Goal: Complete application form

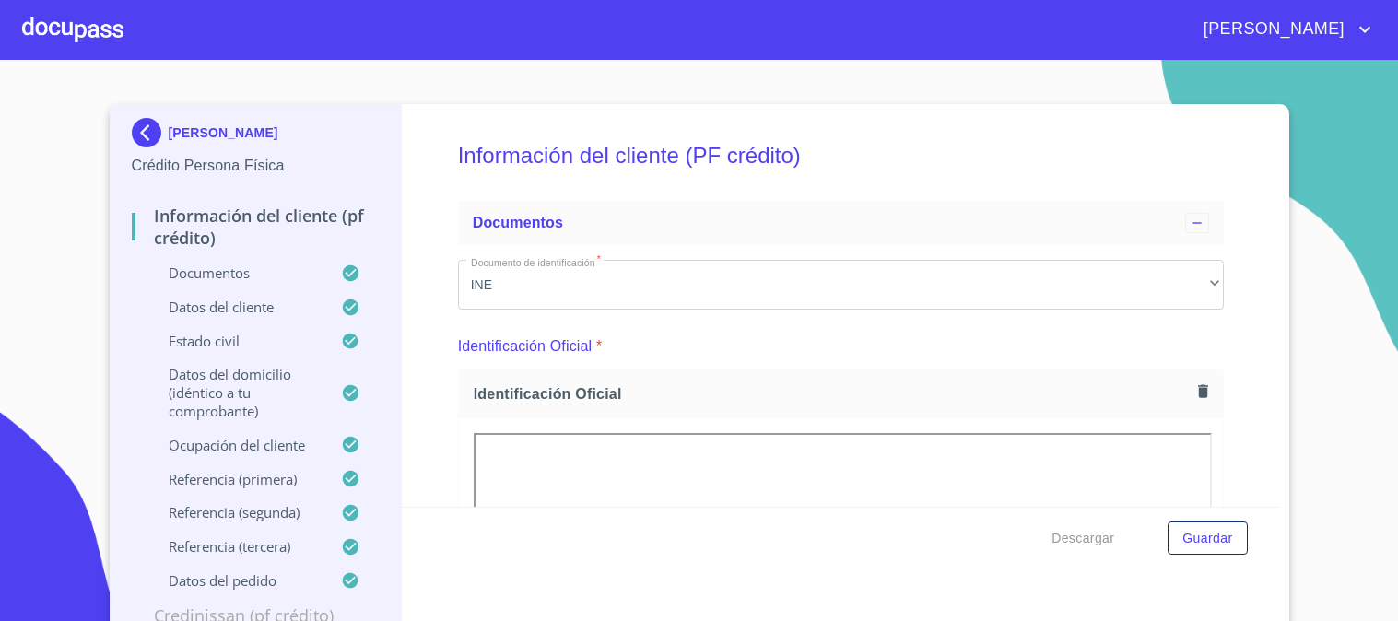
click at [60, 40] on div at bounding box center [72, 29] width 101 height 59
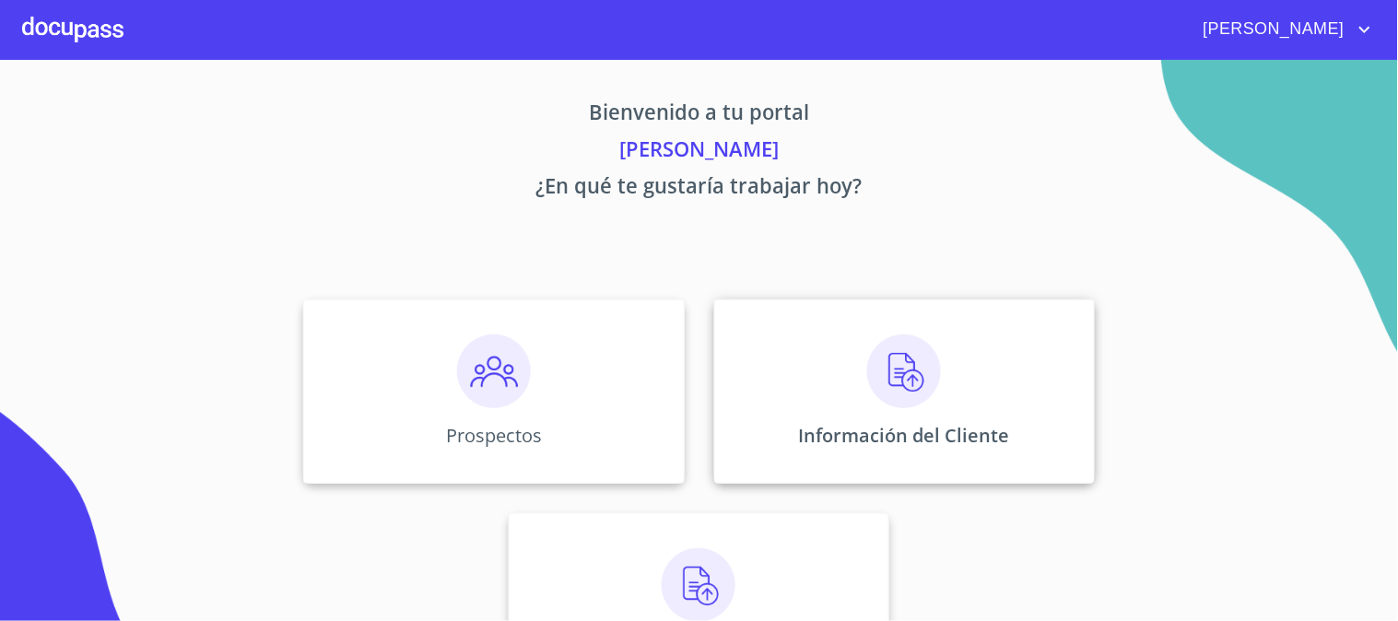
click at [928, 367] on img at bounding box center [904, 372] width 74 height 74
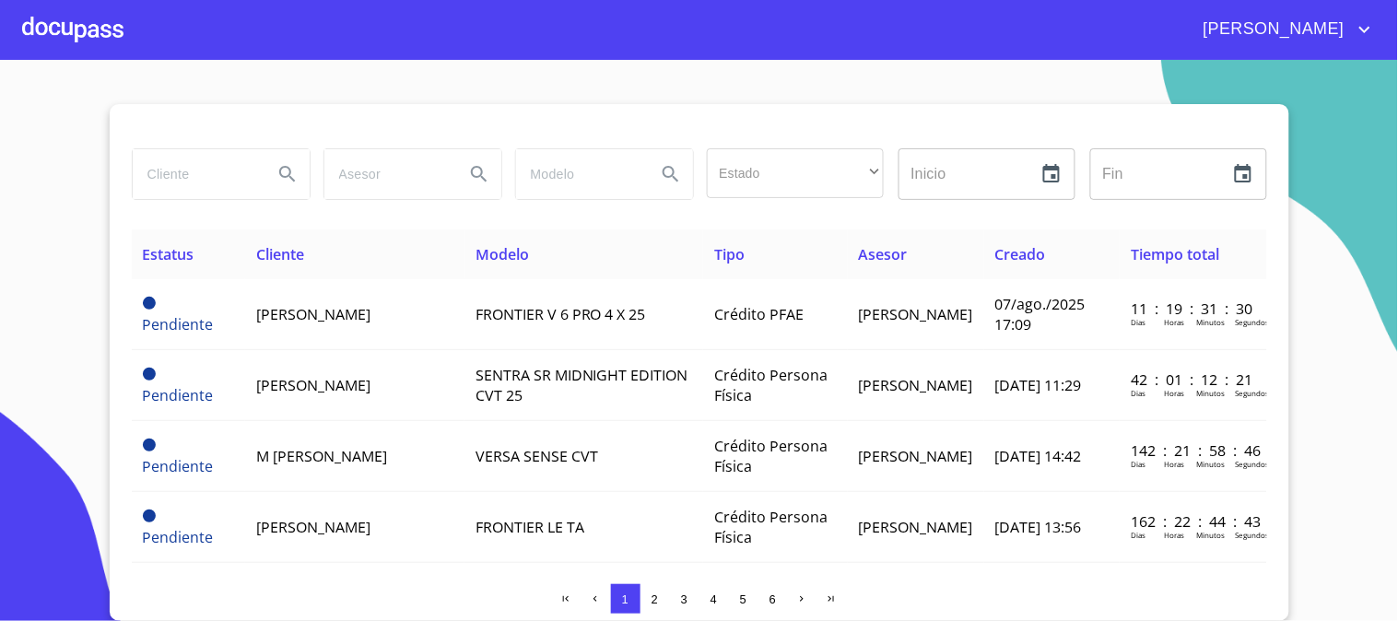
click at [72, 38] on div at bounding box center [72, 29] width 101 height 59
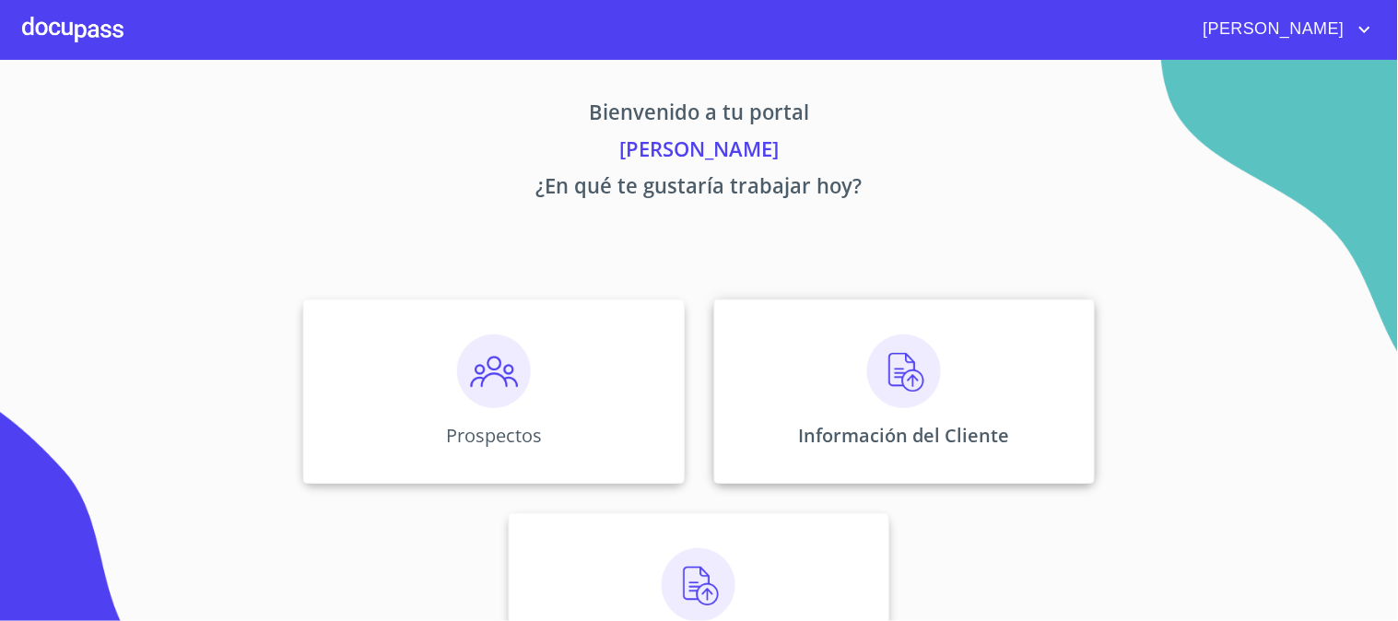
scroll to position [89, 0]
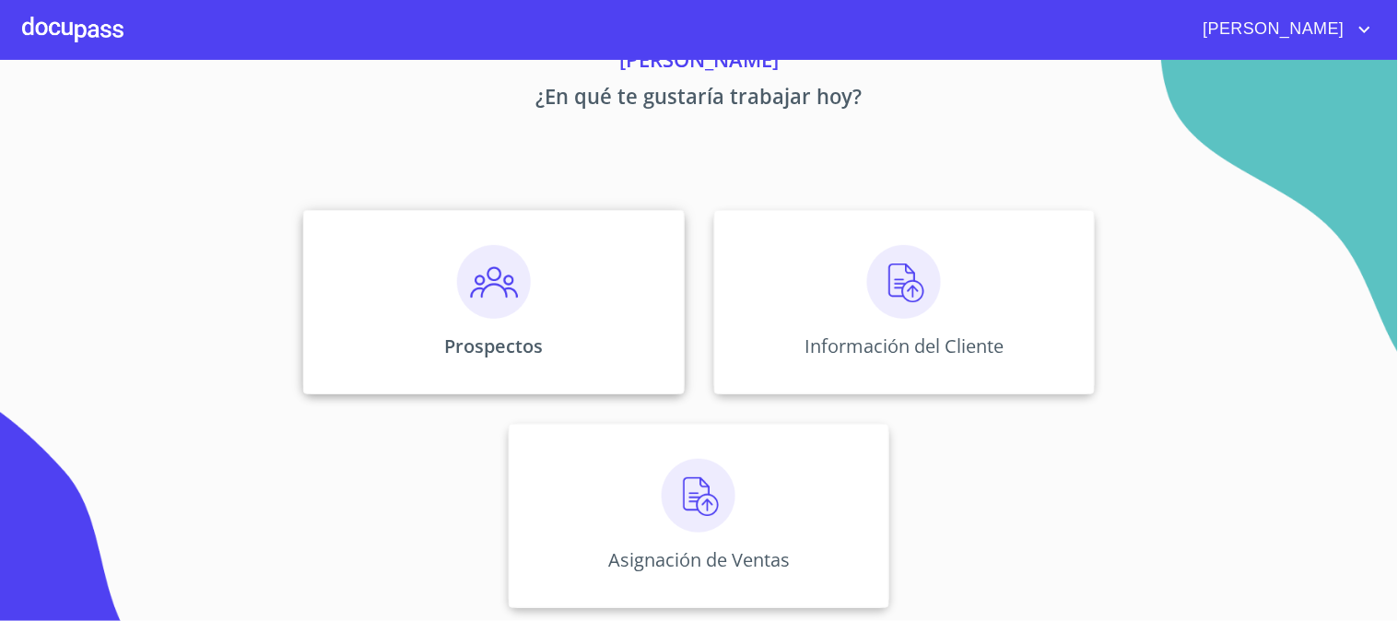
click at [499, 274] on img at bounding box center [494, 282] width 74 height 74
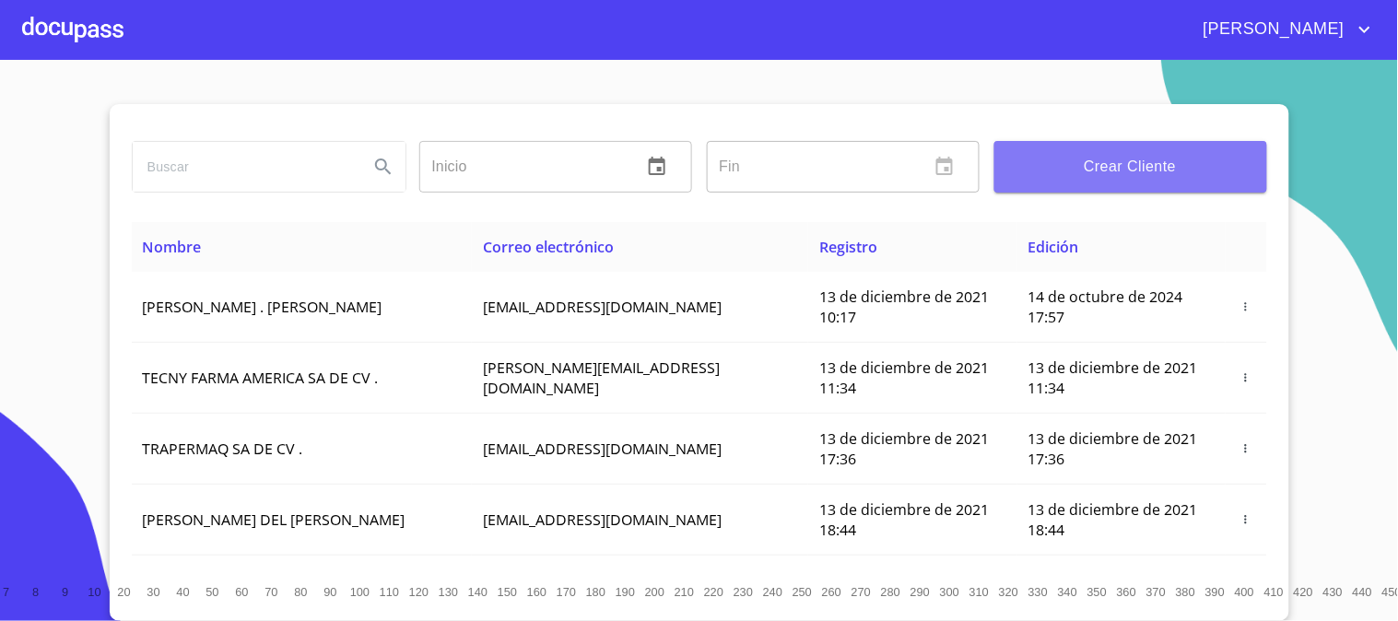
click at [1106, 164] on span "Crear Cliente" at bounding box center [1130, 167] width 243 height 26
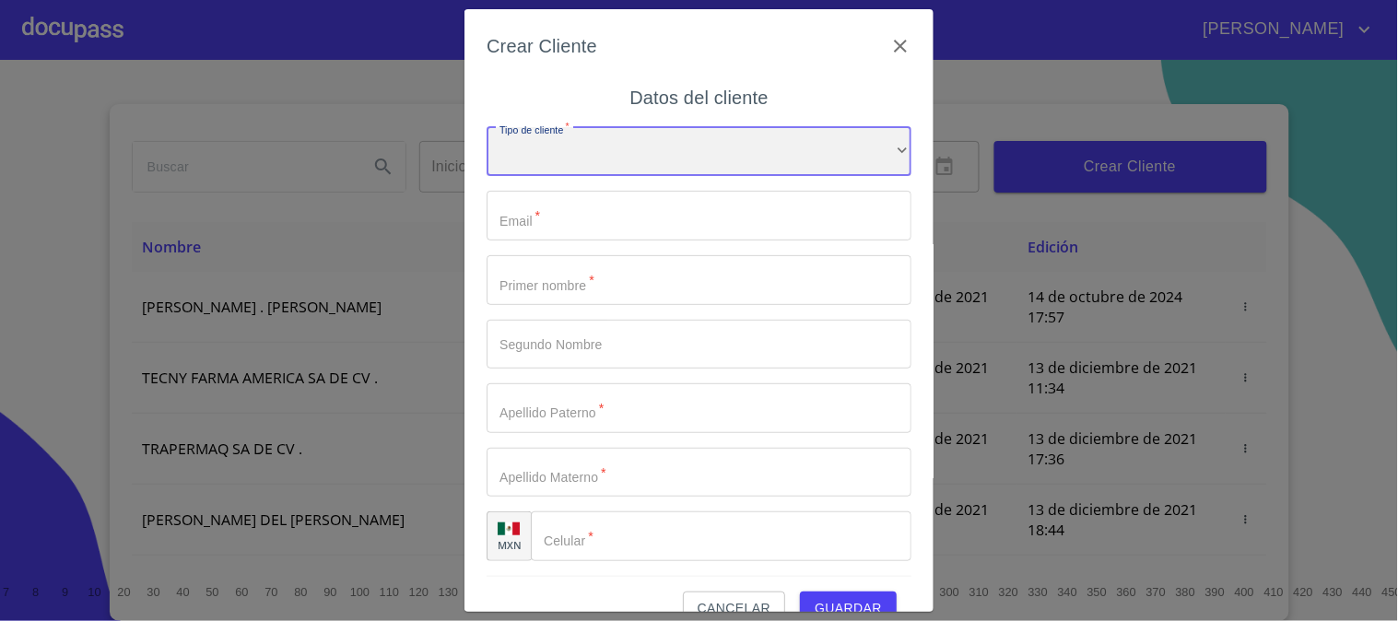
click at [664, 139] on div "​" at bounding box center [699, 152] width 425 height 50
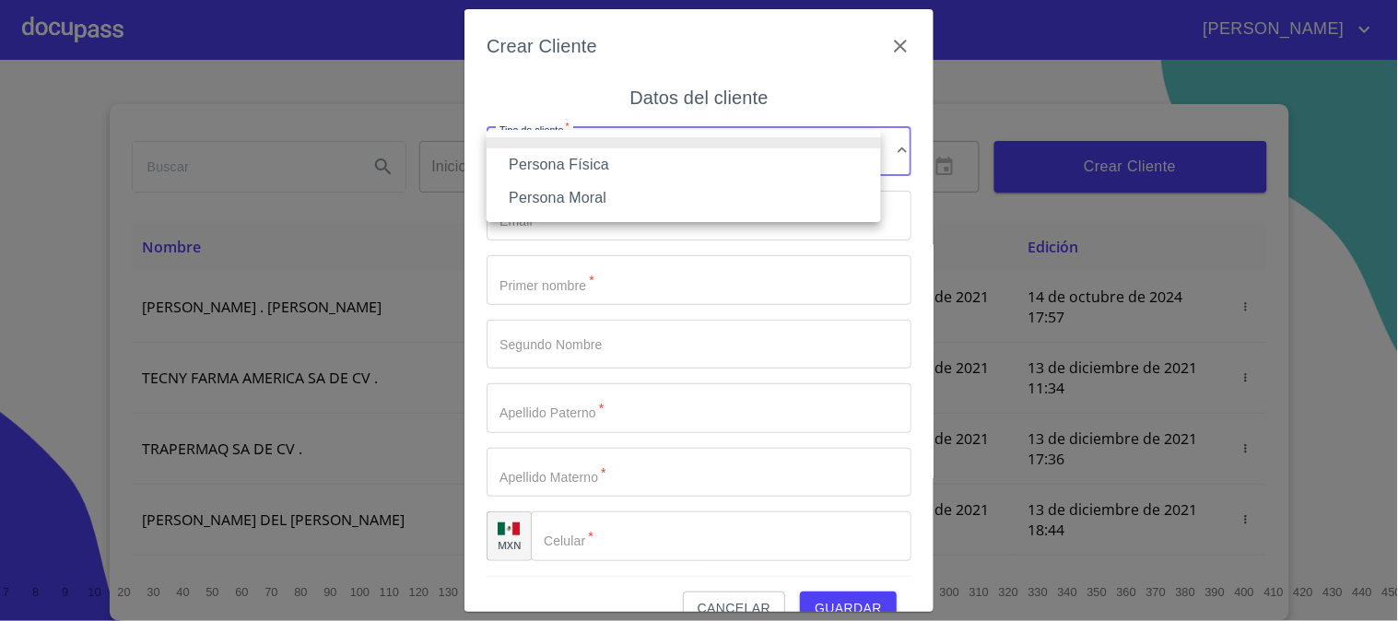
click at [669, 158] on li "Persona Física" at bounding box center [684, 164] width 394 height 33
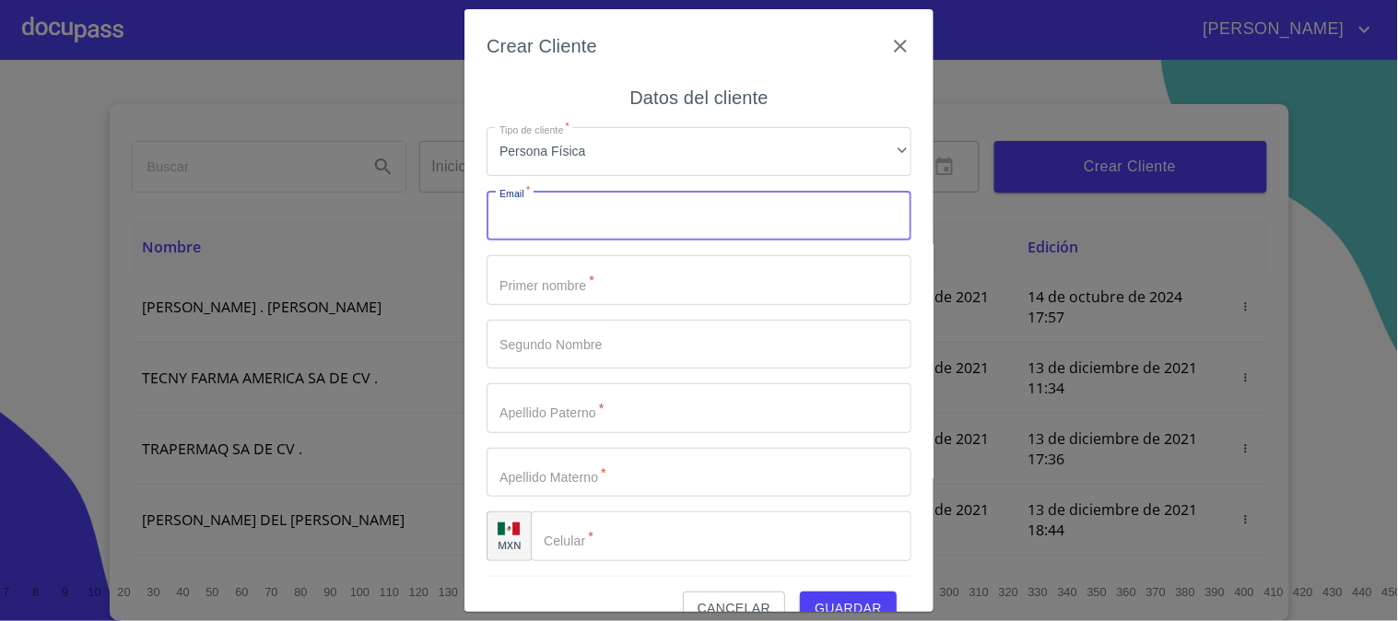
click at [667, 205] on input "Tipo de cliente   *" at bounding box center [699, 216] width 425 height 50
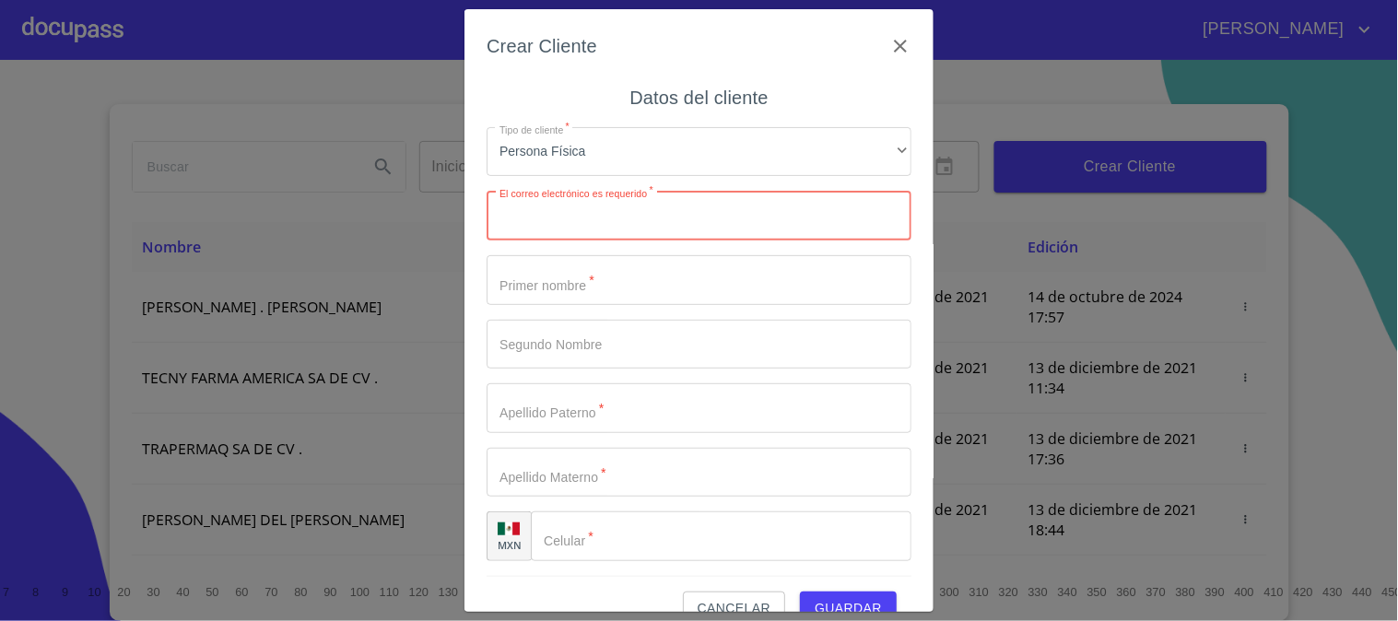
click at [596, 209] on input "Tipo de cliente   *" at bounding box center [699, 216] width 425 height 50
paste input "[EMAIL_ADDRESS][DOMAIN_NAME]"
type input "[EMAIL_ADDRESS][DOMAIN_NAME]"
click at [623, 267] on input "Tipo de cliente   *" at bounding box center [699, 280] width 425 height 50
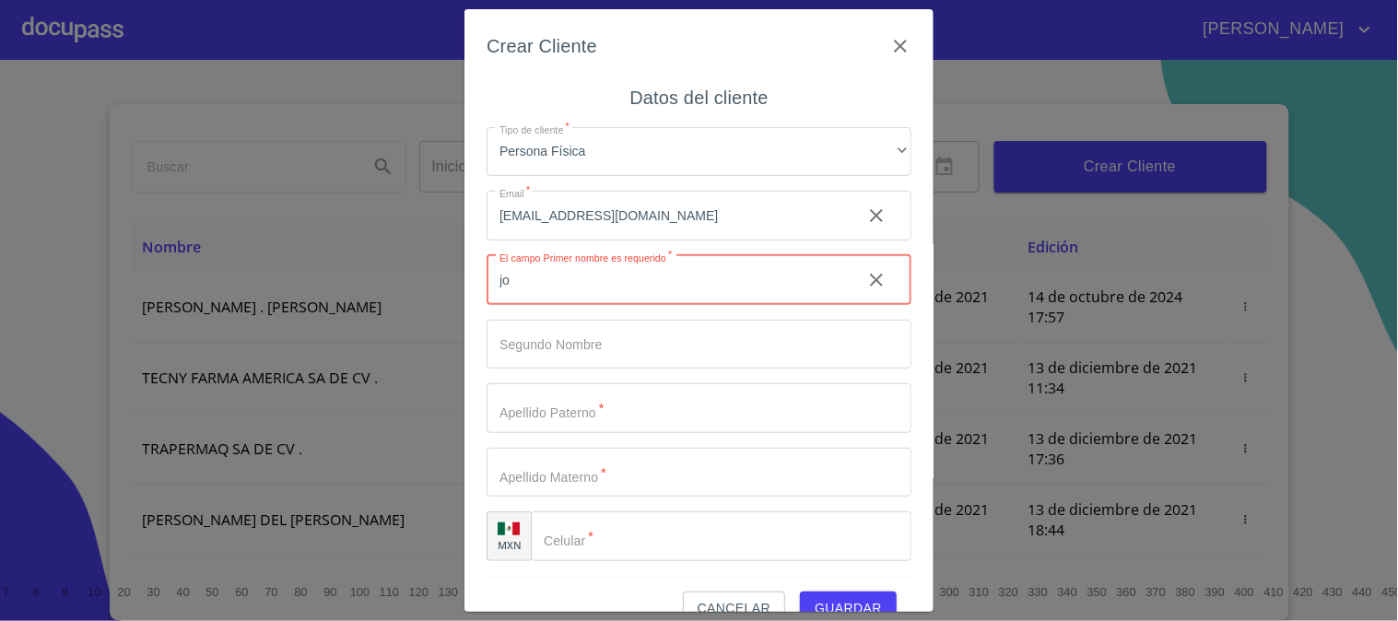
type input "j"
type input "J"
type input "[PERSON_NAME]"
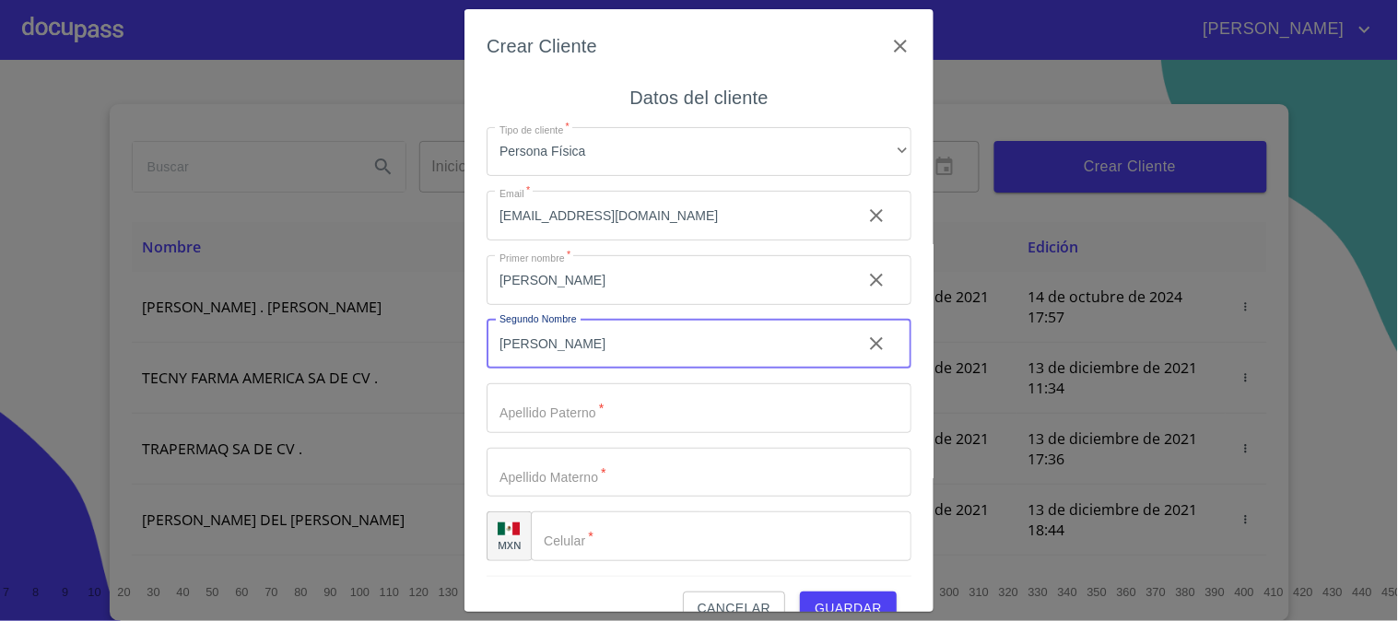
type input "[PERSON_NAME]"
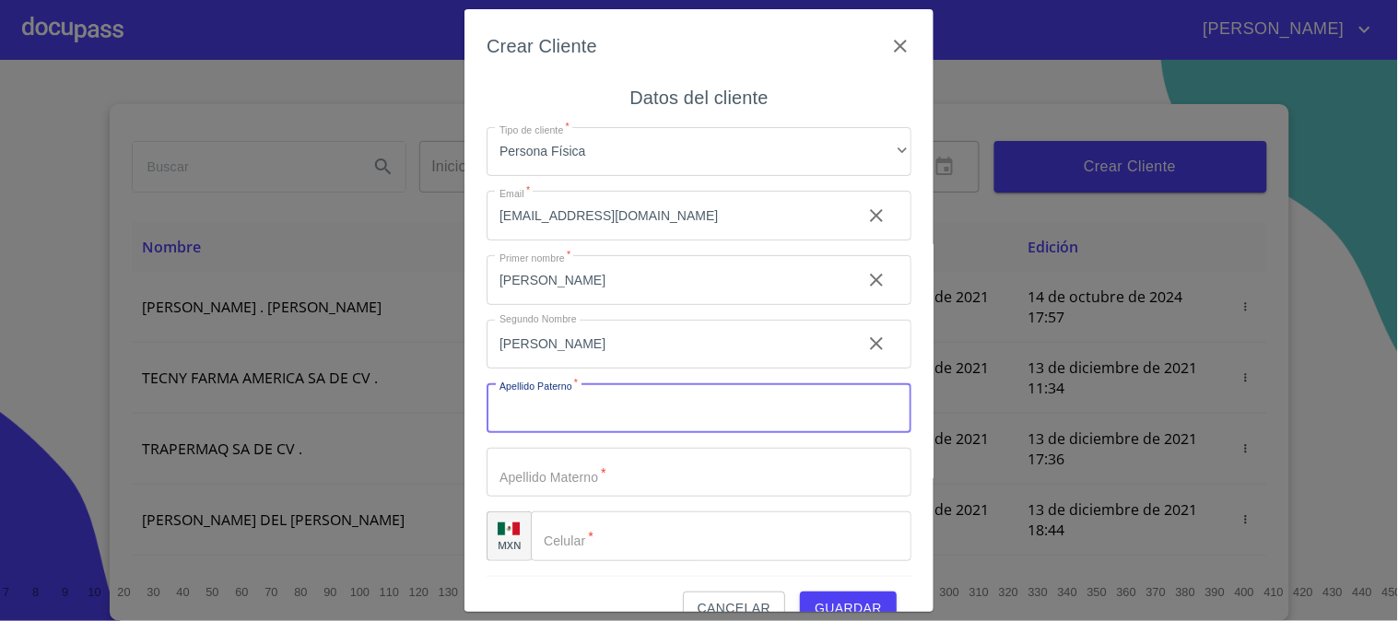
click at [565, 397] on input "Tipo de cliente   *" at bounding box center [699, 408] width 425 height 50
type input "[PERSON_NAME]"
click at [522, 305] on input "Tipo de cliente   *" at bounding box center [667, 280] width 360 height 50
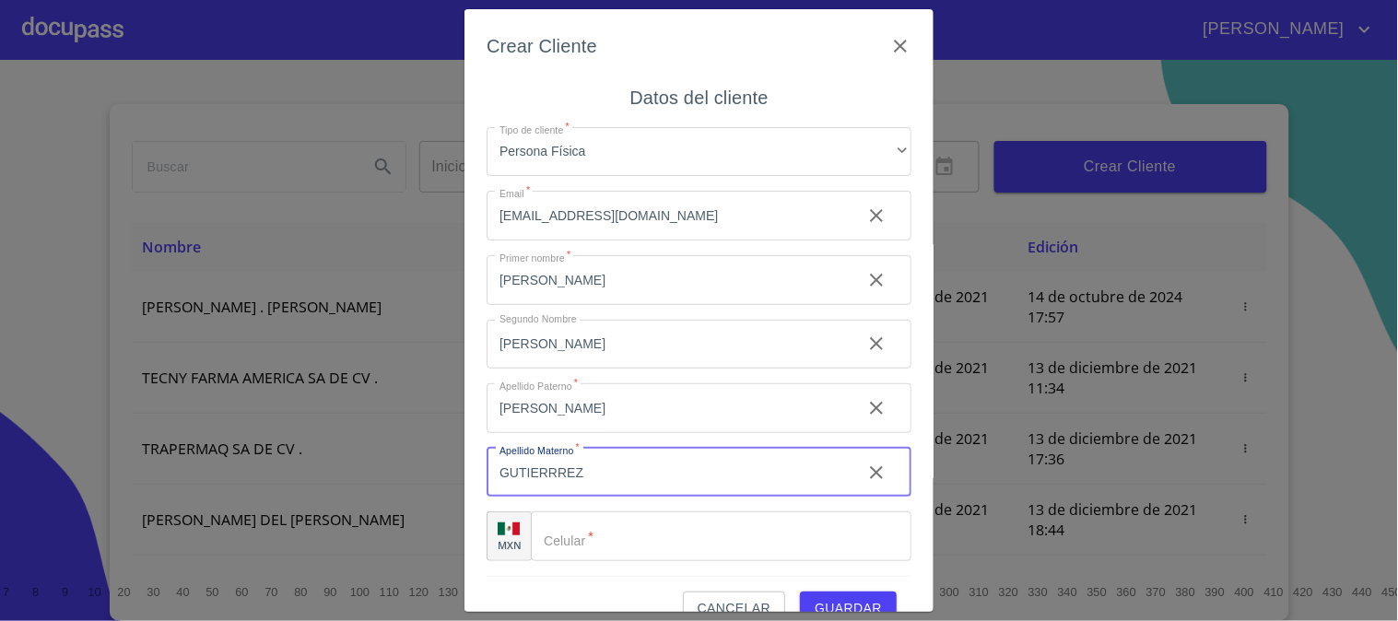
type input "GUTIERRREZ"
click at [615, 544] on input "Tipo de cliente   *" at bounding box center [721, 536] width 381 height 50
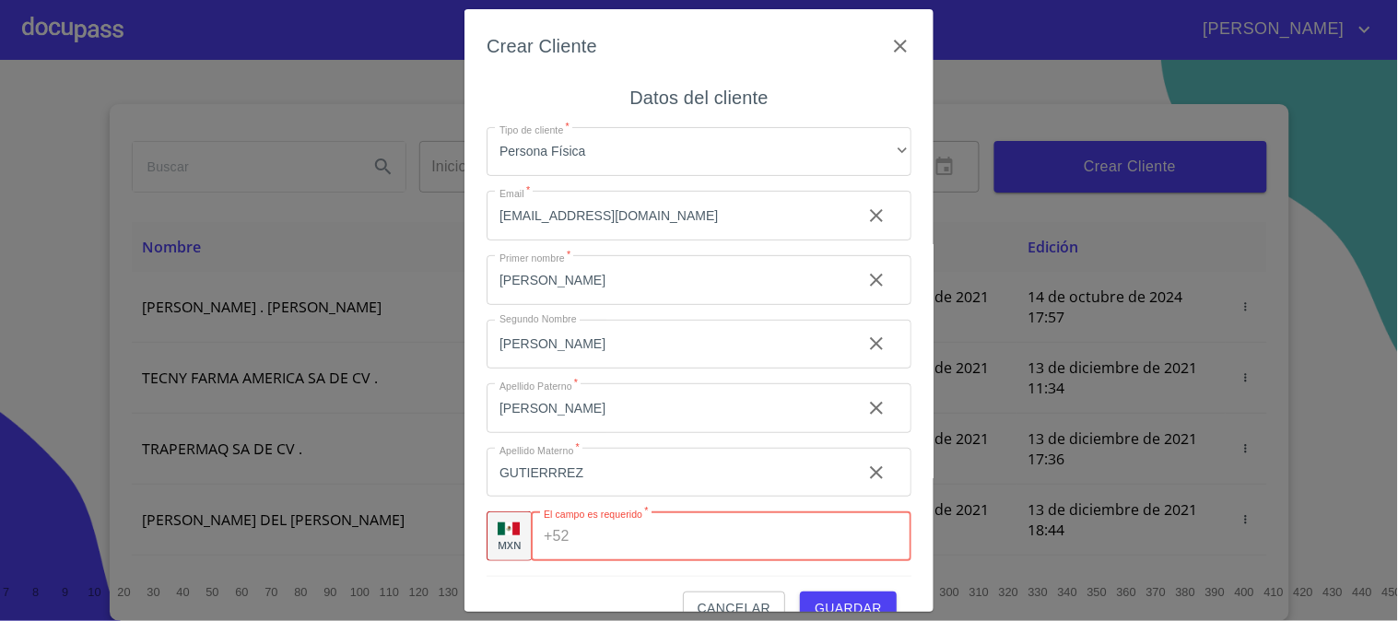
click at [621, 529] on input "Tipo de cliente   *" at bounding box center [744, 536] width 335 height 50
paste input "[PHONE_NUMBER]"
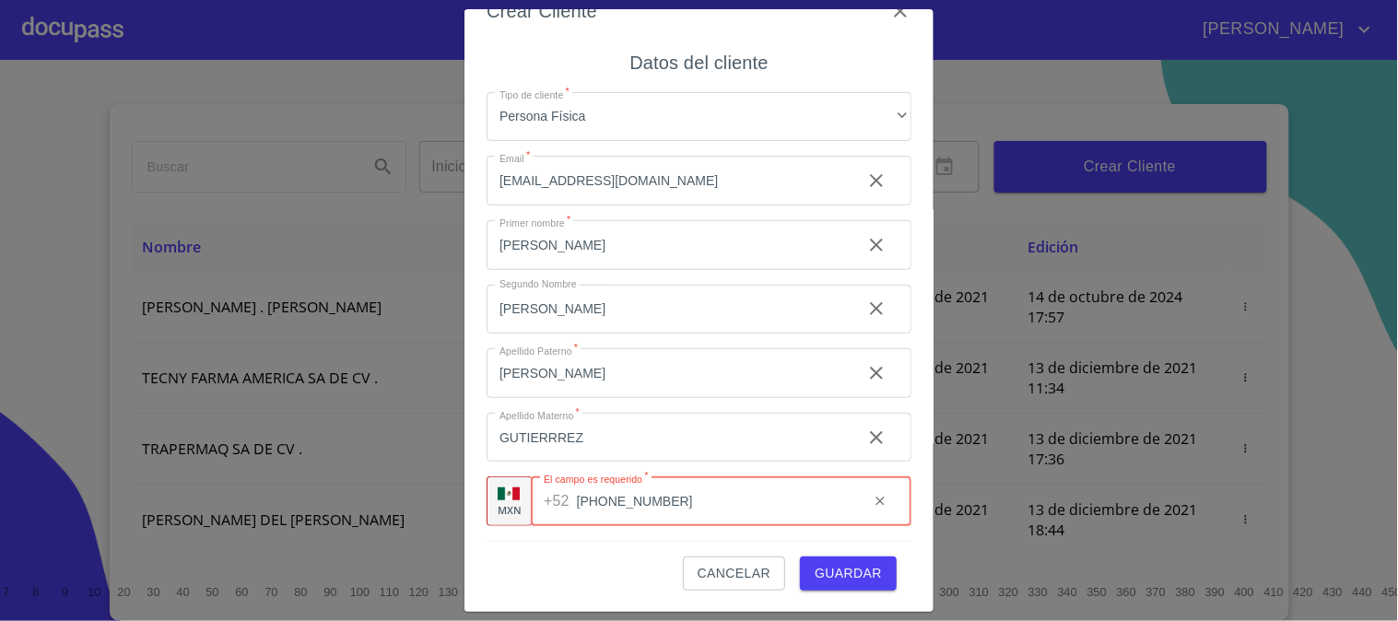
type input "[PHONE_NUMBER]"
click at [839, 558] on button "Guardar" at bounding box center [848, 574] width 97 height 34
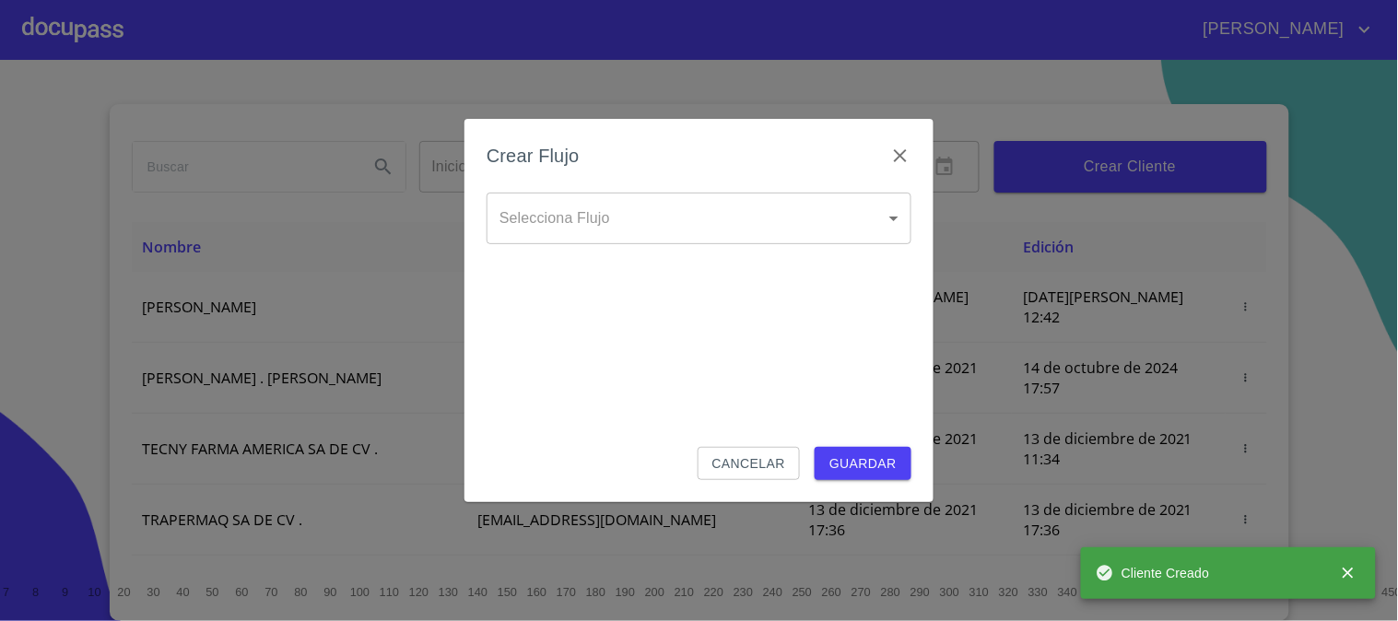
click at [540, 231] on body "[PERSON_NAME] ​ Fin ​ Crear Cliente Nombre Correo electrónico Registro Edición …" at bounding box center [699, 310] width 1398 height 621
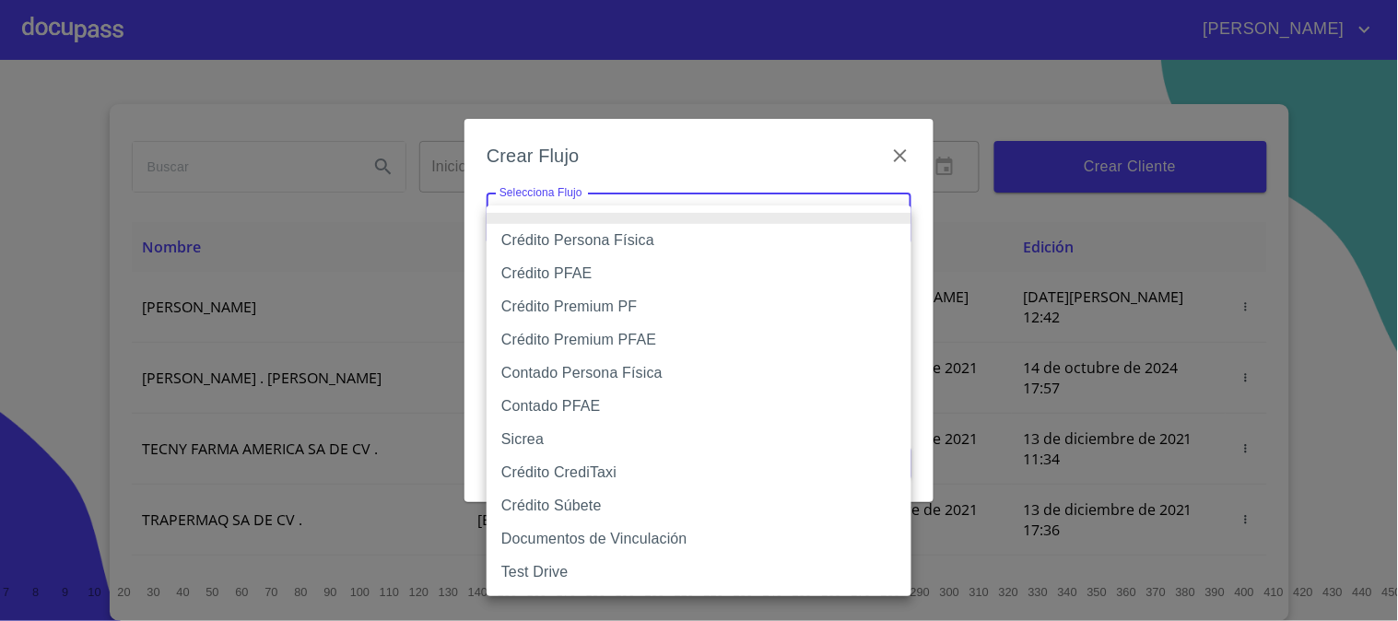
click at [648, 278] on li "Crédito PFAE" at bounding box center [699, 273] width 425 height 33
type input "61b0f1389b8c202ad55b5ebc"
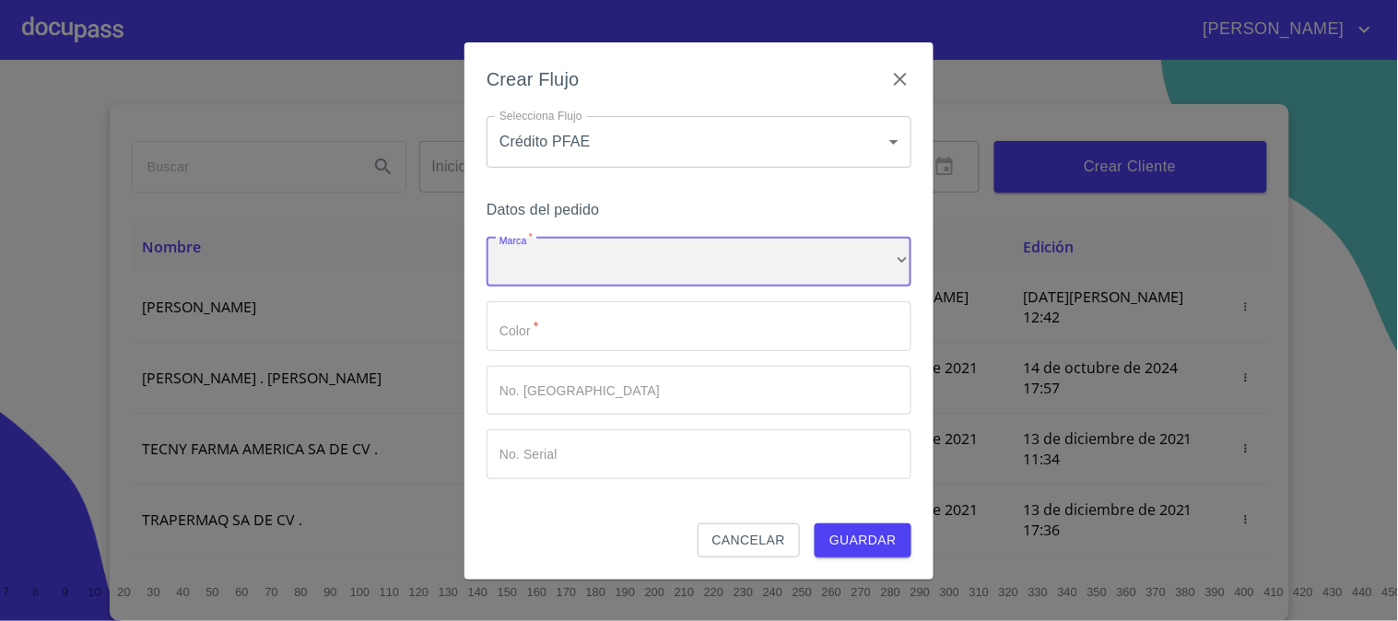
click at [624, 264] on div "​" at bounding box center [699, 263] width 425 height 50
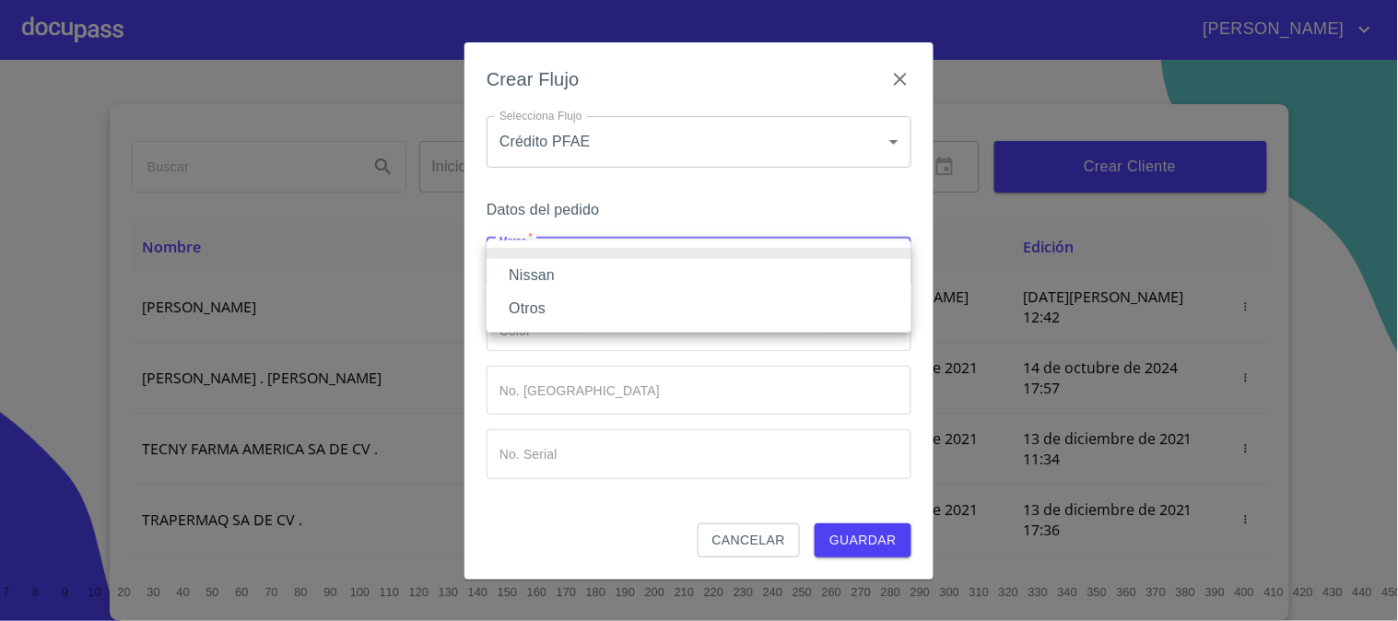
click at [624, 264] on li "Nissan" at bounding box center [699, 275] width 425 height 33
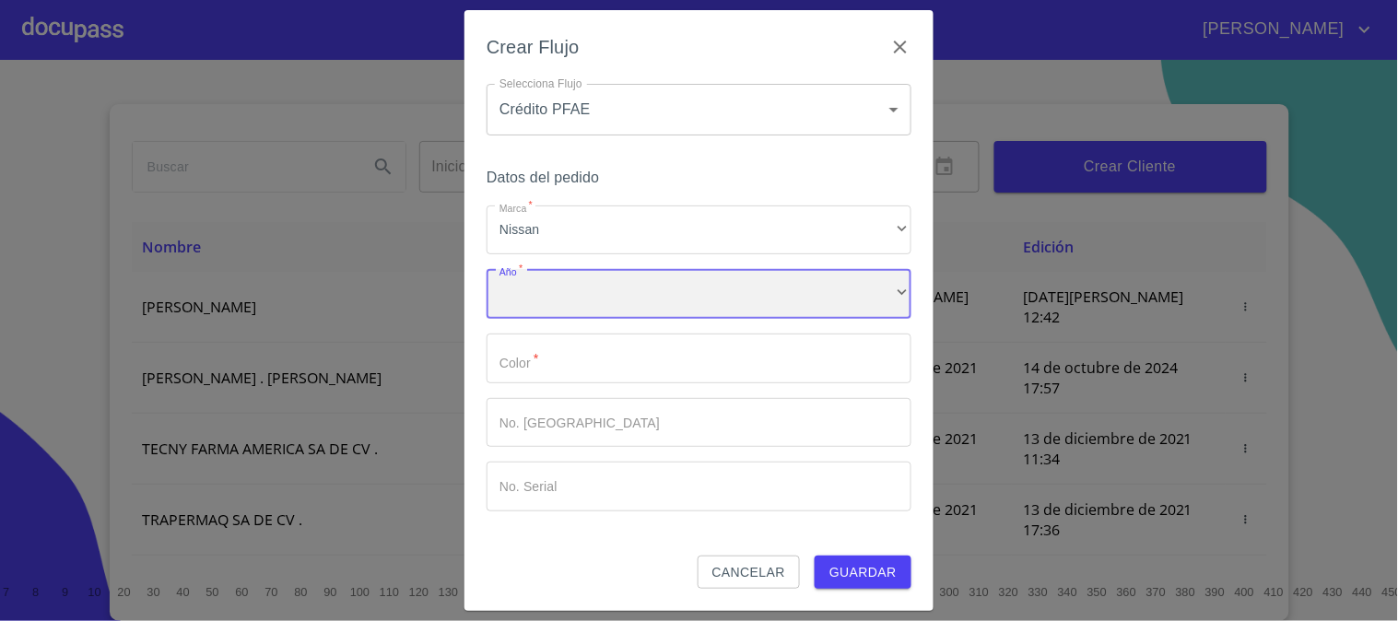
click at [623, 284] on div "​" at bounding box center [699, 294] width 425 height 50
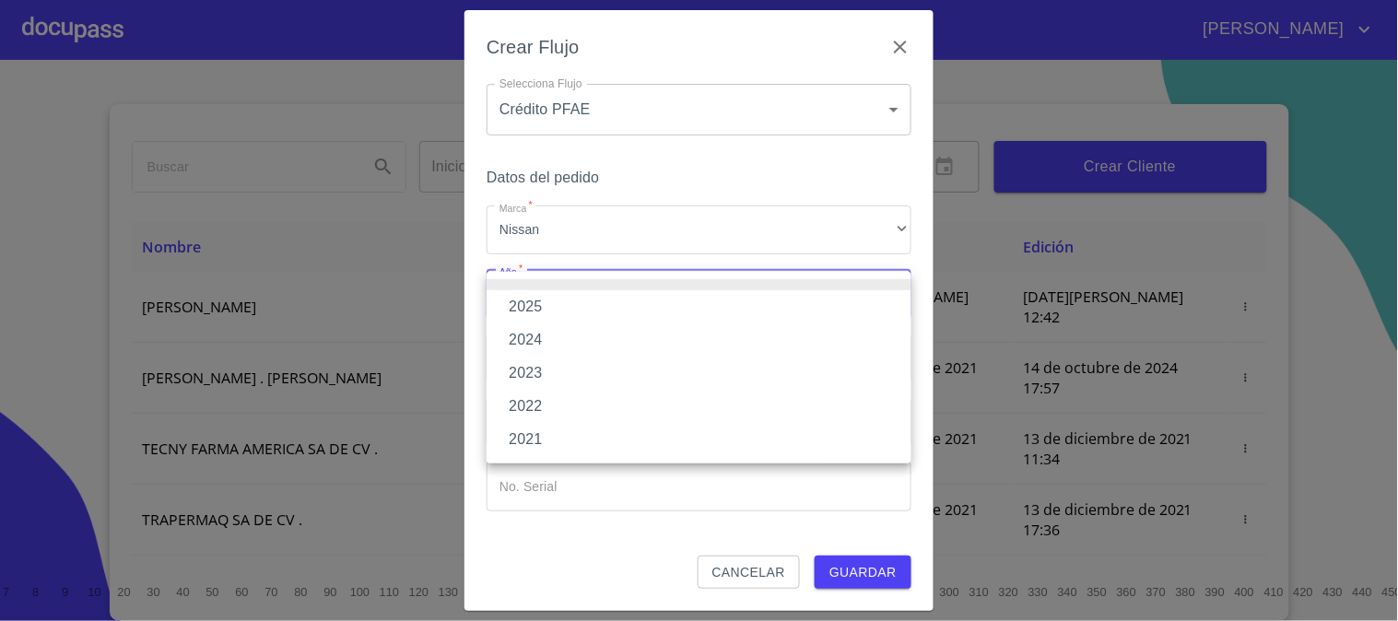
click at [628, 311] on li "2025" at bounding box center [699, 306] width 425 height 33
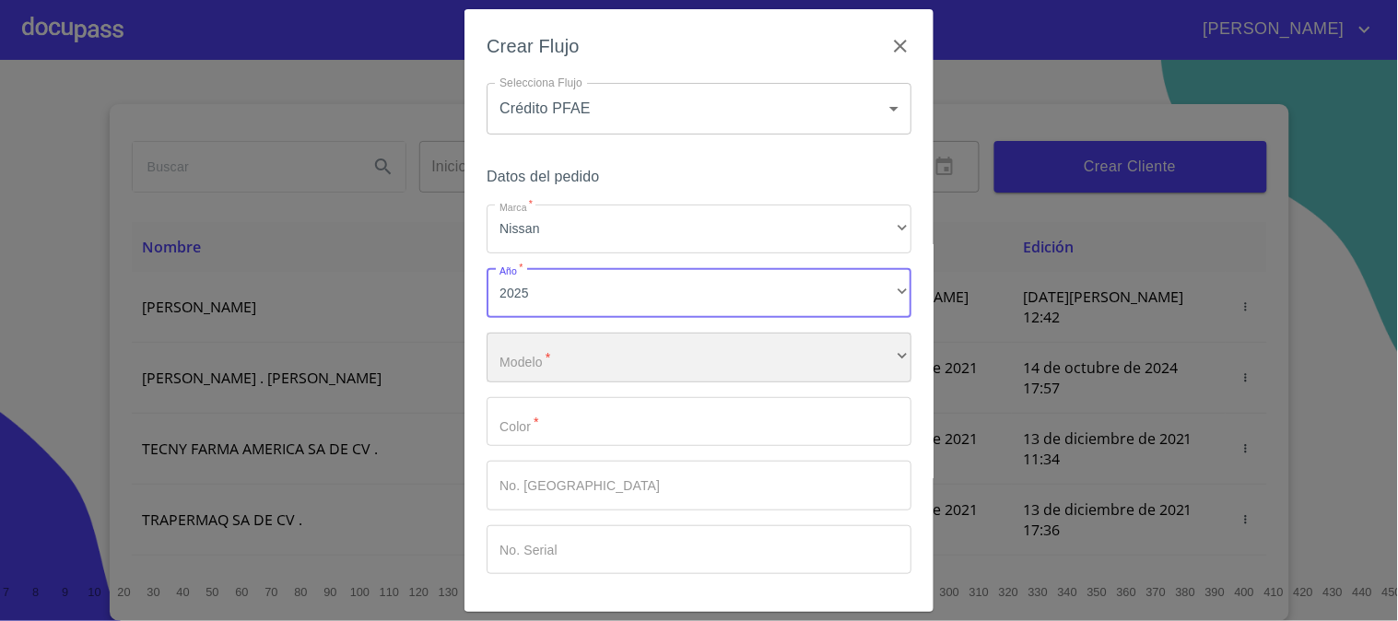
click at [618, 354] on div "​" at bounding box center [699, 358] width 425 height 50
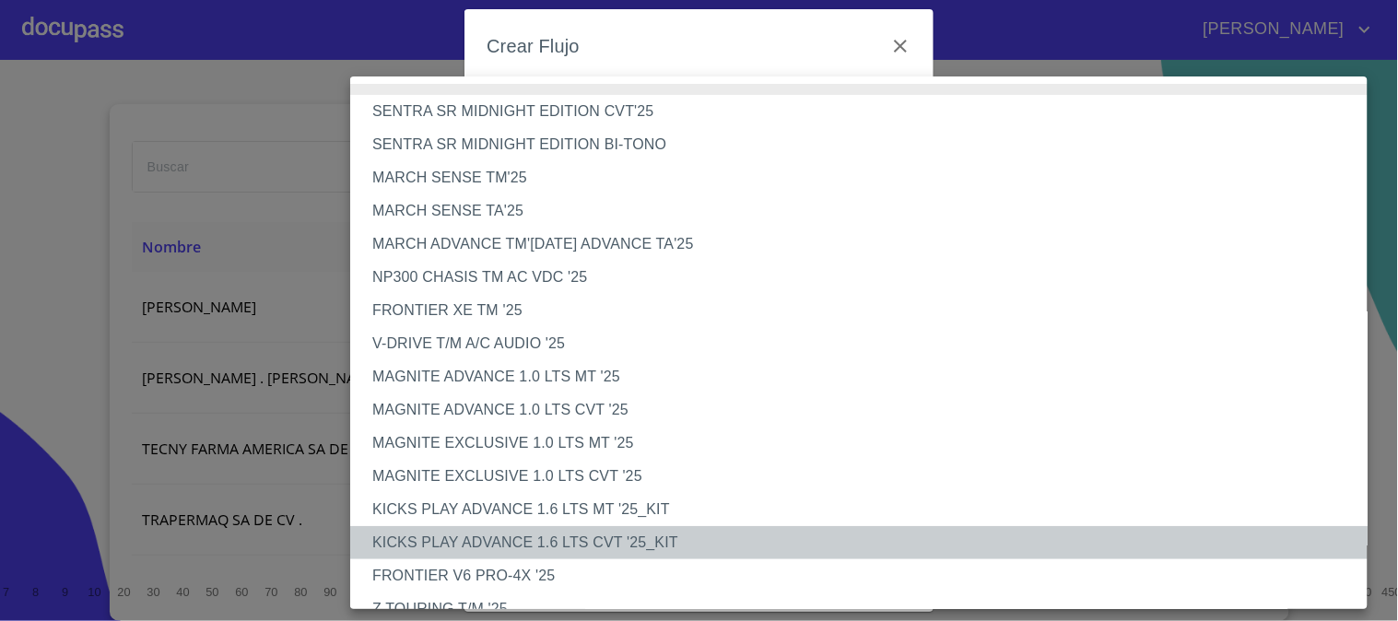
click at [631, 556] on li "KICKS PLAY ADVANCE 1.6 LTS CVT '25_KIT" at bounding box center [866, 542] width 1033 height 33
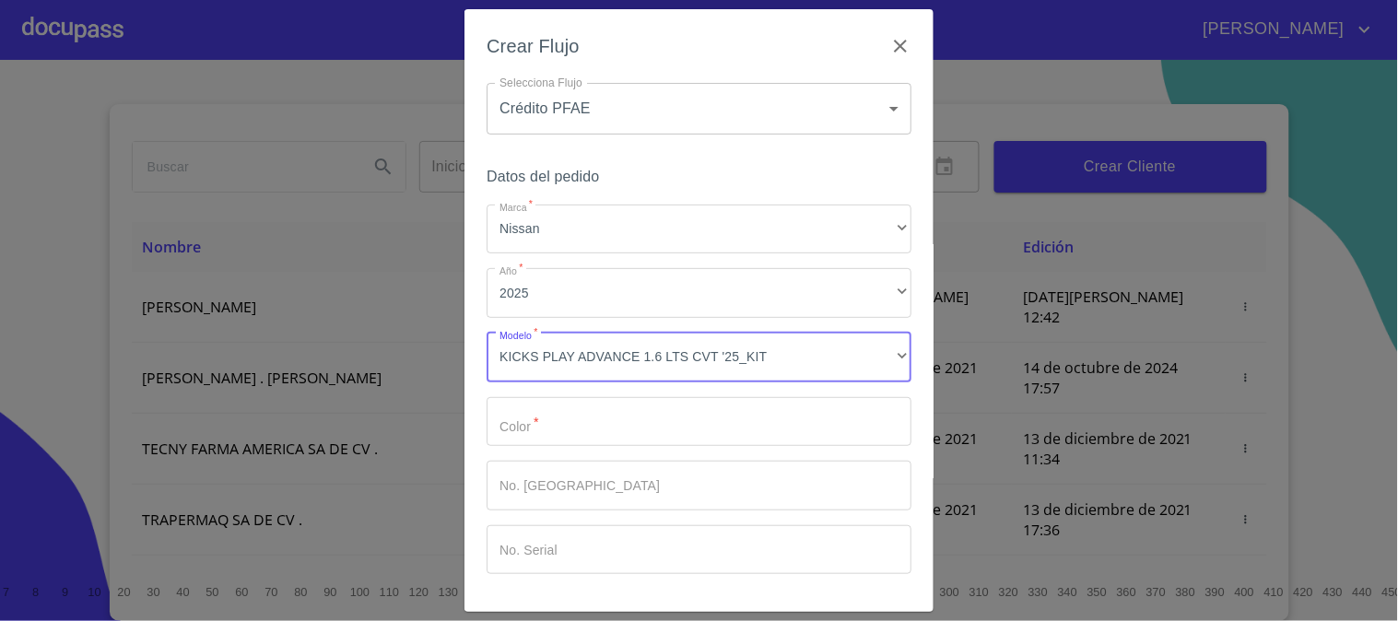
click at [637, 426] on input "Marca   *" at bounding box center [699, 422] width 425 height 50
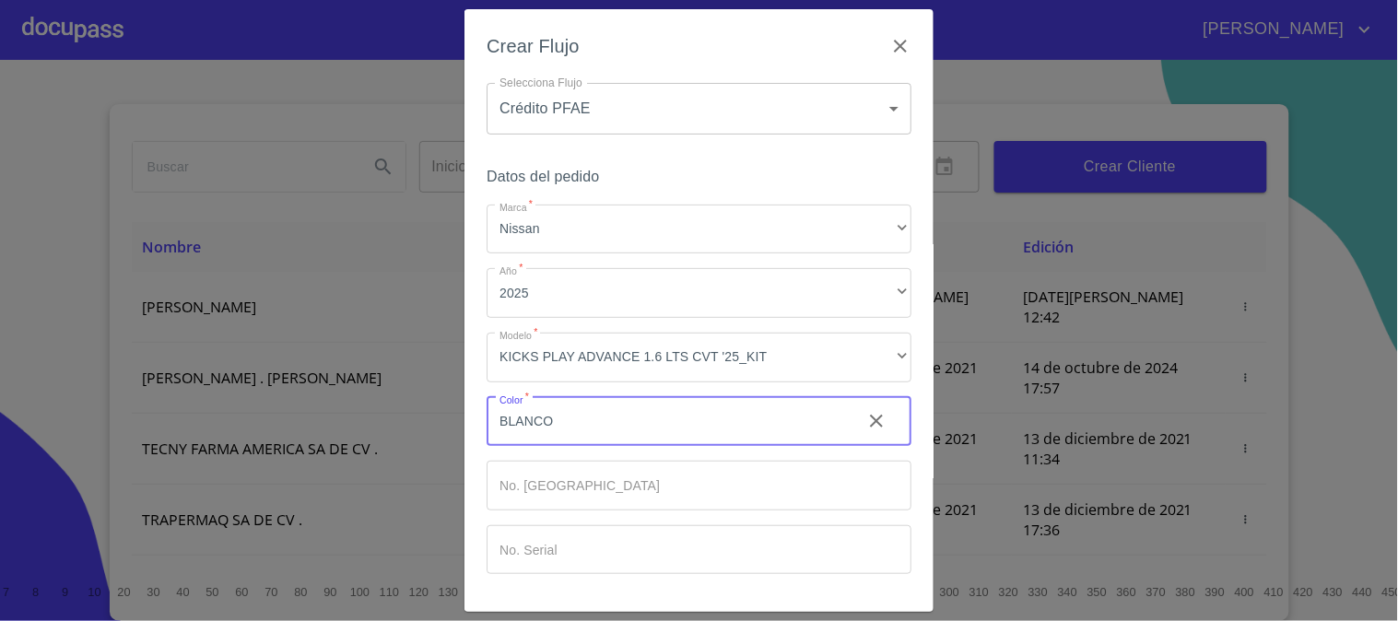
scroll to position [62, 0]
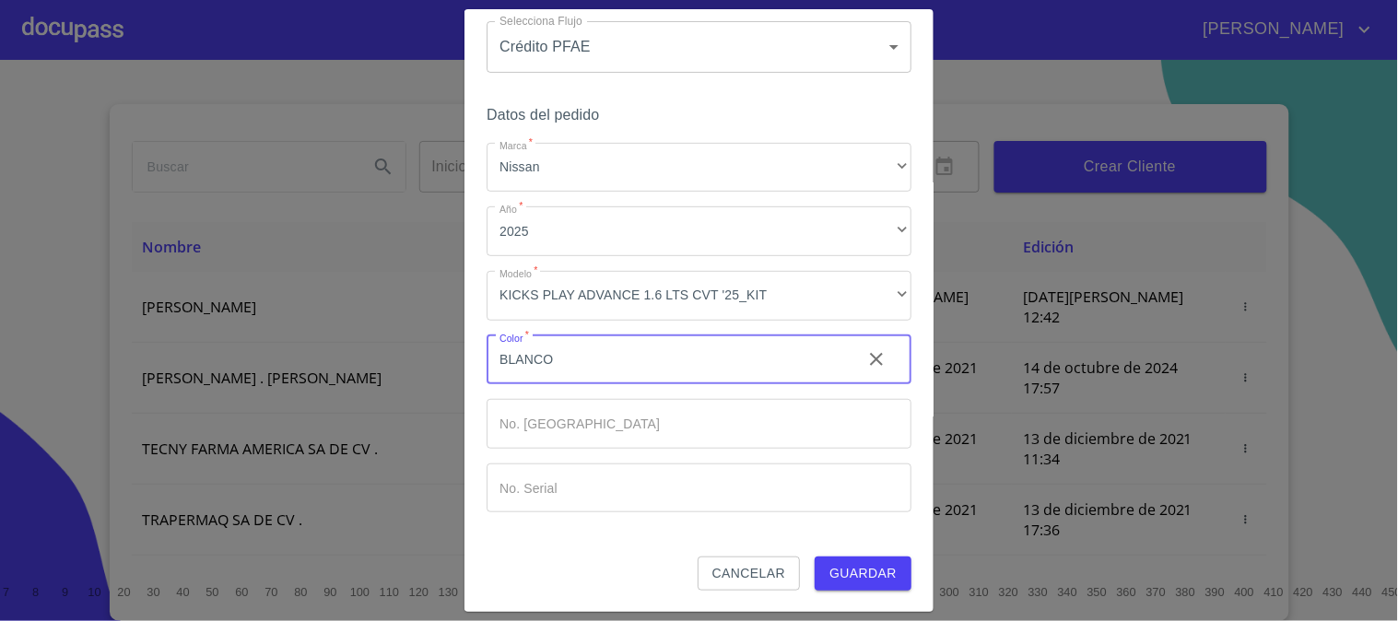
type input "BLANCO"
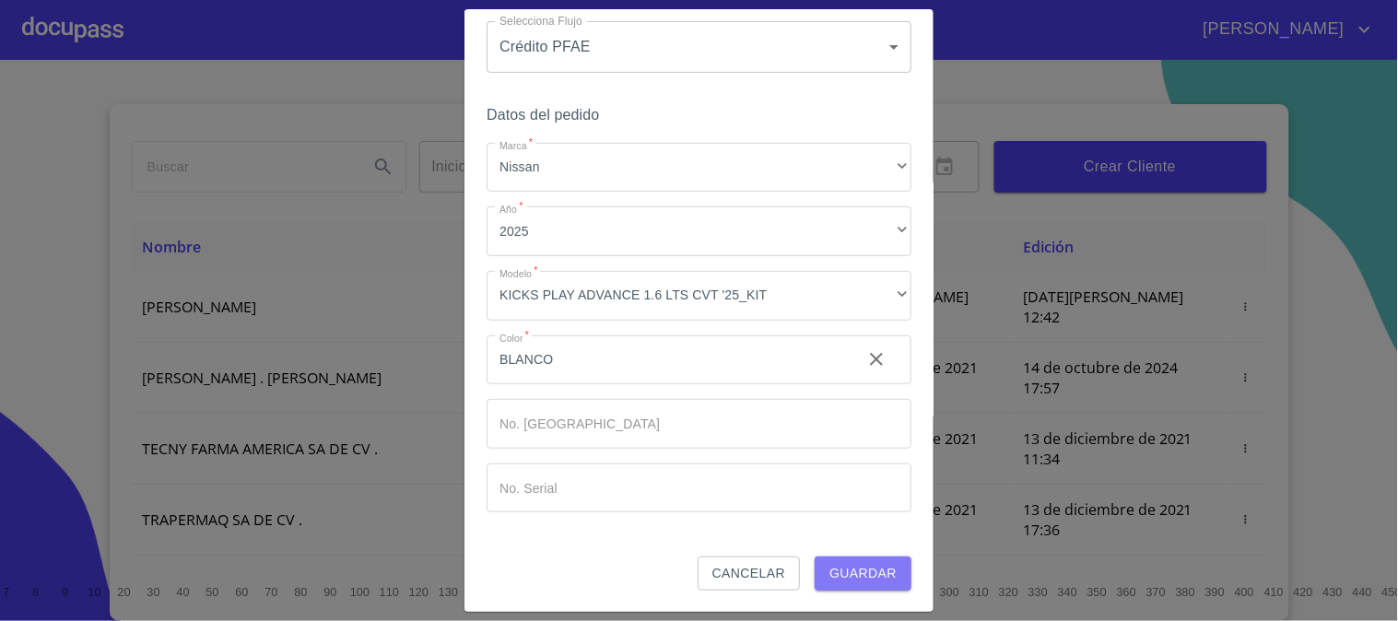
click at [871, 564] on span "Guardar" at bounding box center [862, 573] width 67 height 23
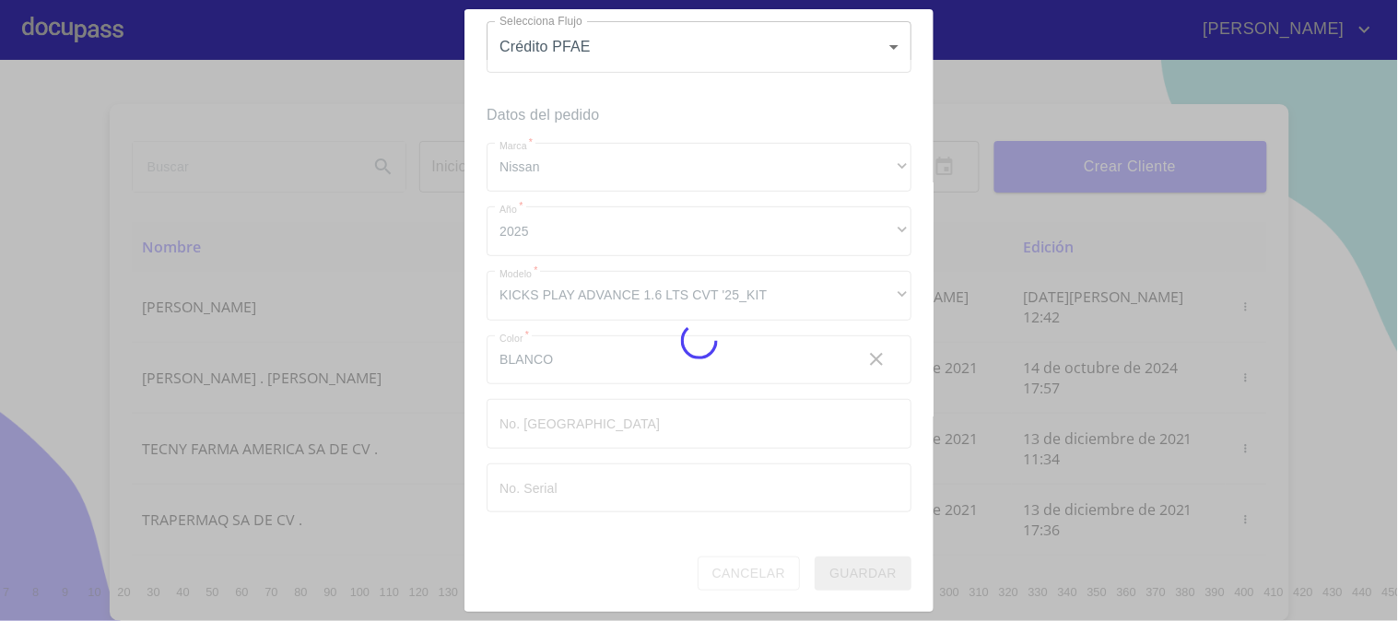
scroll to position [14, 0]
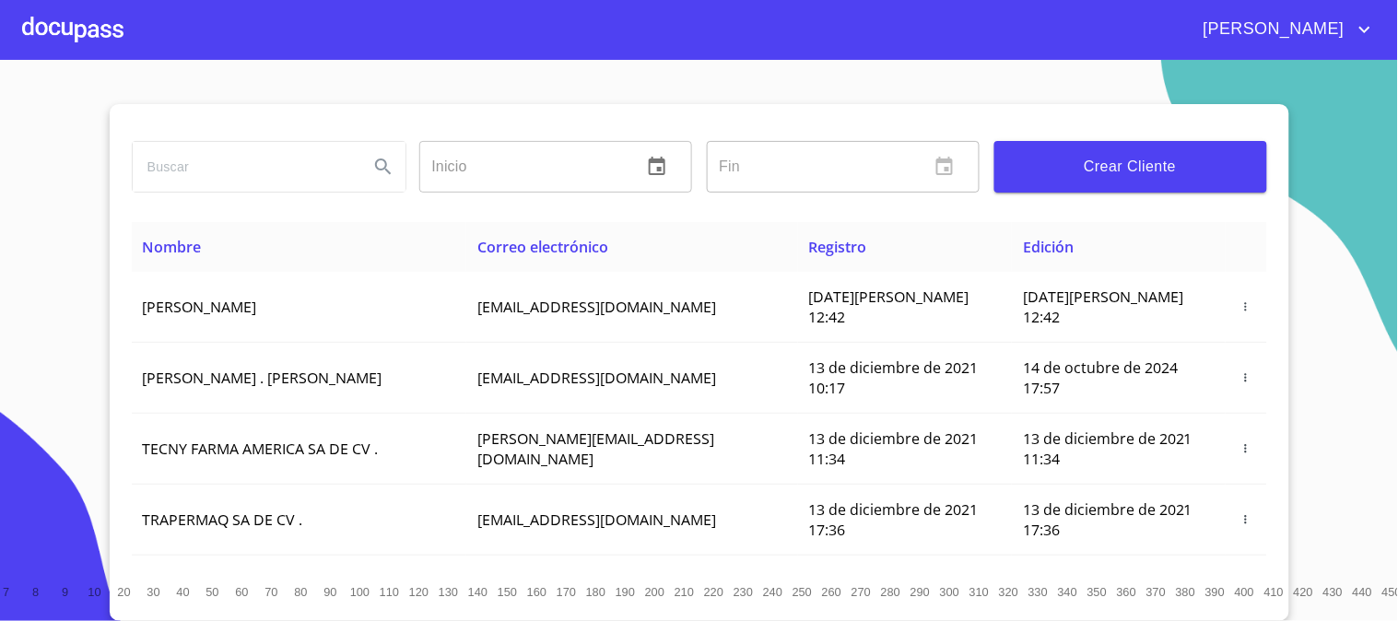
click at [81, 30] on div at bounding box center [72, 29] width 101 height 59
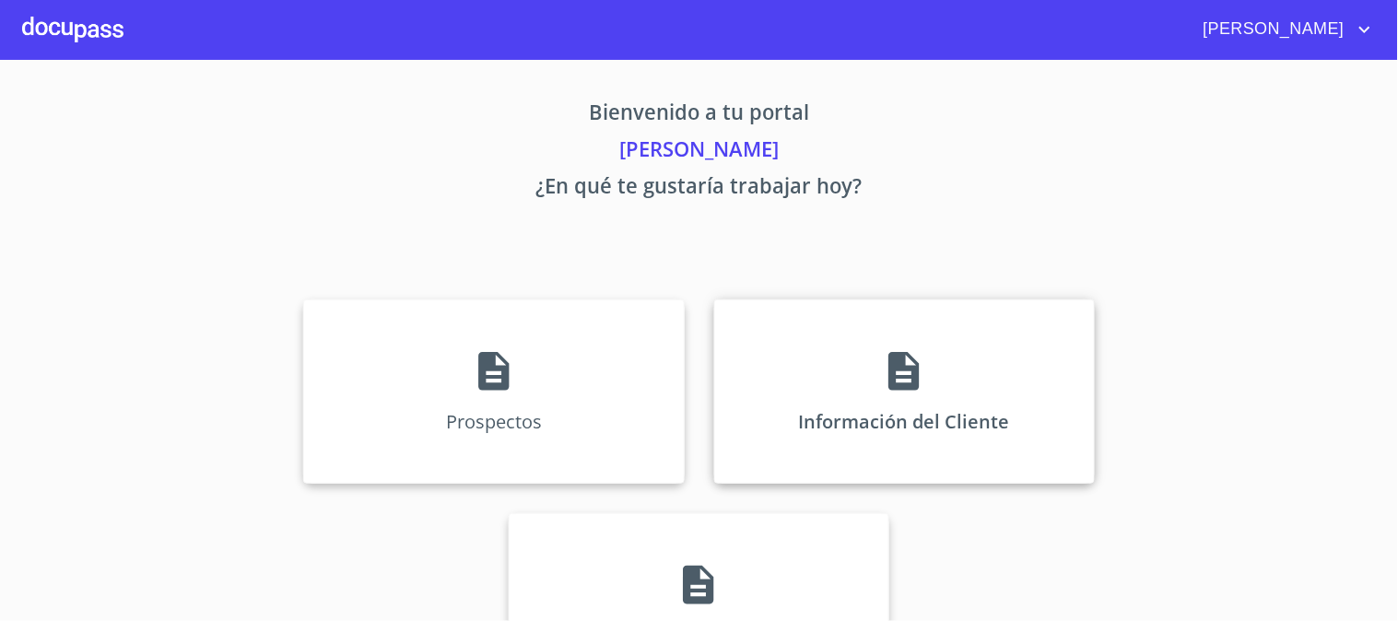
click at [888, 357] on icon at bounding box center [903, 371] width 30 height 39
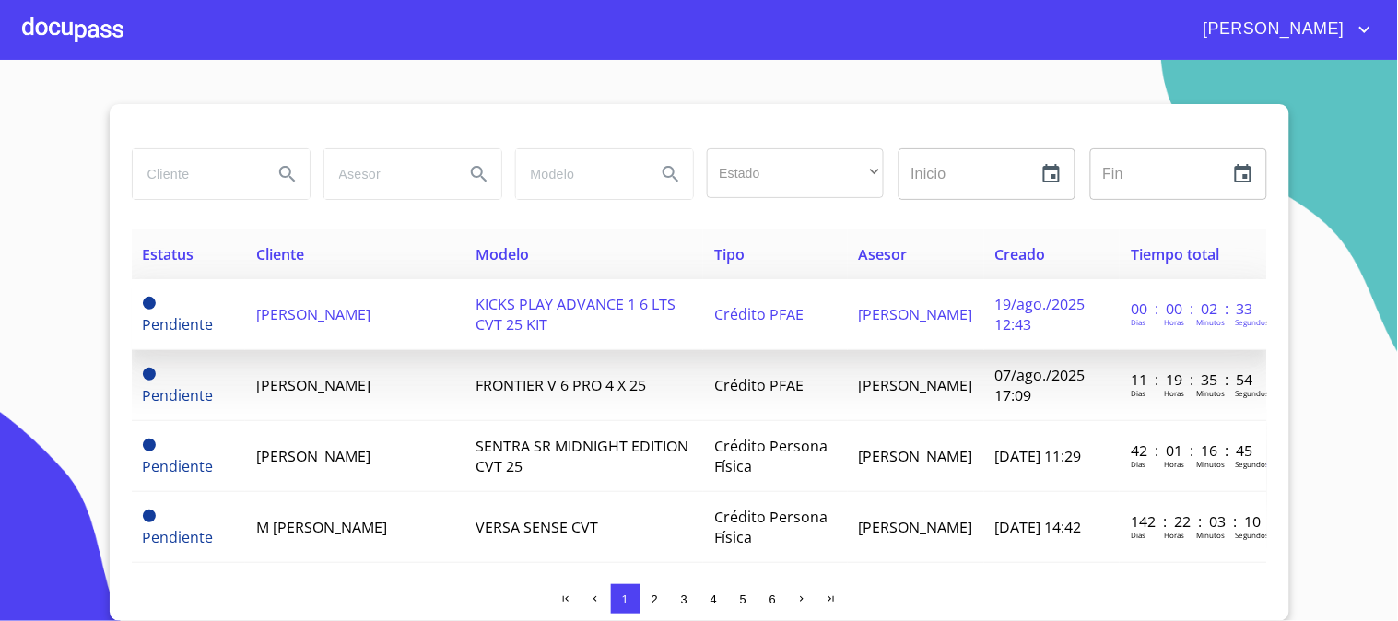
click at [394, 326] on td "[PERSON_NAME]" at bounding box center [354, 314] width 219 height 71
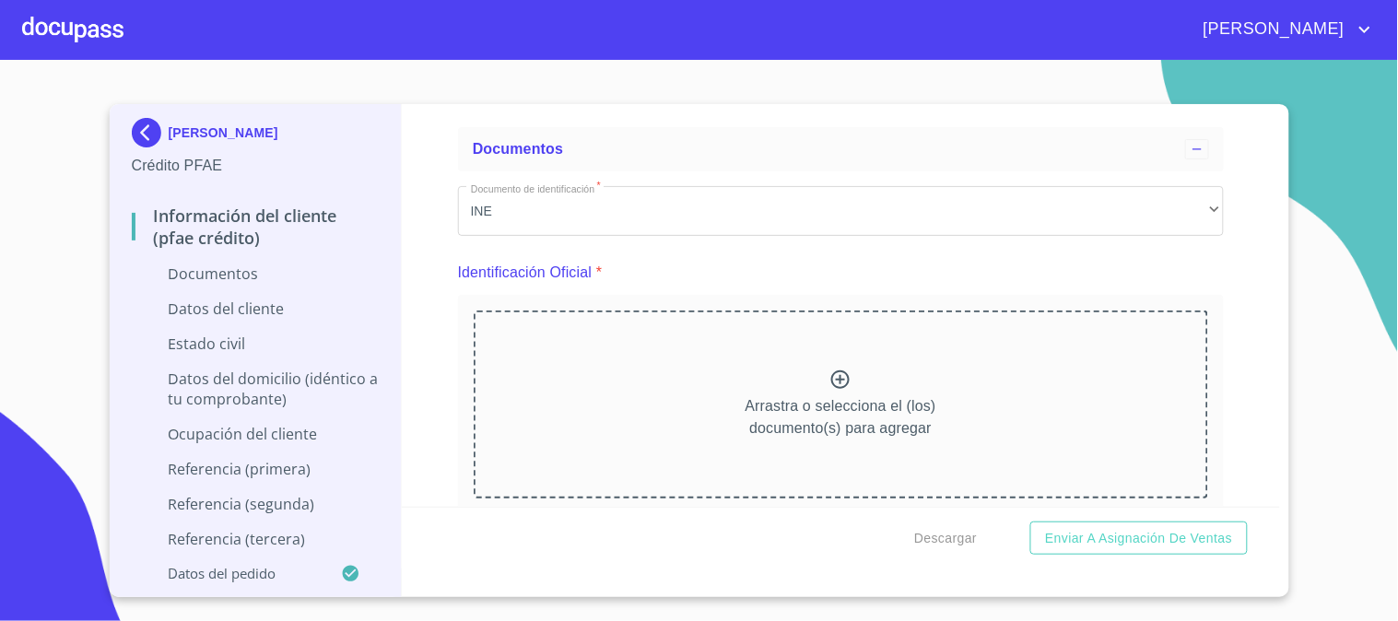
scroll to position [102, 0]
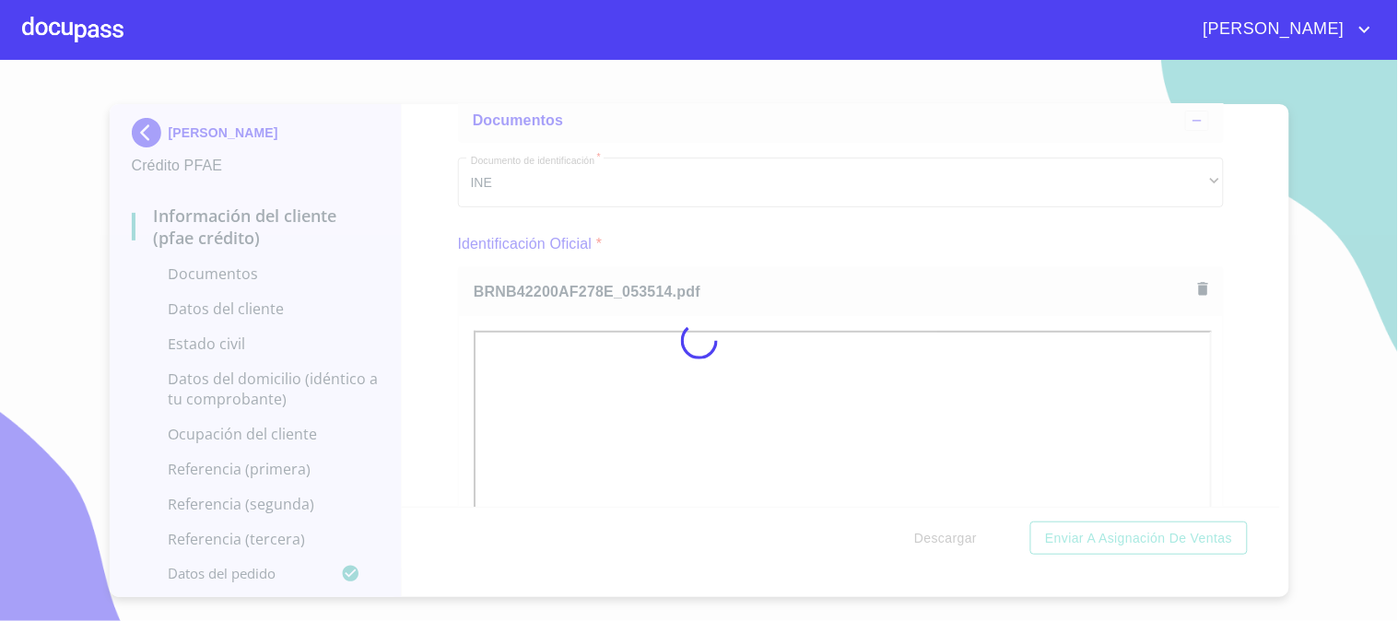
drag, startPoint x: 448, startPoint y: 317, endPoint x: 502, endPoint y: 335, distance: 57.4
click at [448, 317] on div at bounding box center [699, 340] width 1398 height 561
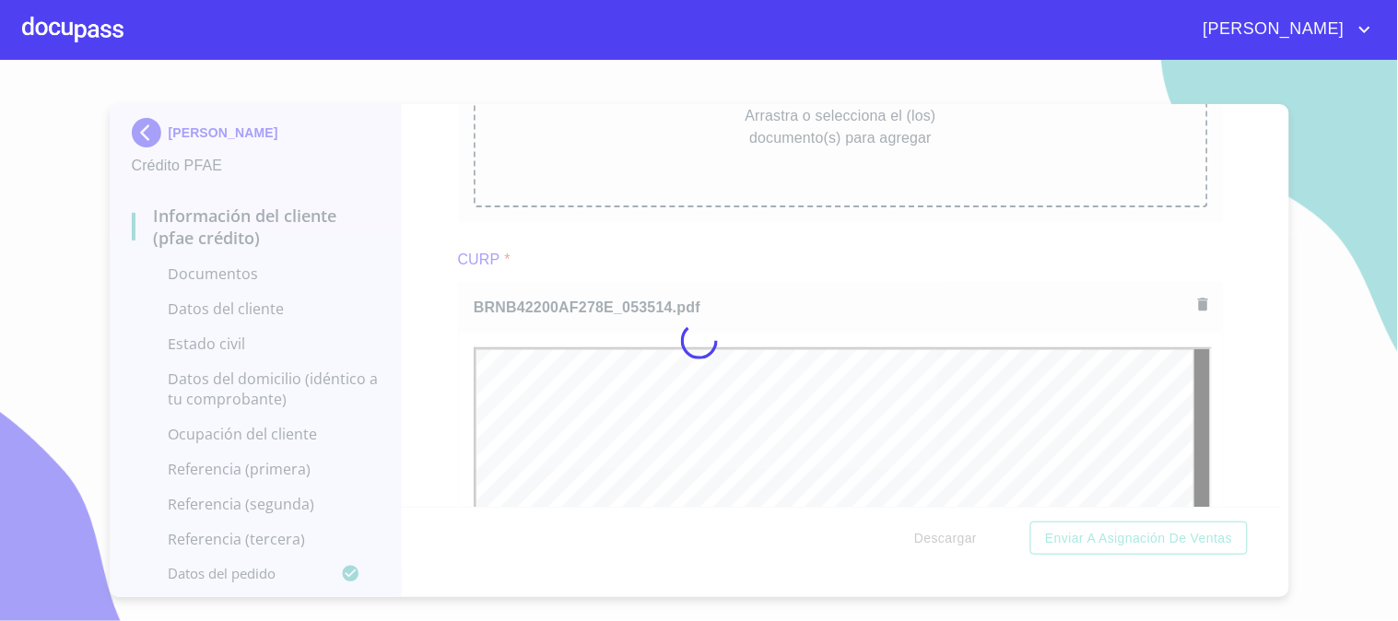
scroll to position [0, 0]
click at [438, 324] on div at bounding box center [699, 340] width 1398 height 561
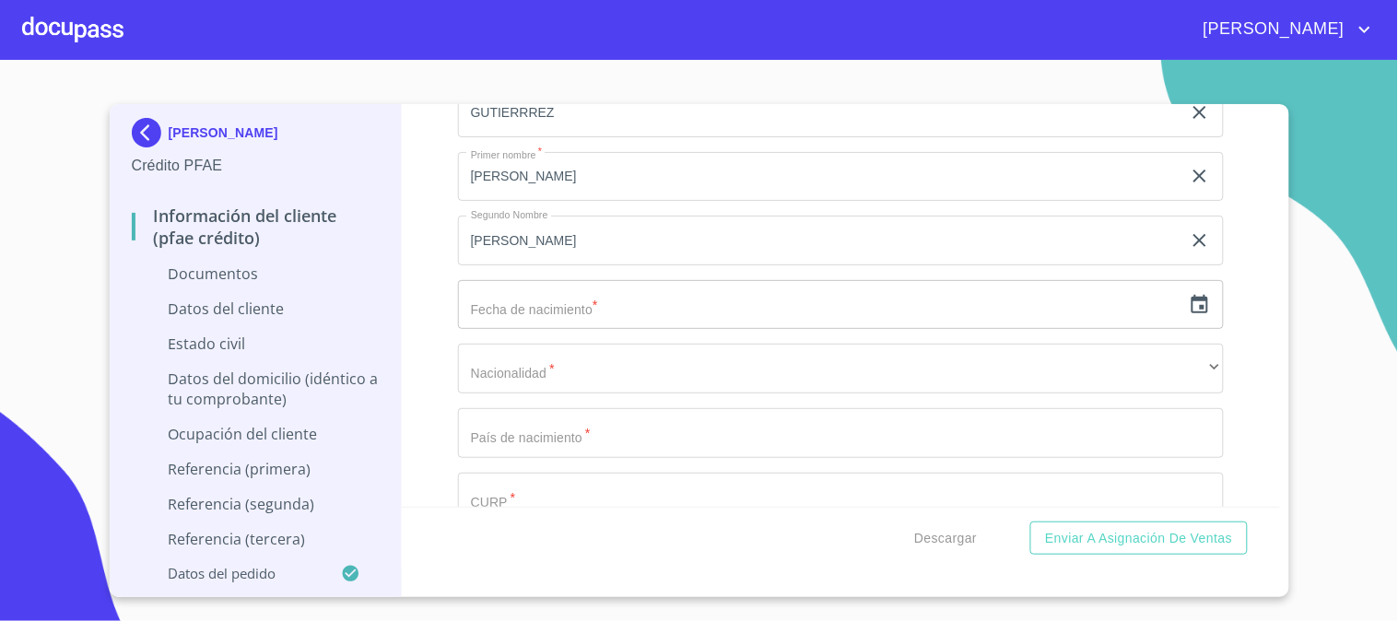
scroll to position [3378, 0]
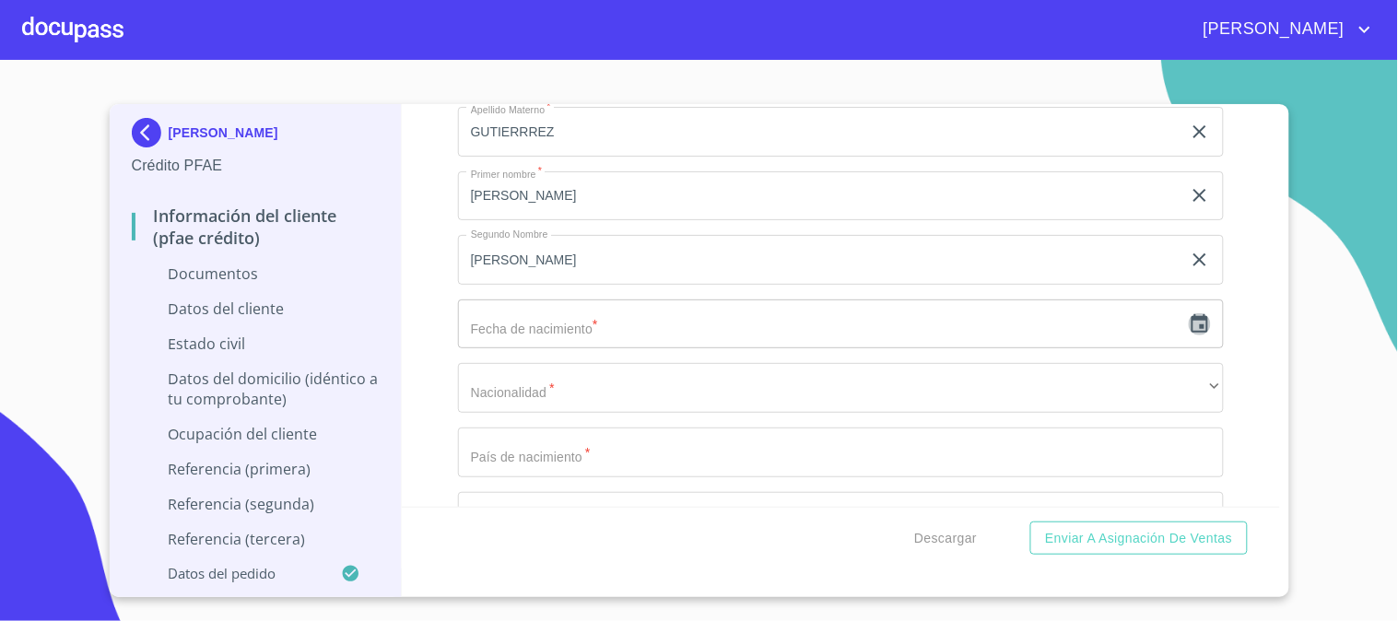
click at [1189, 320] on icon "button" at bounding box center [1200, 324] width 22 height 22
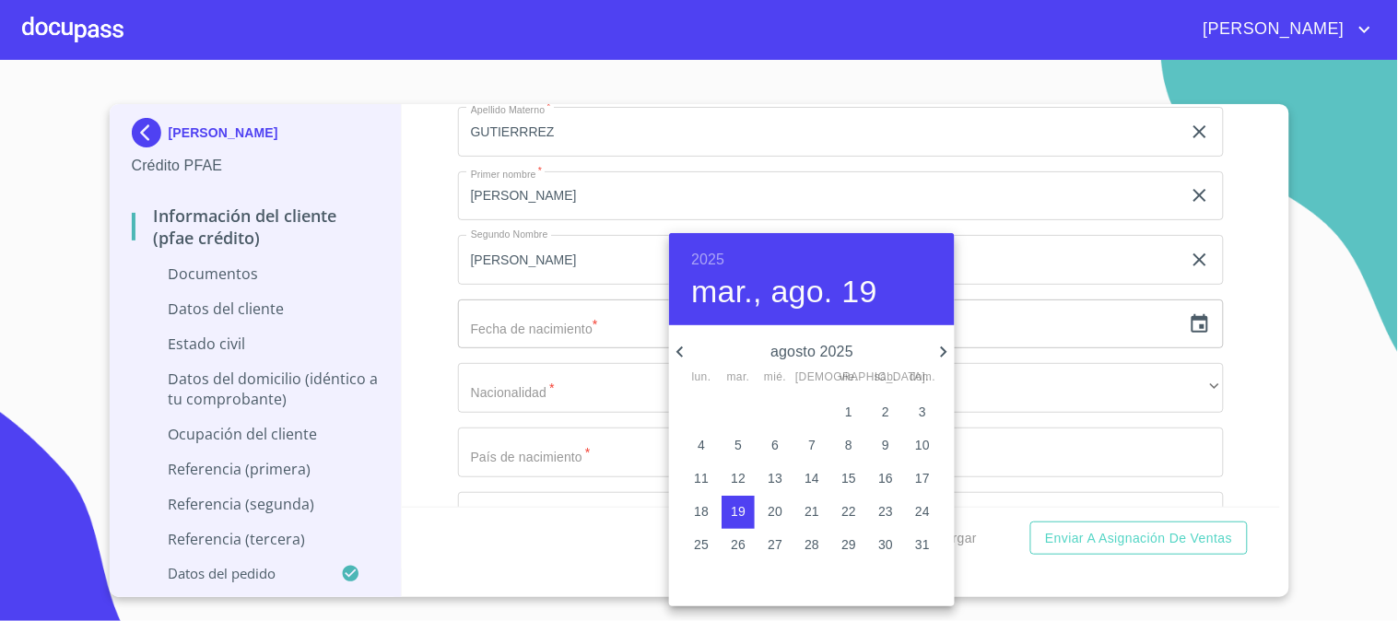
click at [708, 263] on h6 "2025" at bounding box center [707, 260] width 33 height 26
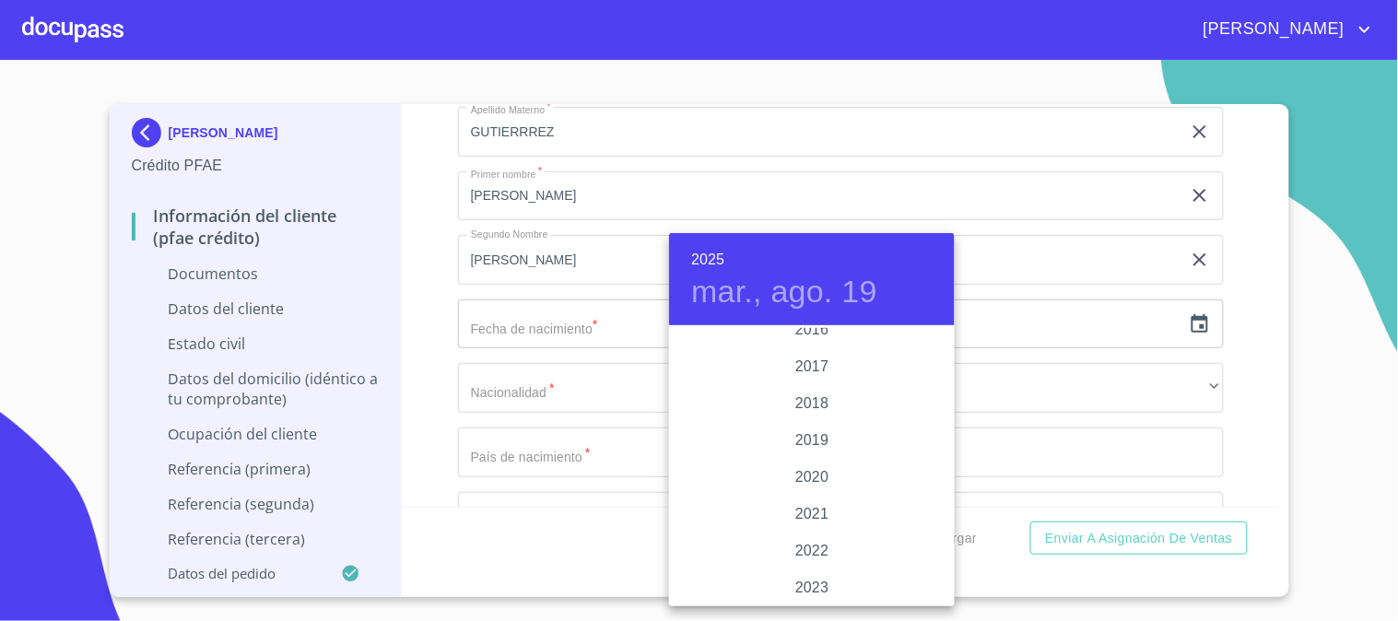
scroll to position [3370, 0]
click at [420, 398] on div at bounding box center [699, 310] width 1398 height 621
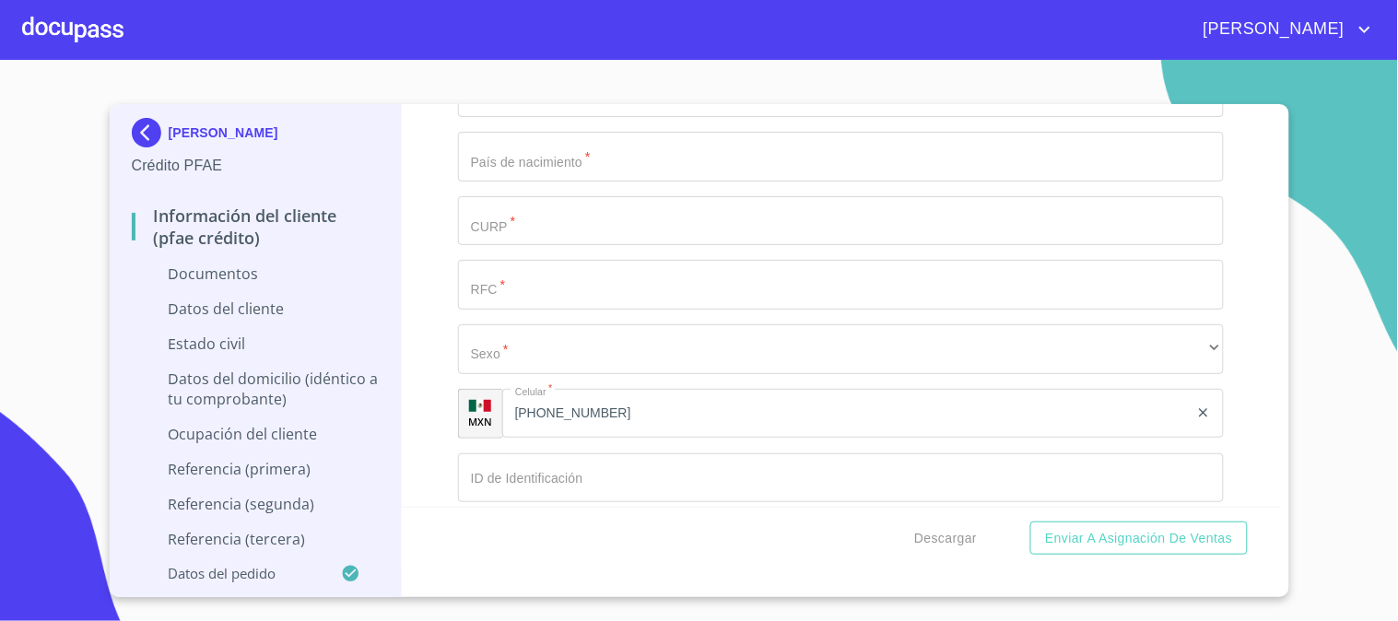
scroll to position [3788, 0]
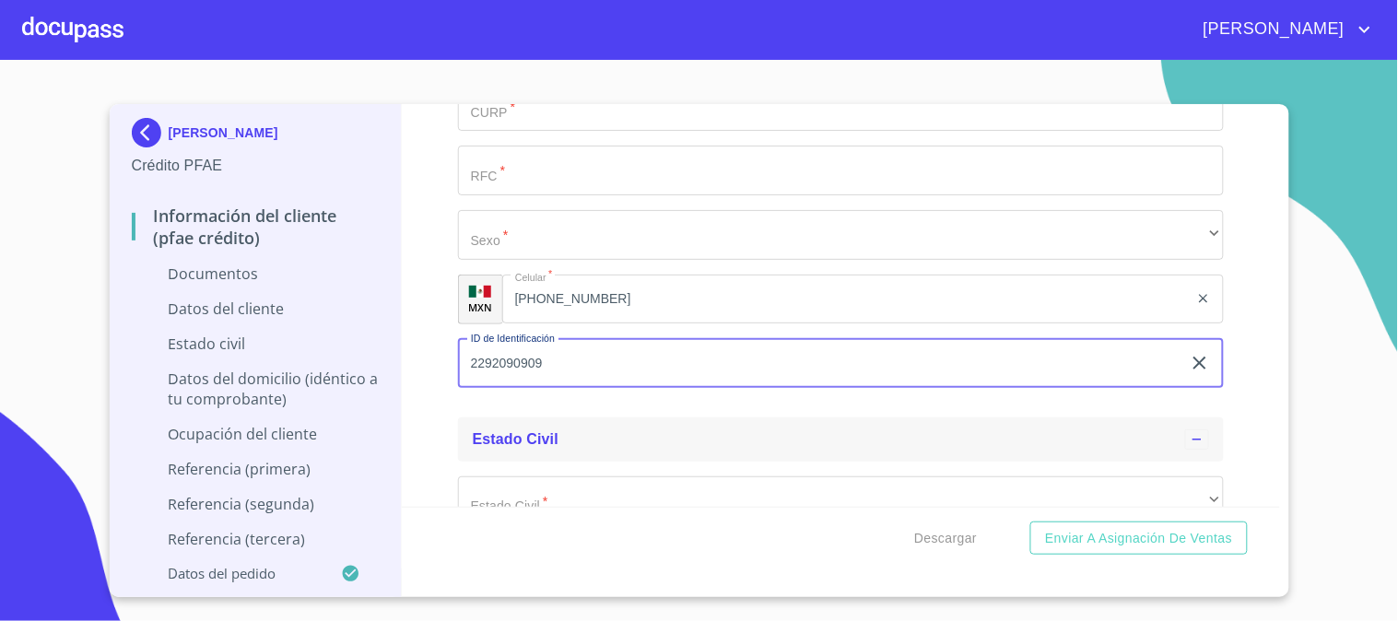
type input "2292090909"
click at [629, 429] on div "Estado Civil" at bounding box center [829, 440] width 712 height 22
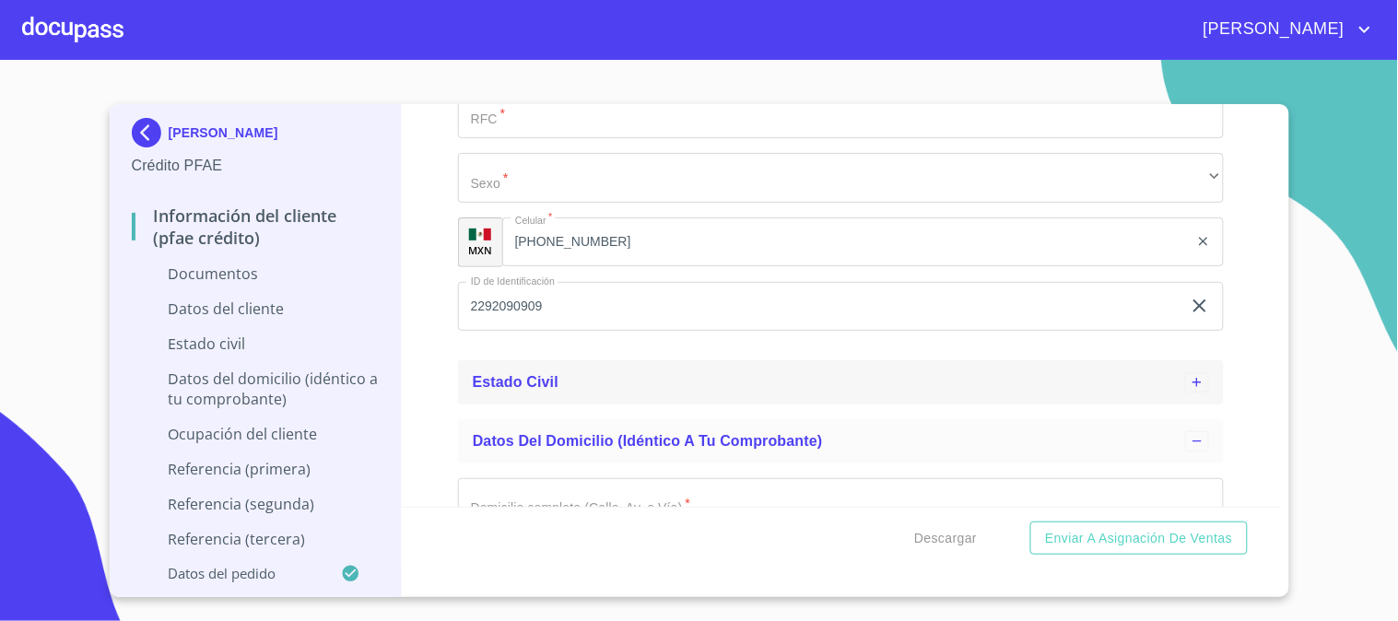
scroll to position [3891, 0]
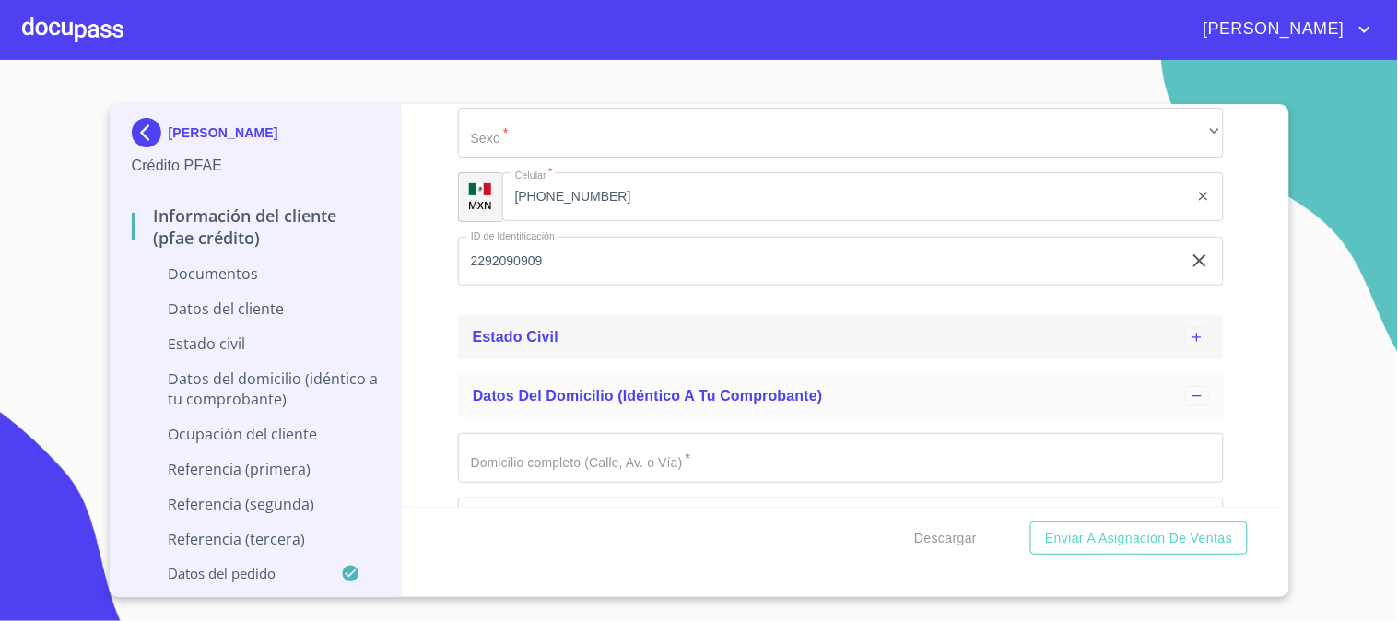
click at [637, 332] on div "Estado Civil" at bounding box center [829, 337] width 712 height 22
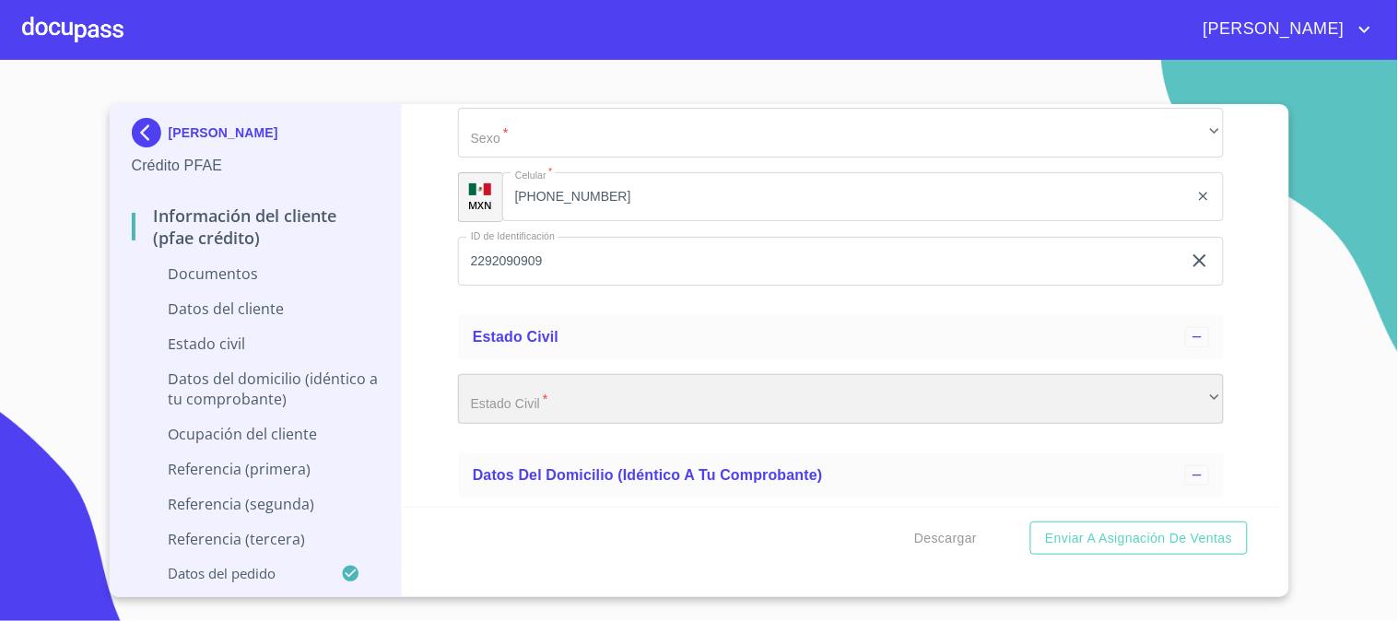
click at [627, 398] on div "​" at bounding box center [841, 399] width 766 height 50
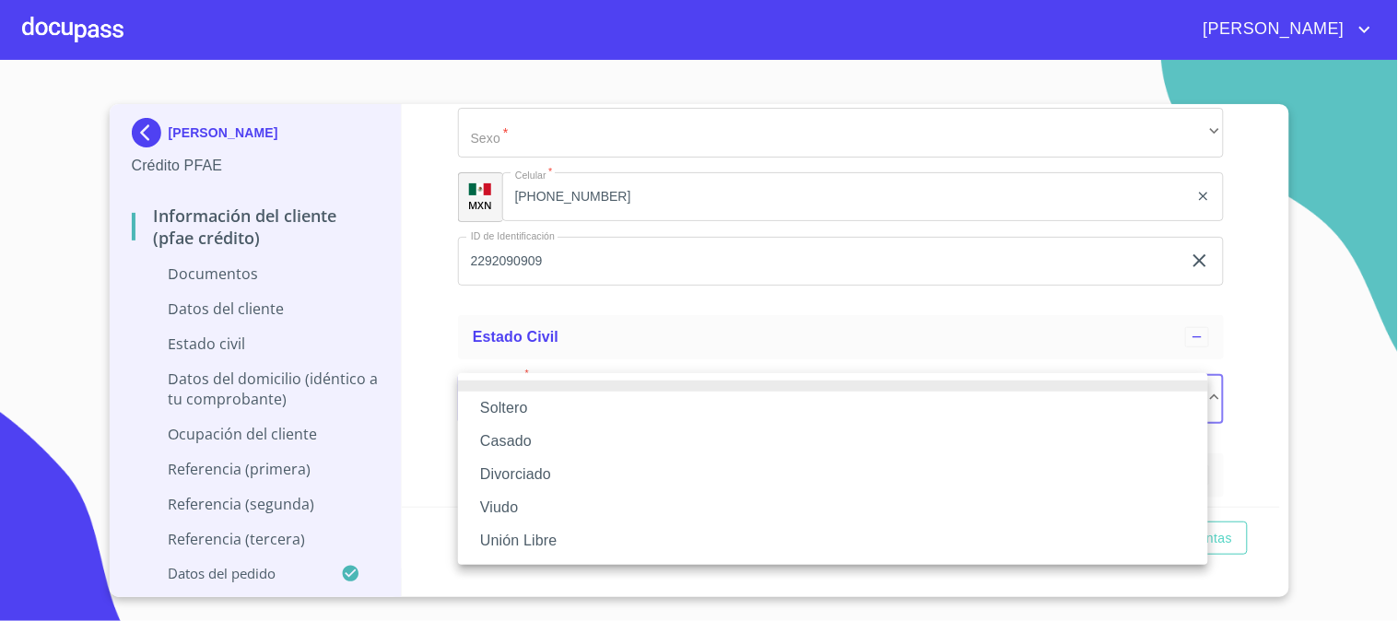
click at [625, 413] on li "Soltero" at bounding box center [833, 408] width 750 height 33
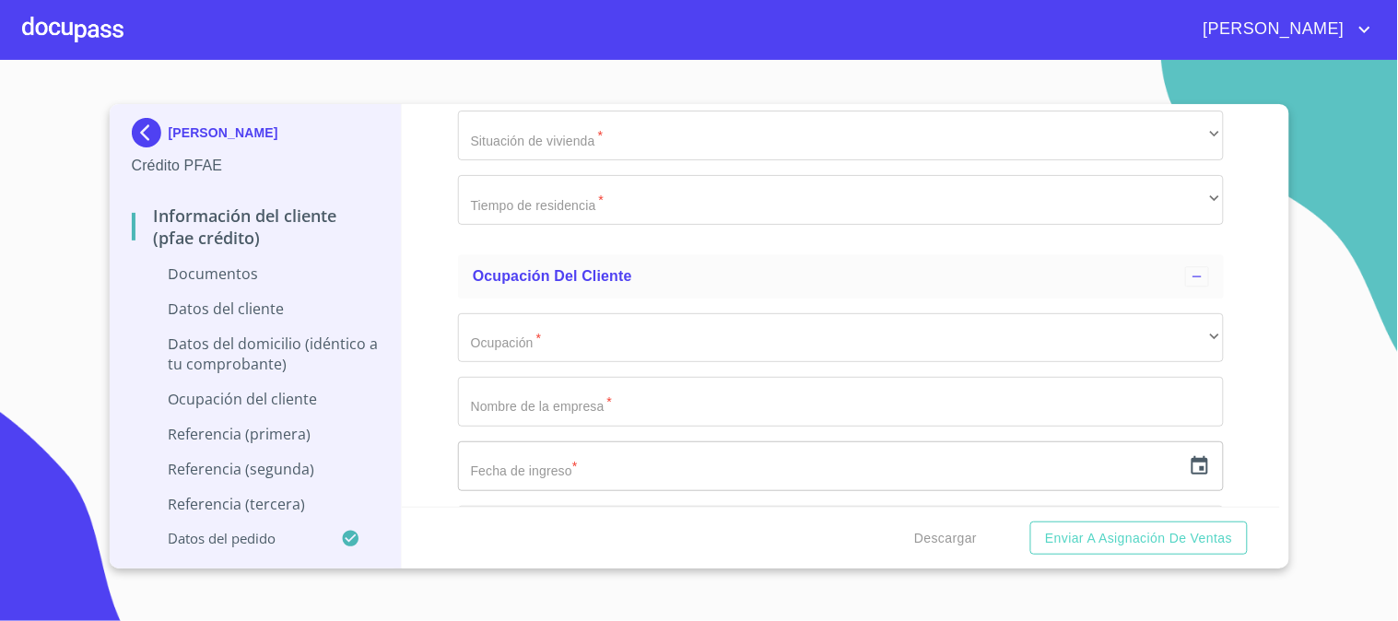
scroll to position [4914, 0]
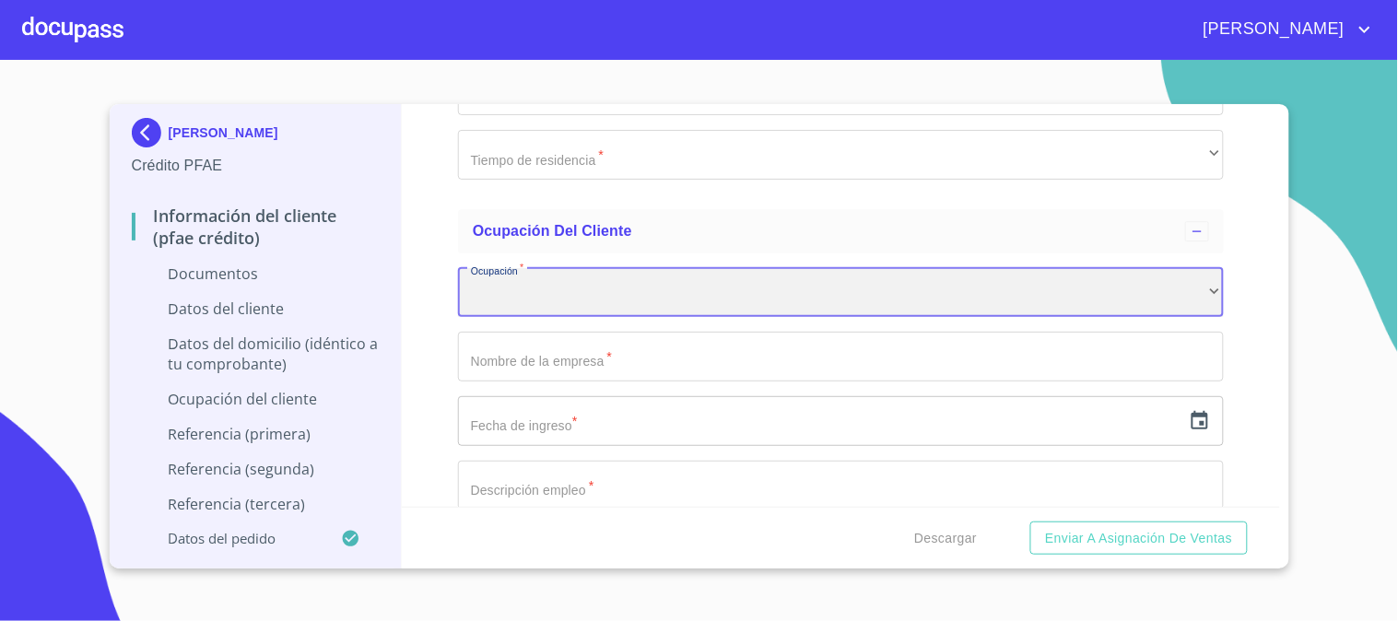
click at [596, 292] on div "​" at bounding box center [841, 293] width 766 height 50
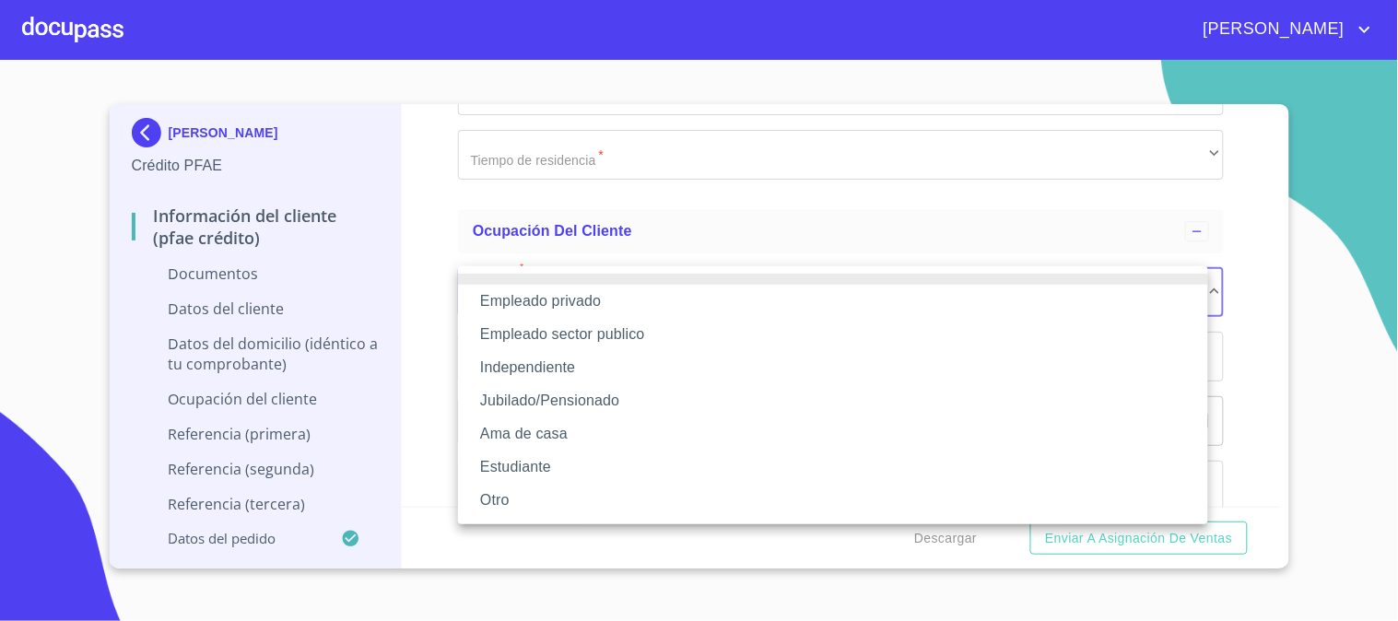
click at [581, 370] on li "Independiente" at bounding box center [833, 367] width 750 height 33
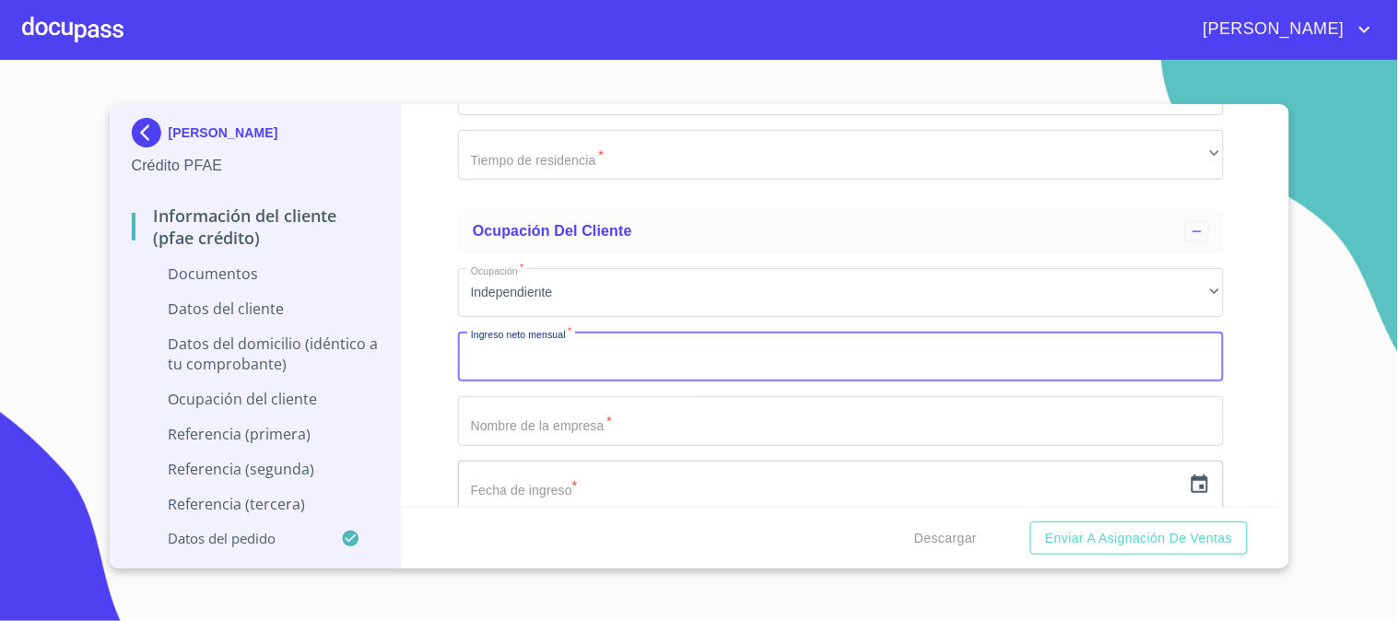
scroll to position [5017, 0]
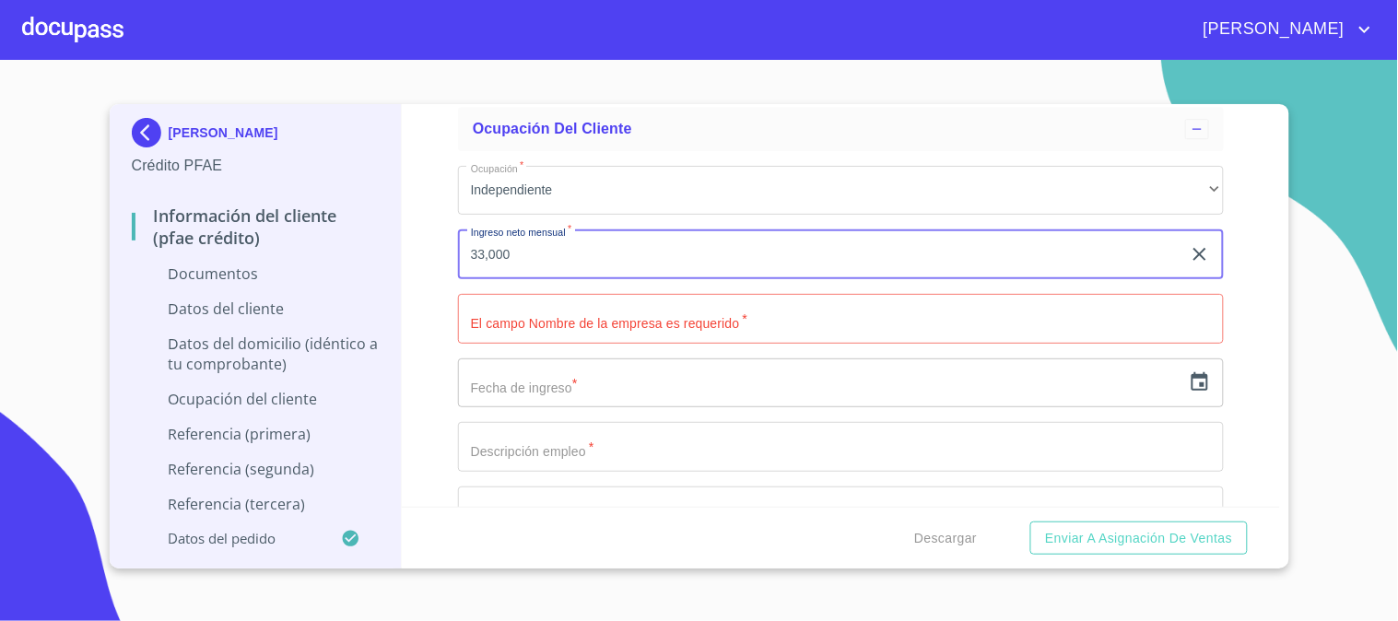
type input "33,000"
click at [651, 320] on input "Documento de identificación   *" at bounding box center [841, 319] width 766 height 50
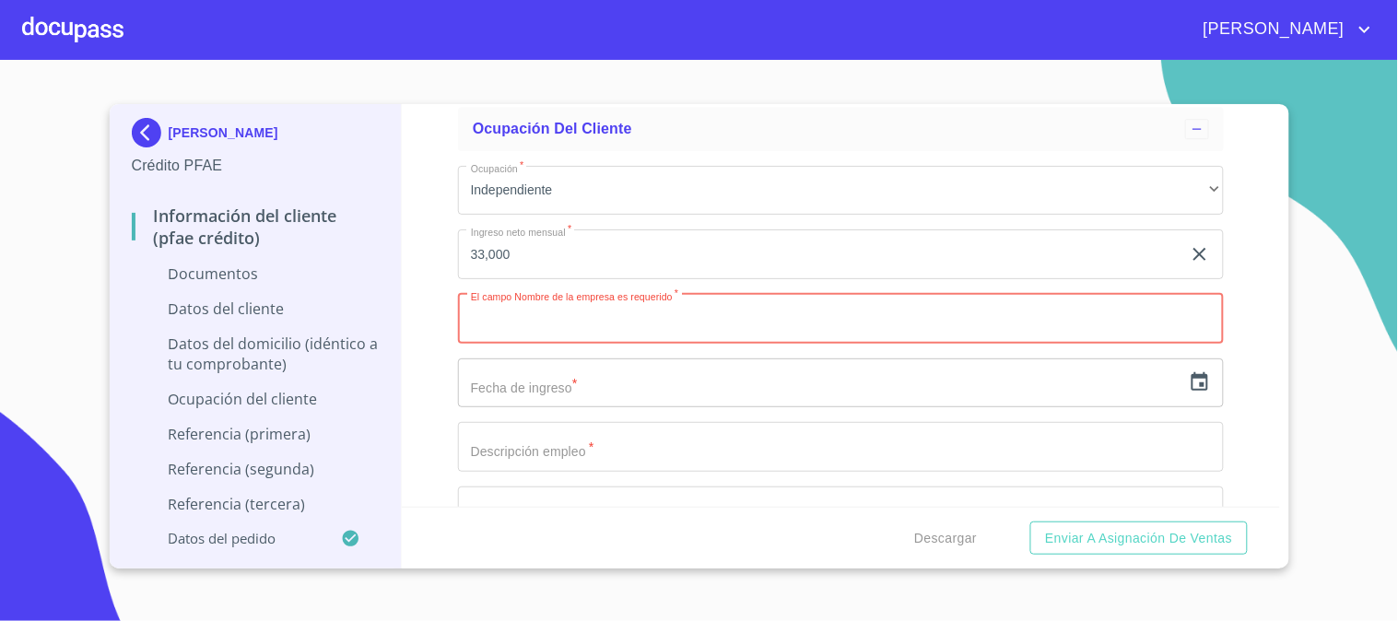
paste input "33333.33"
type input "33333.33"
click at [434, 329] on div "Información del cliente (PFAE crédito) Documentos Documento de identificación  …" at bounding box center [841, 305] width 878 height 403
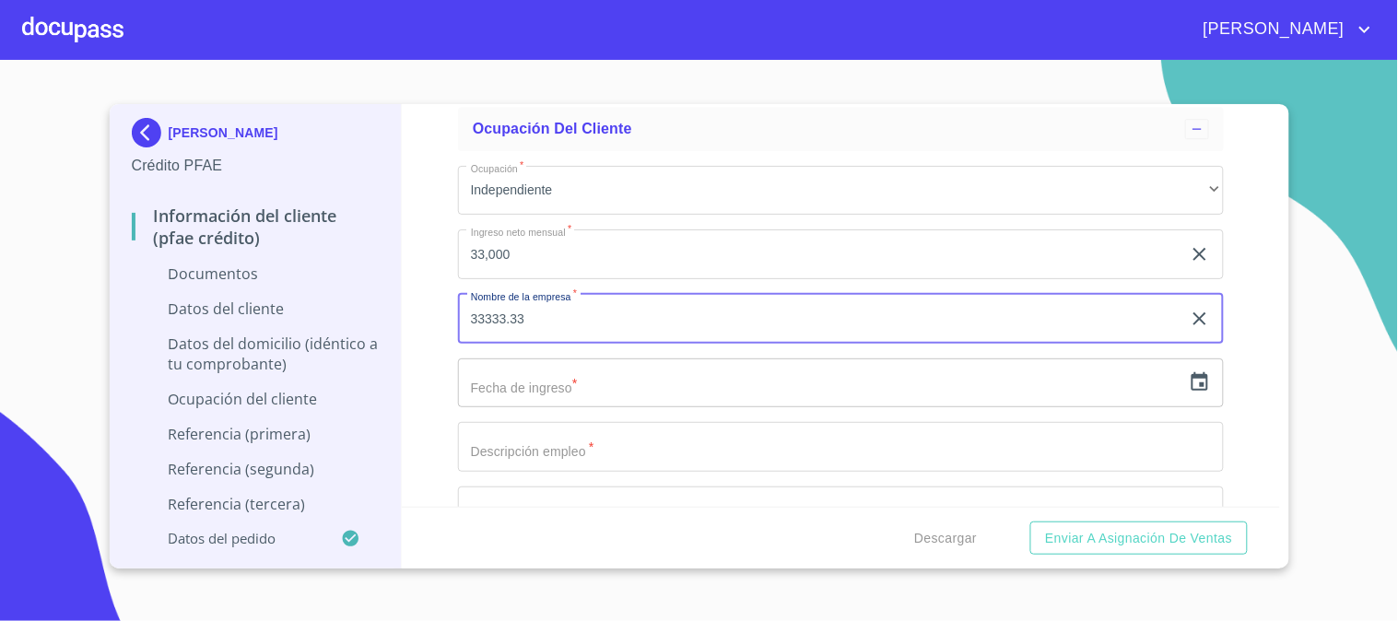
drag, startPoint x: 445, startPoint y: 307, endPoint x: 397, endPoint y: 296, distance: 49.2
click at [397, 296] on div "[PERSON_NAME] Crédito PFAE Información del cliente (PFAE crédito) Documentos Da…" at bounding box center [695, 336] width 1170 height 464
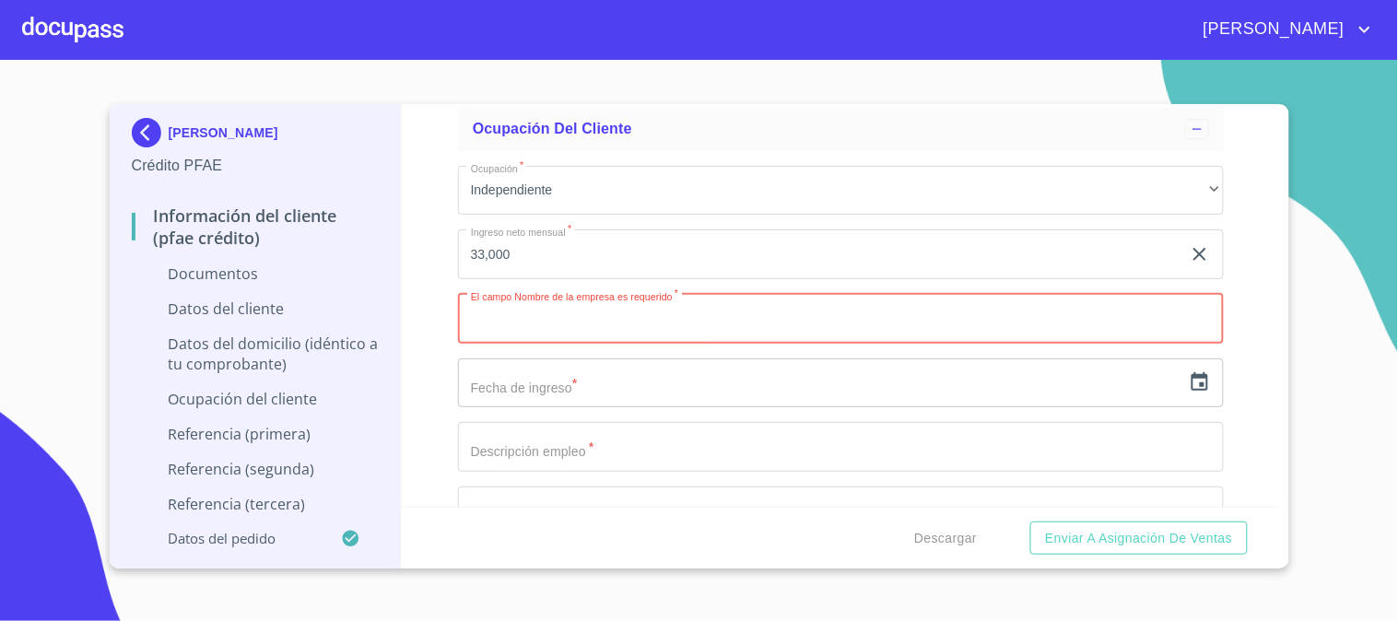
click at [628, 326] on input "Documento de identificación   *" at bounding box center [841, 319] width 766 height 50
paste input "Valley & Beauty"
type input "Valley & Beauty"
click at [436, 320] on div "Información del cliente (PFAE crédito) Documentos Documento de identificación  …" at bounding box center [841, 305] width 878 height 403
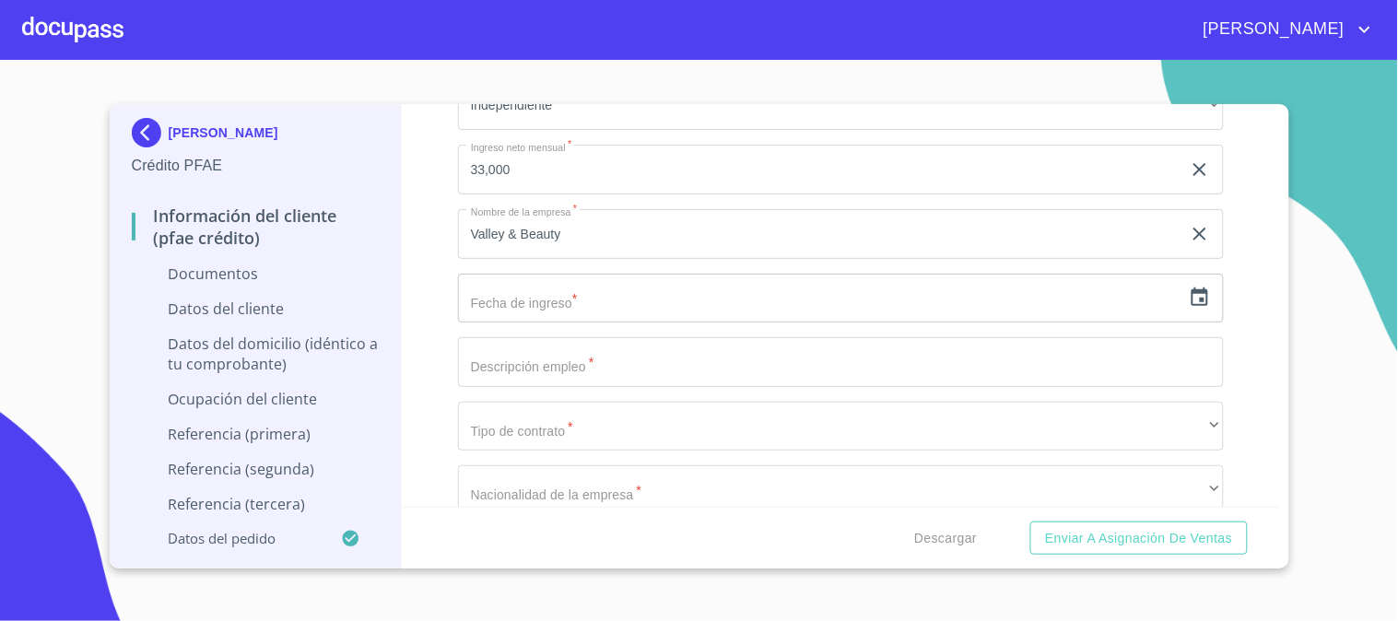
scroll to position [5119, 0]
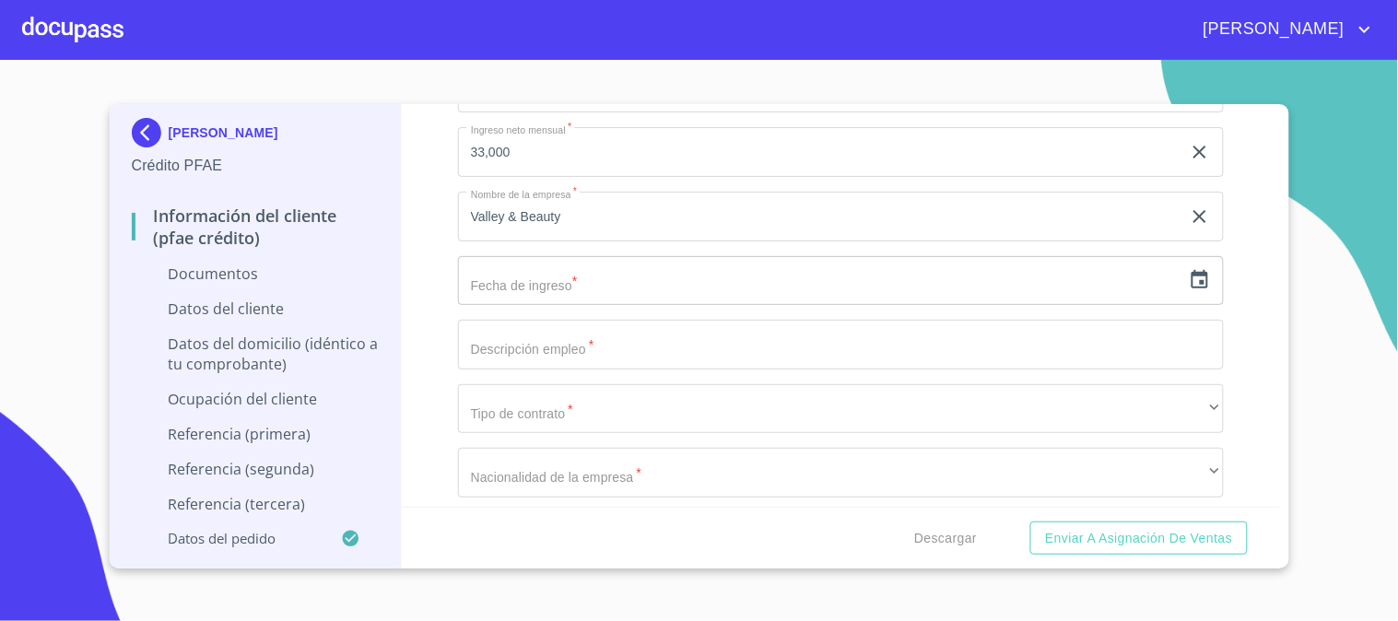
click at [1189, 281] on icon "button" at bounding box center [1200, 280] width 22 height 22
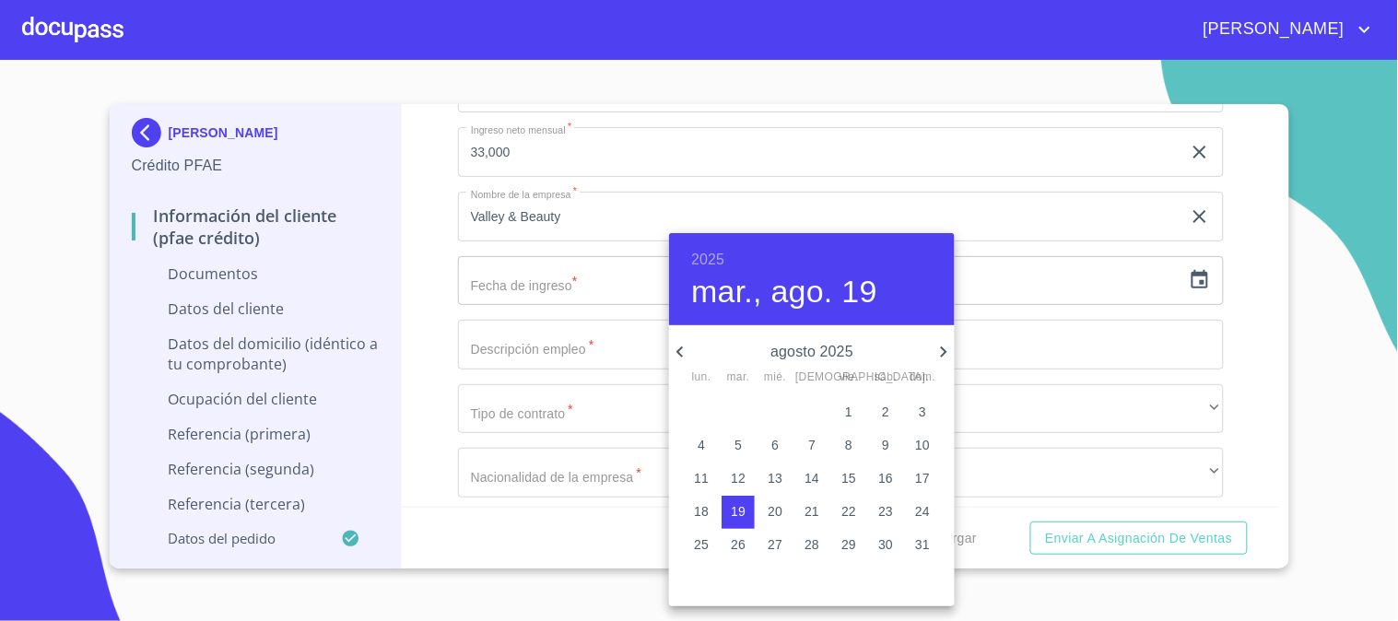
click at [409, 327] on div at bounding box center [699, 310] width 1398 height 621
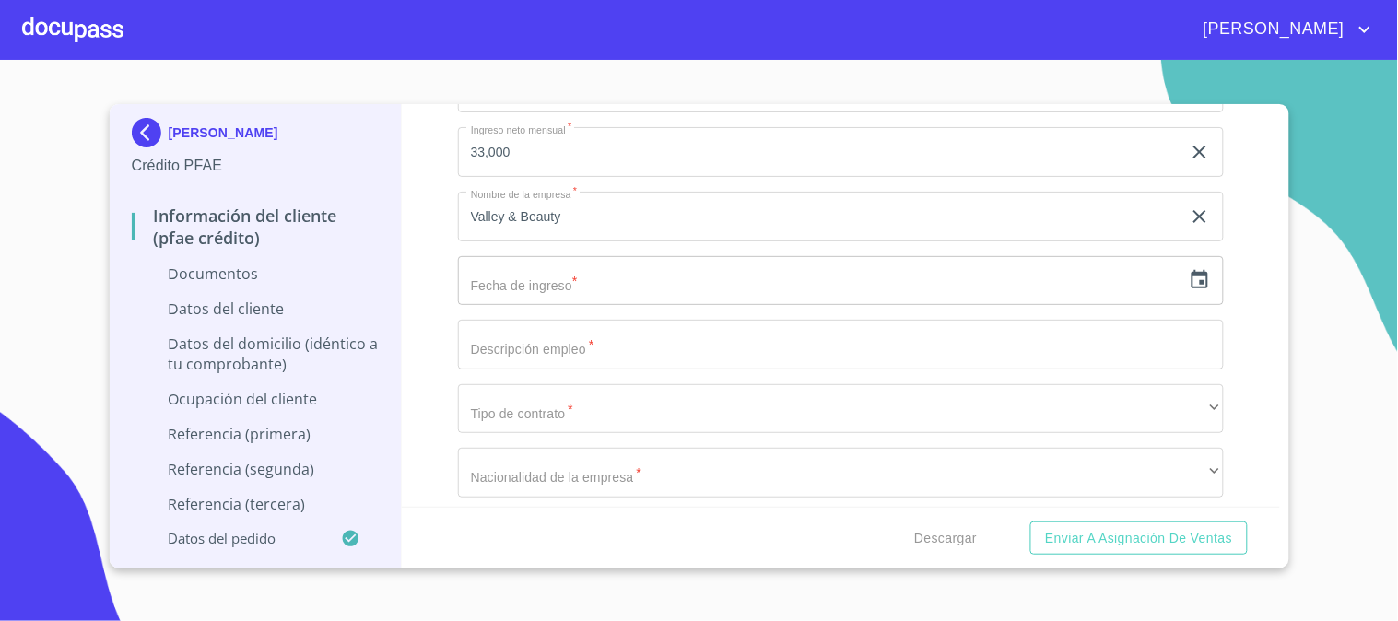
scroll to position [5221, 0]
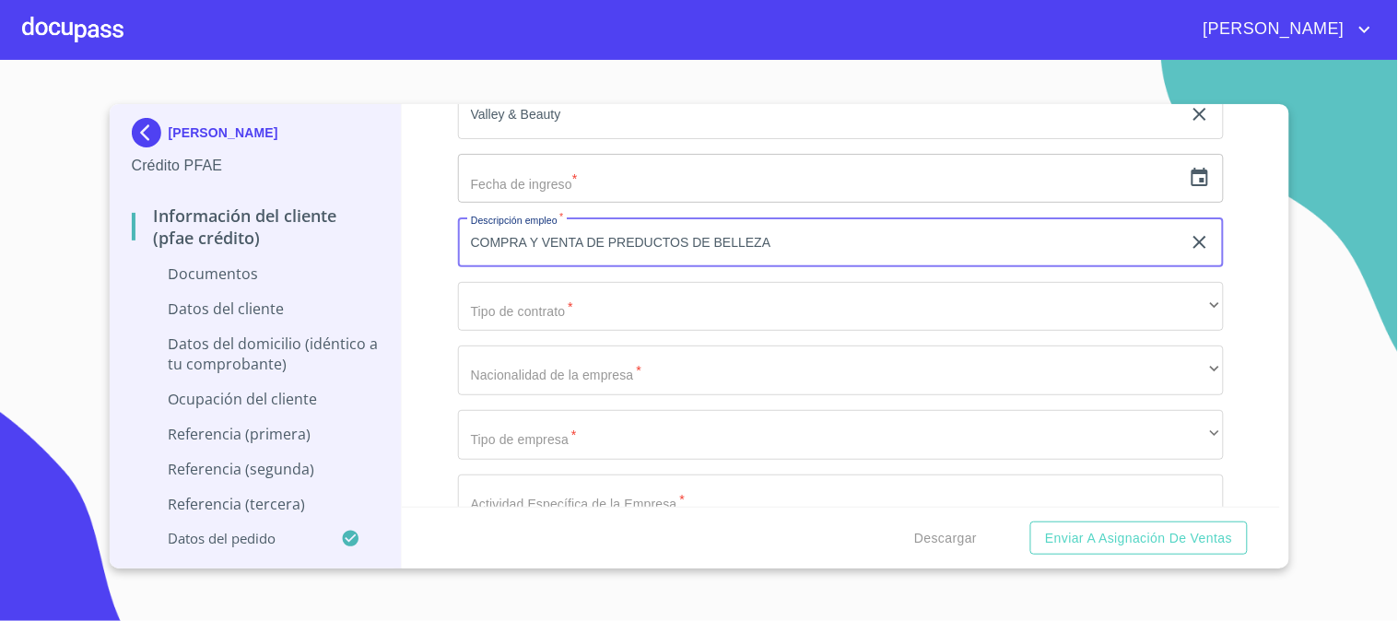
type input "COMPRA Y VENTA DE PREDUCTOS DE BELLEZA"
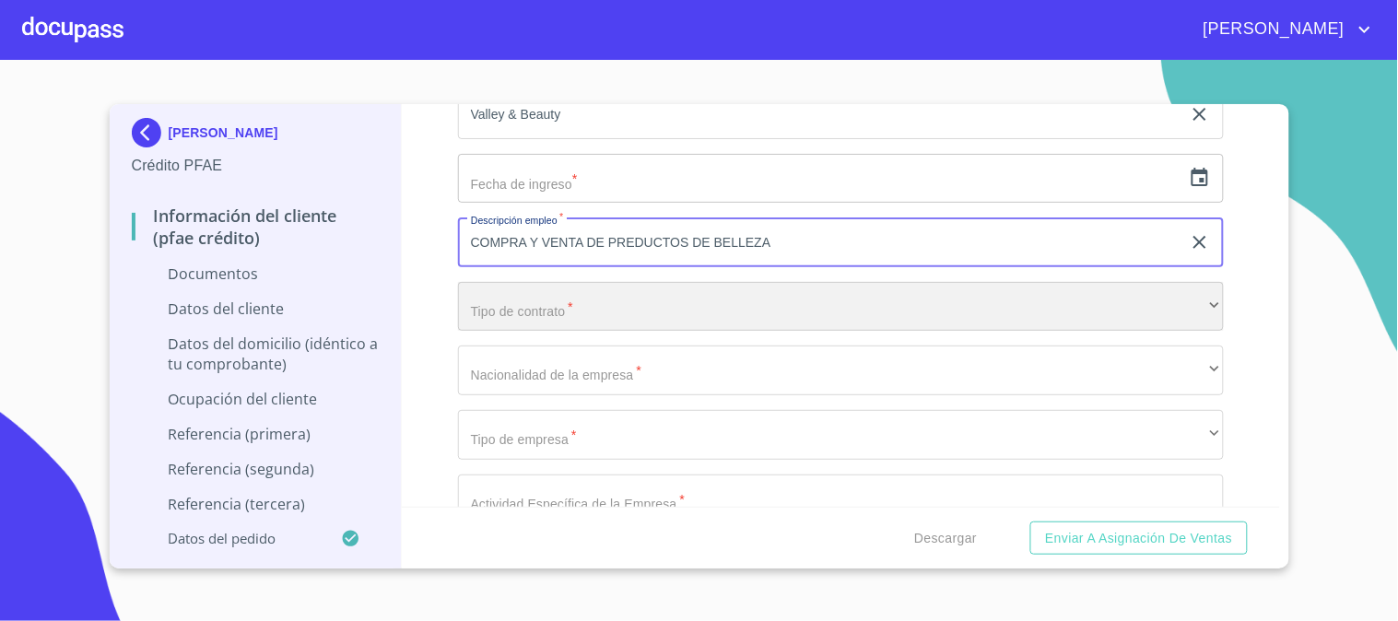
click at [650, 315] on div "​" at bounding box center [841, 307] width 766 height 50
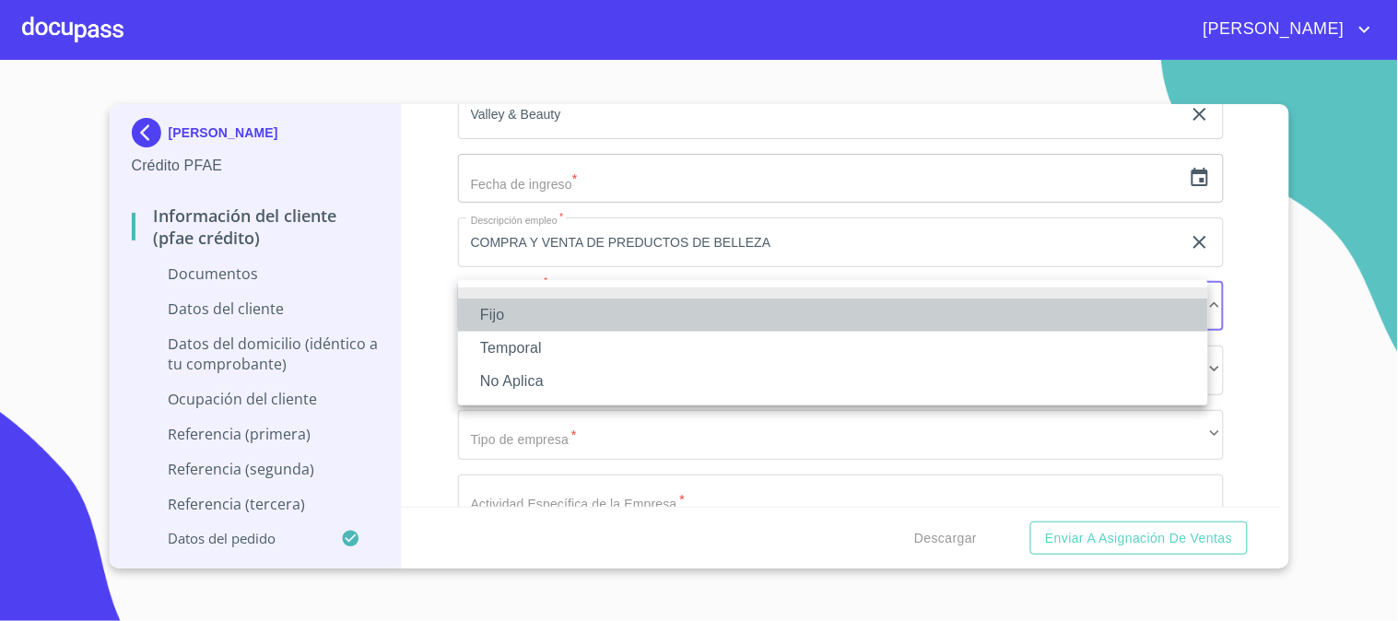
click at [625, 317] on li "Fijo" at bounding box center [833, 315] width 750 height 33
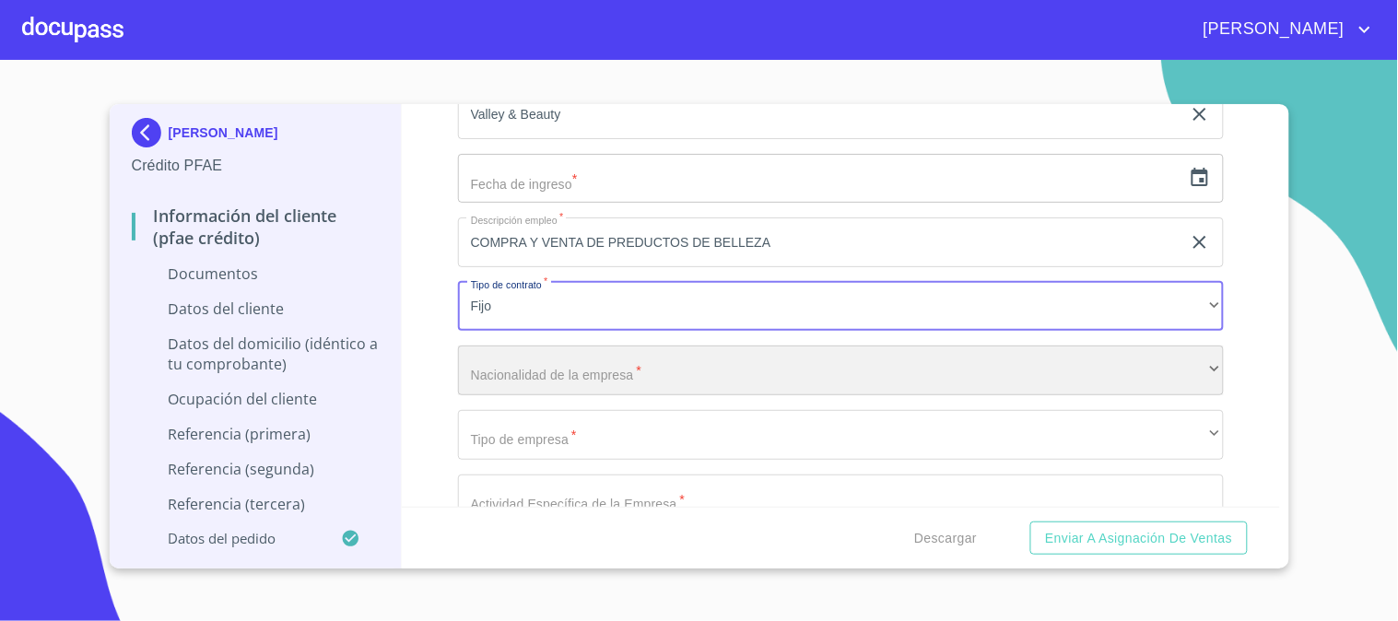
click at [656, 367] on div "​" at bounding box center [841, 371] width 766 height 50
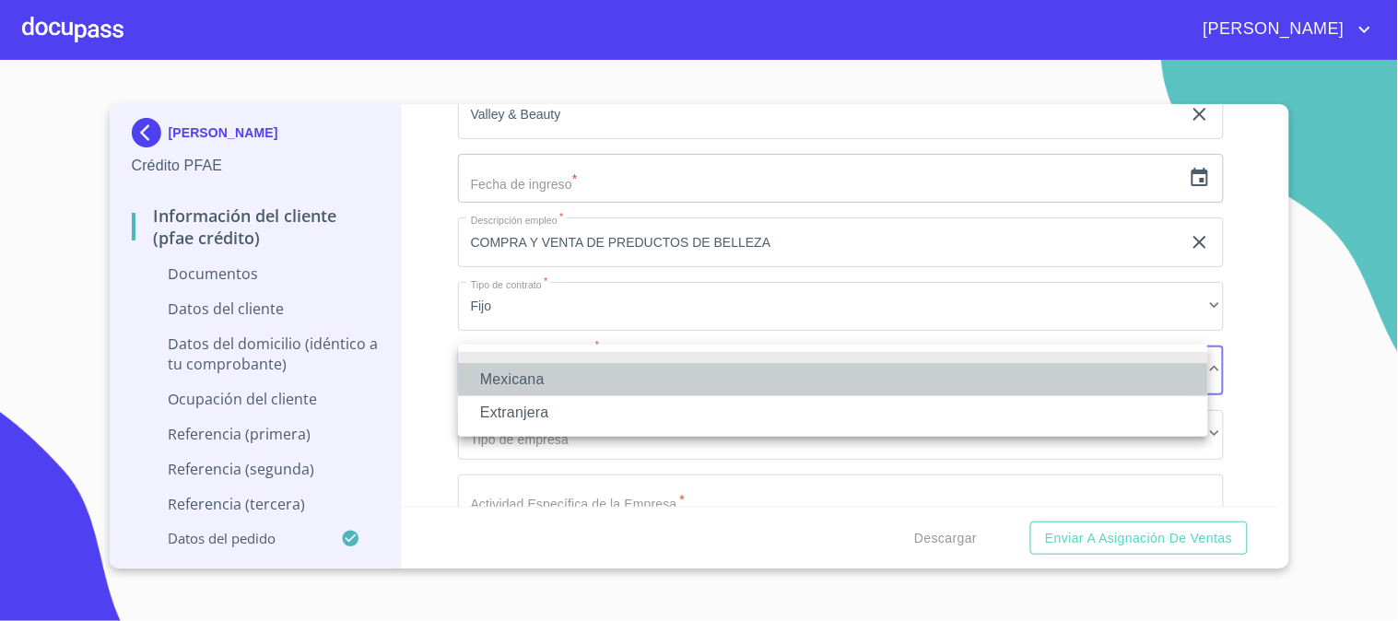
click at [656, 378] on li "Mexicana" at bounding box center [833, 379] width 750 height 33
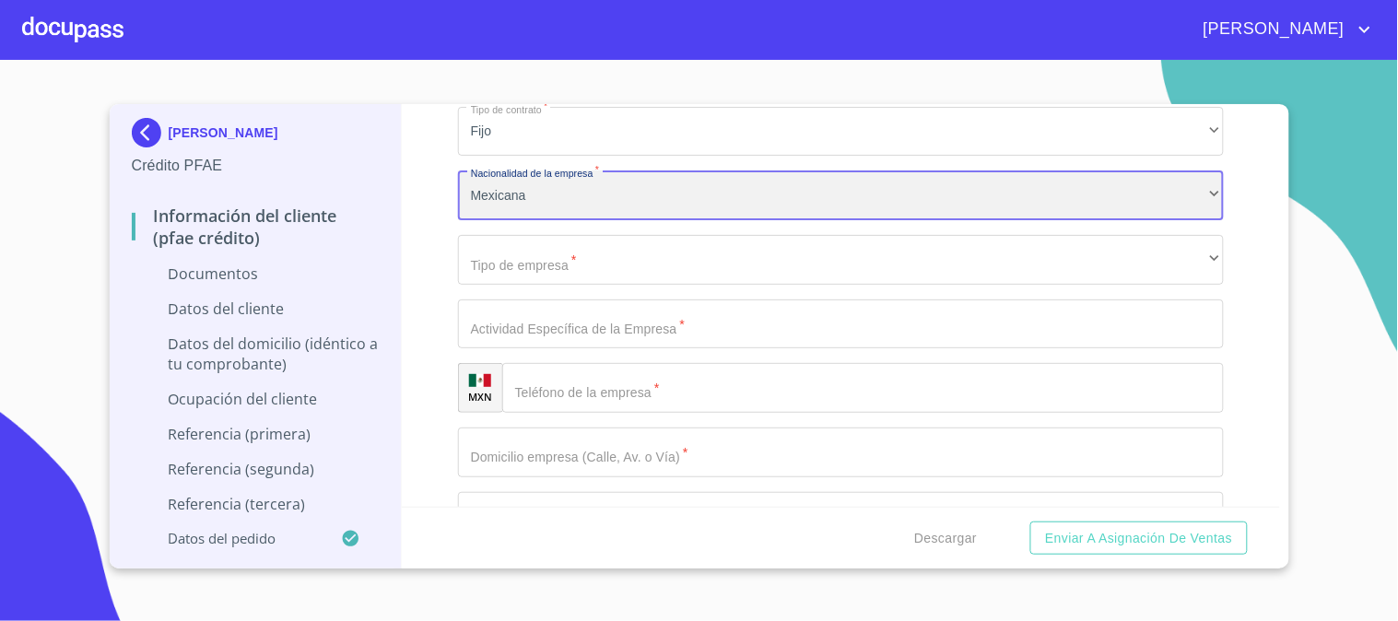
scroll to position [5426, 0]
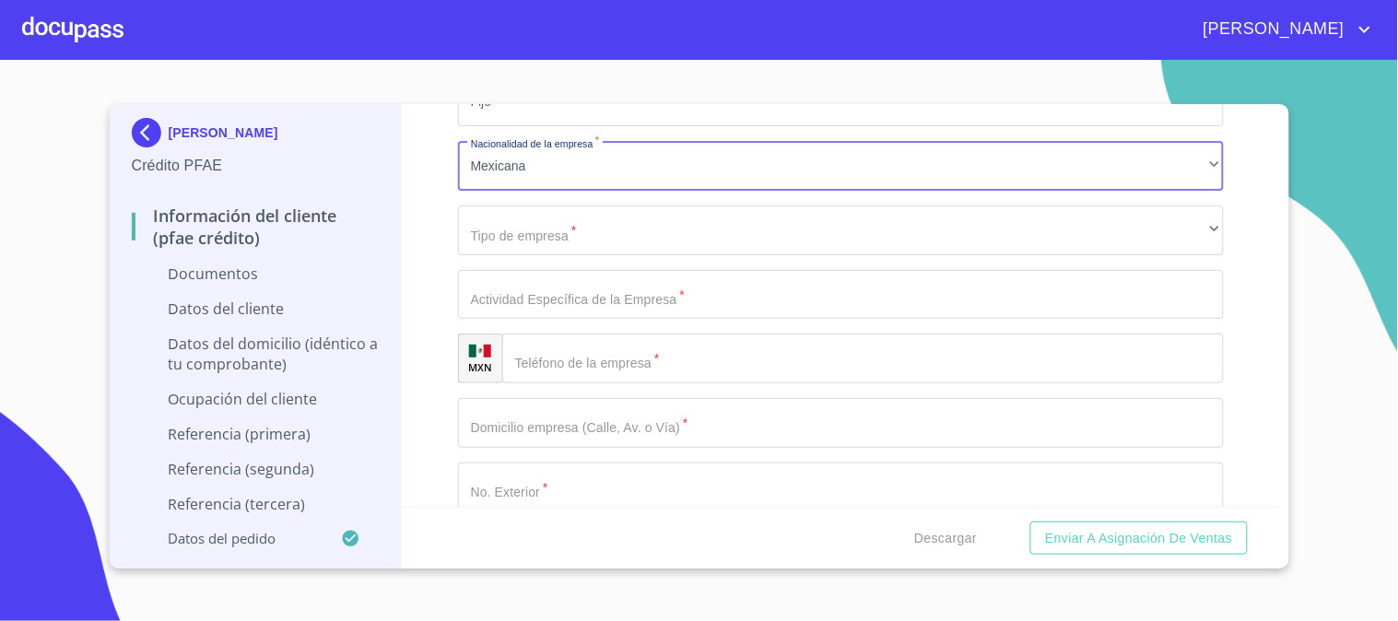
click at [711, 362] on input "Documento de identificación   *" at bounding box center [863, 359] width 722 height 50
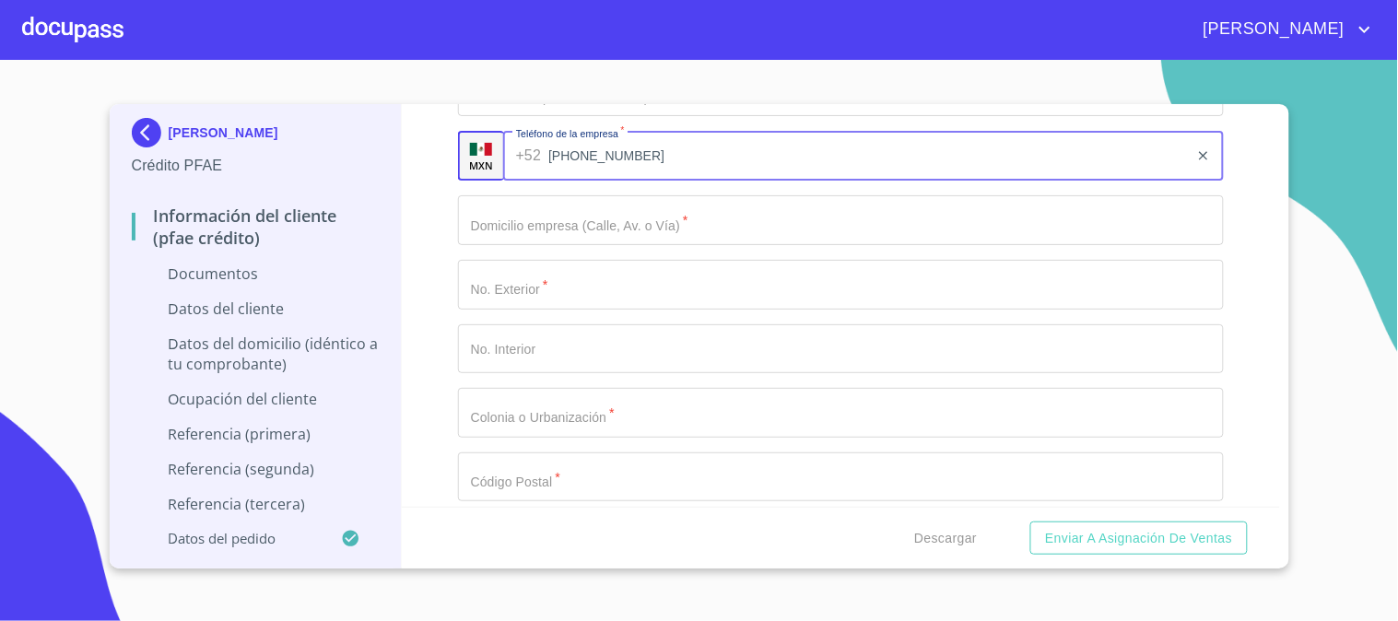
scroll to position [5631, 0]
type input "[PHONE_NUMBER]"
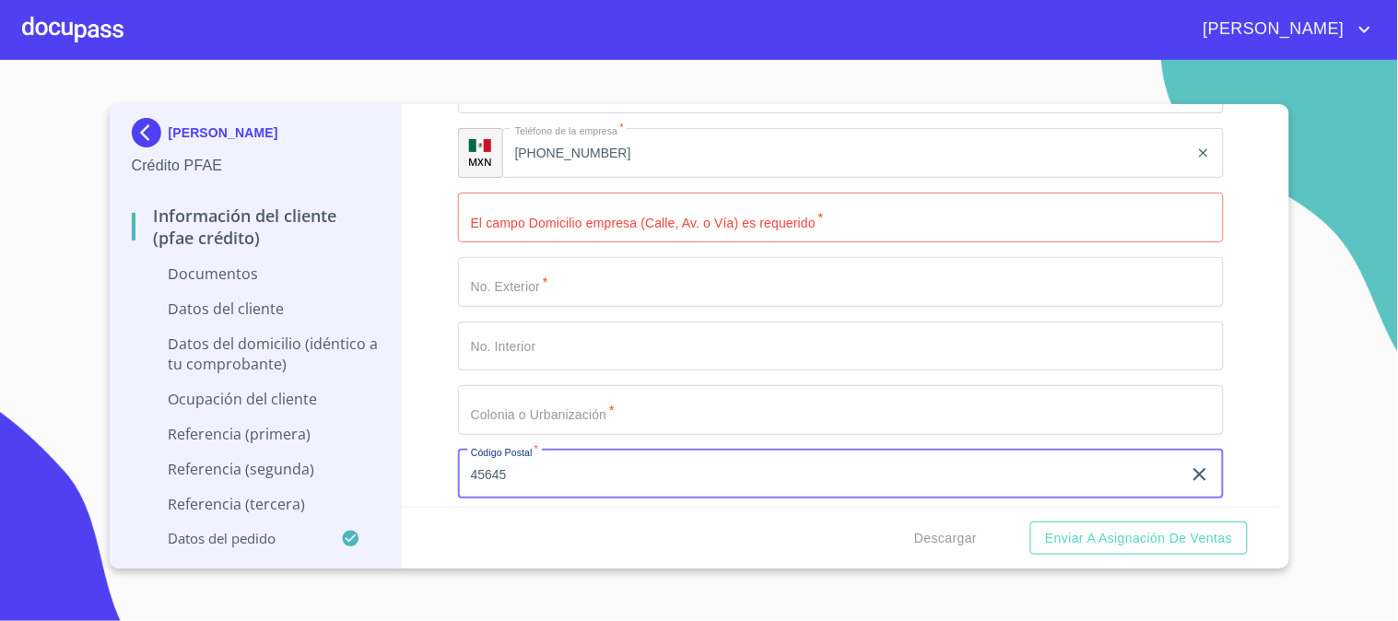
type input "45645"
click at [586, 222] on input "Documento de identificación   *" at bounding box center [841, 218] width 766 height 50
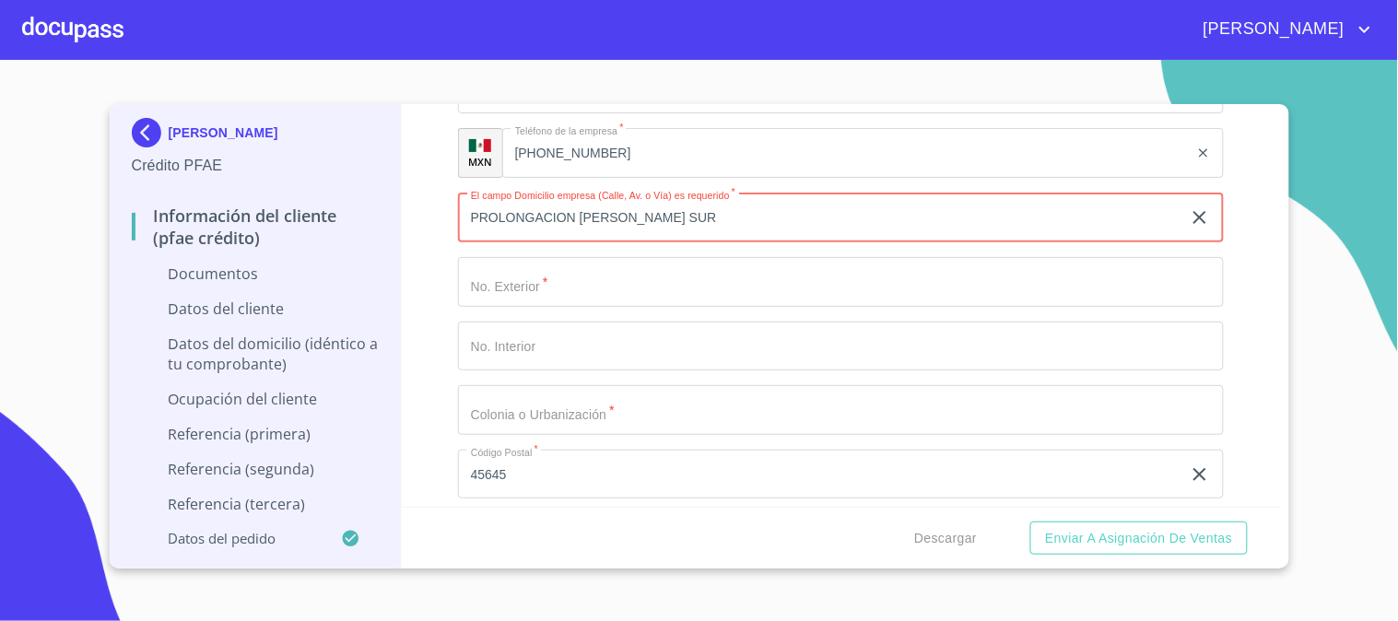
type input "PROLONGACION [PERSON_NAME] SUR"
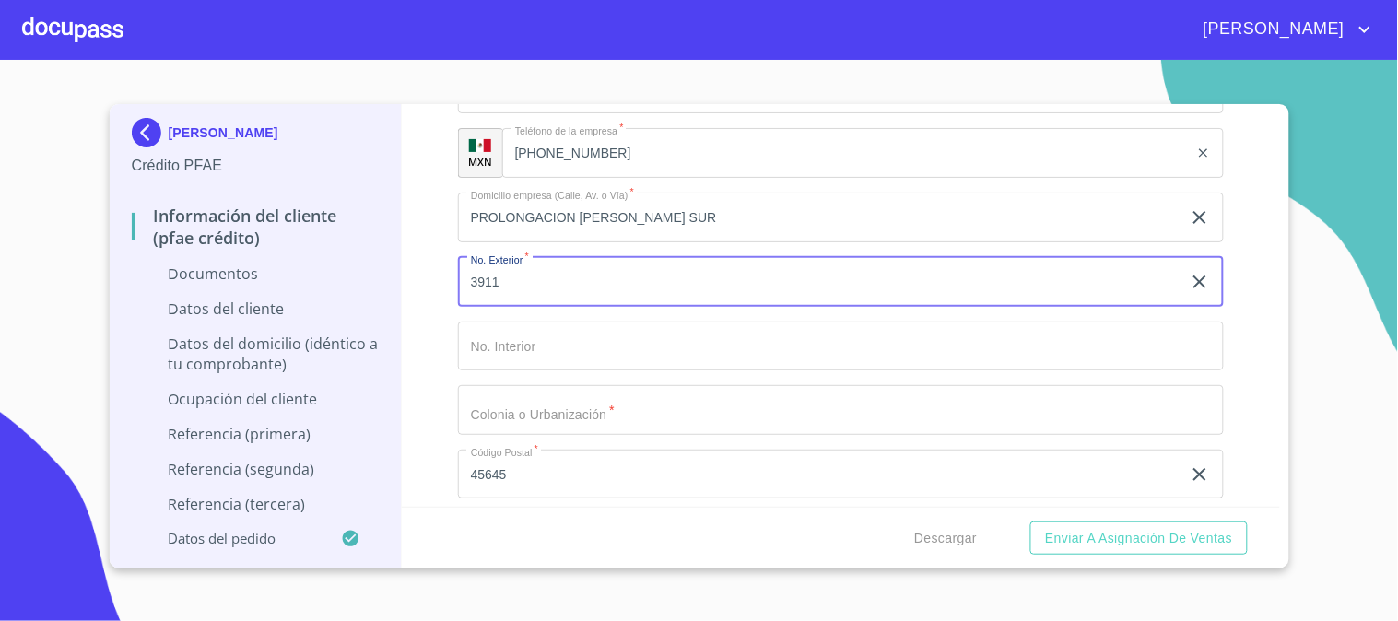
type input "3911"
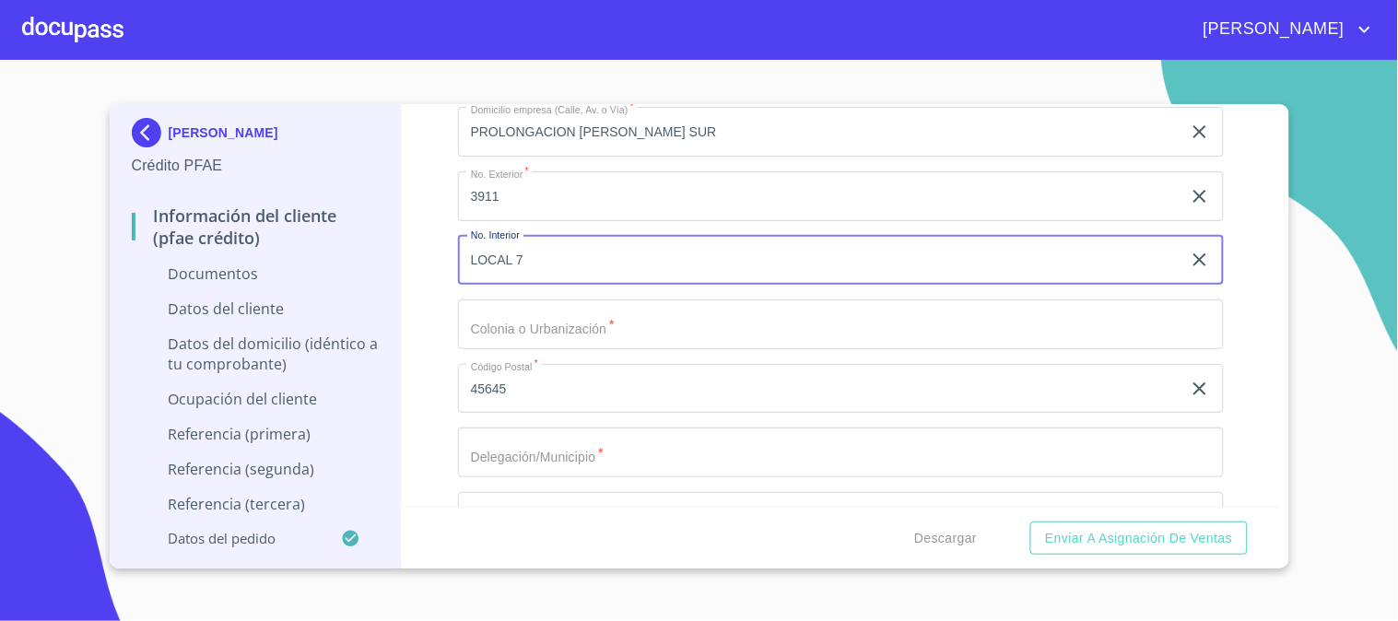
scroll to position [5836, 0]
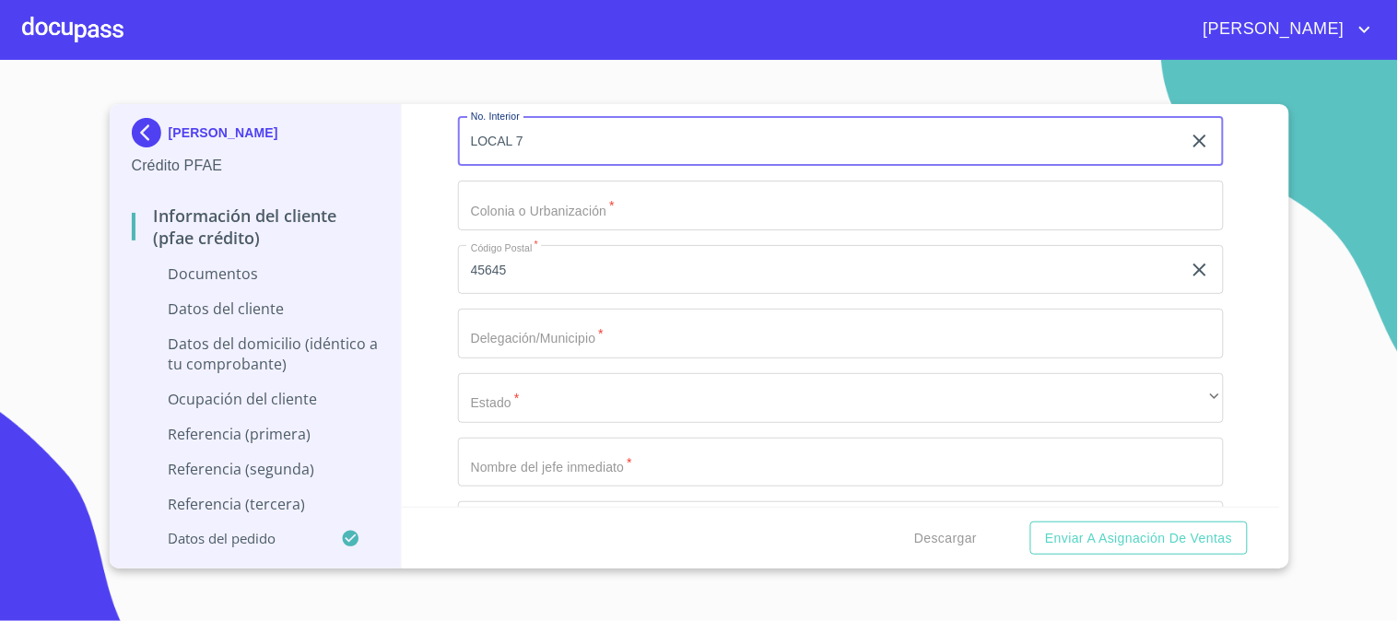
type input "LOCAL 7"
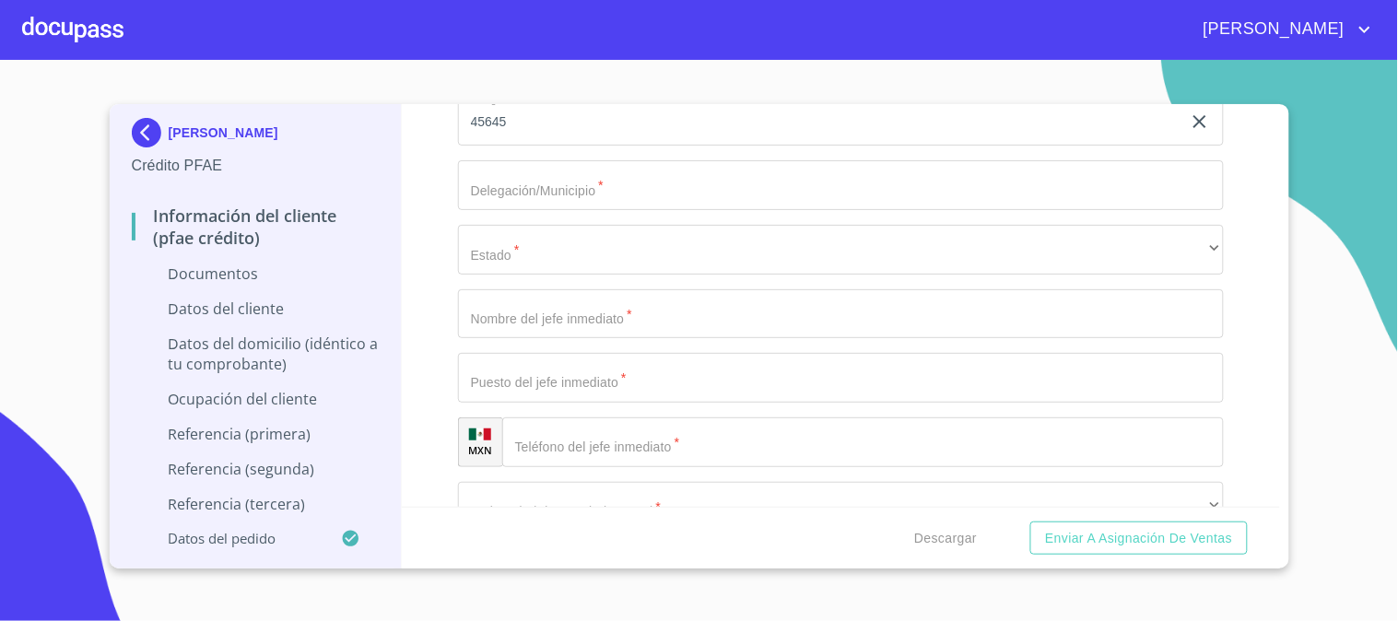
scroll to position [5938, 0]
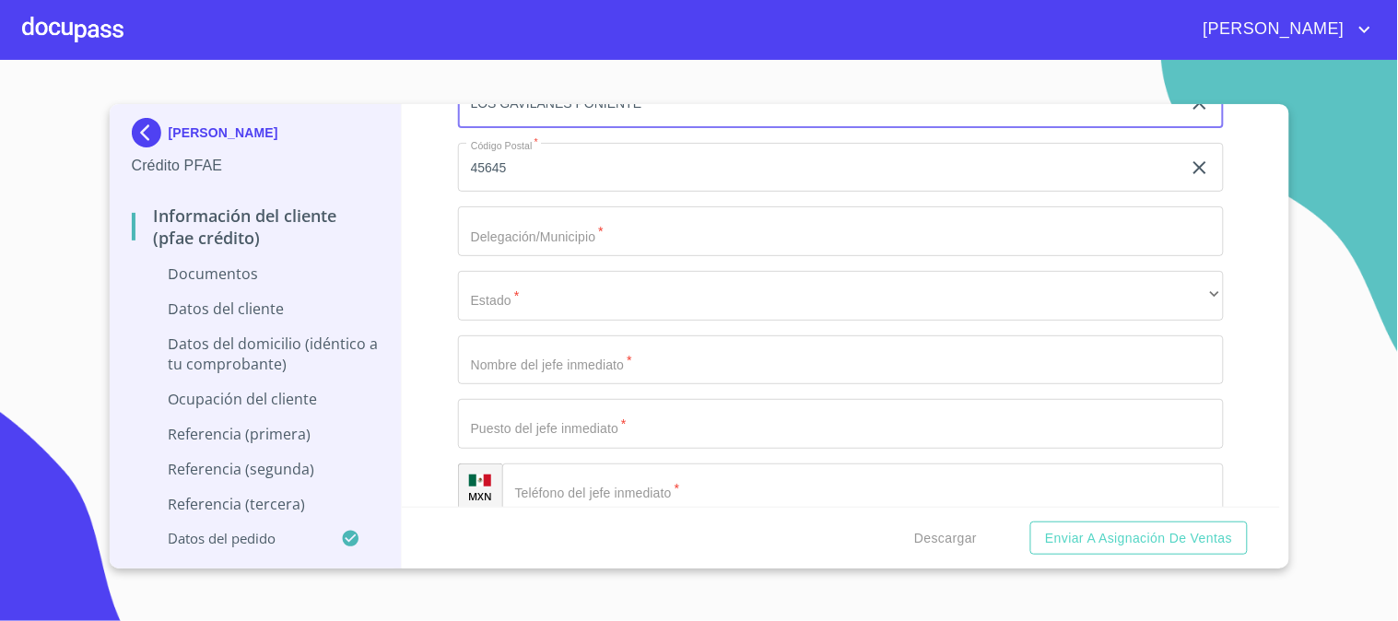
type input "LOS GAVILANES PONIENTE"
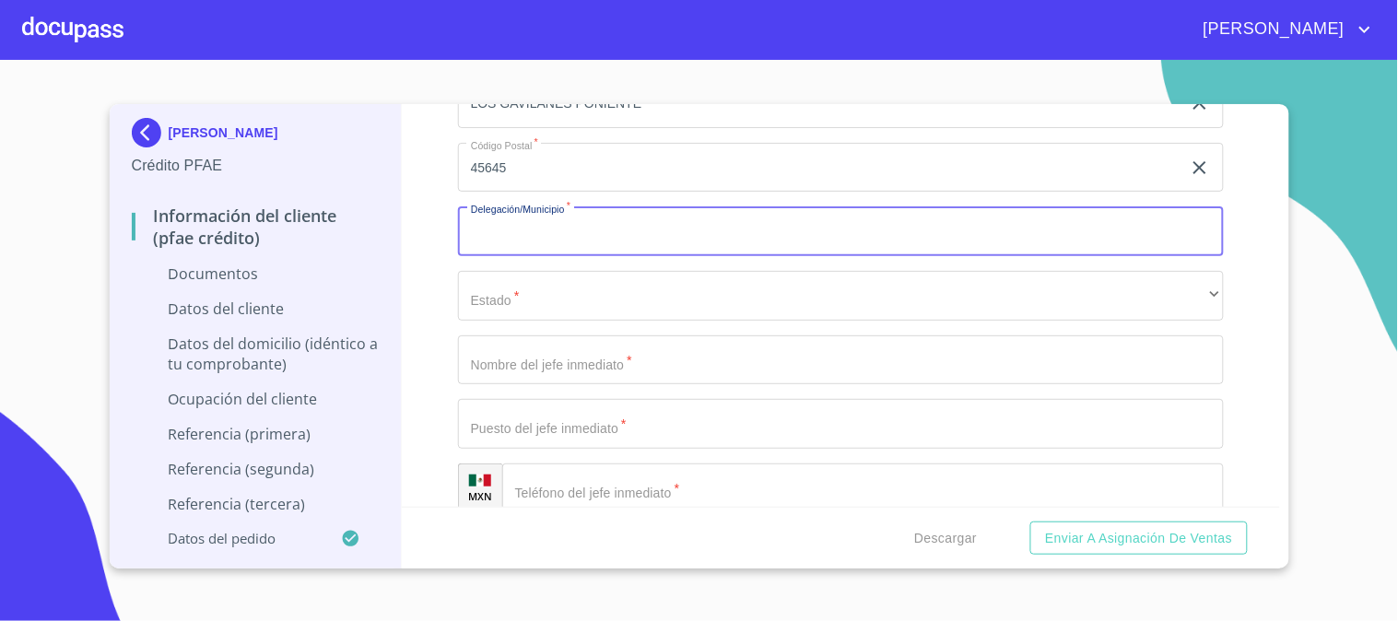
click at [584, 218] on input "Documento de identificación   *" at bounding box center [841, 231] width 766 height 50
type input "TLAJOMULCO DE ZUÑIGA"
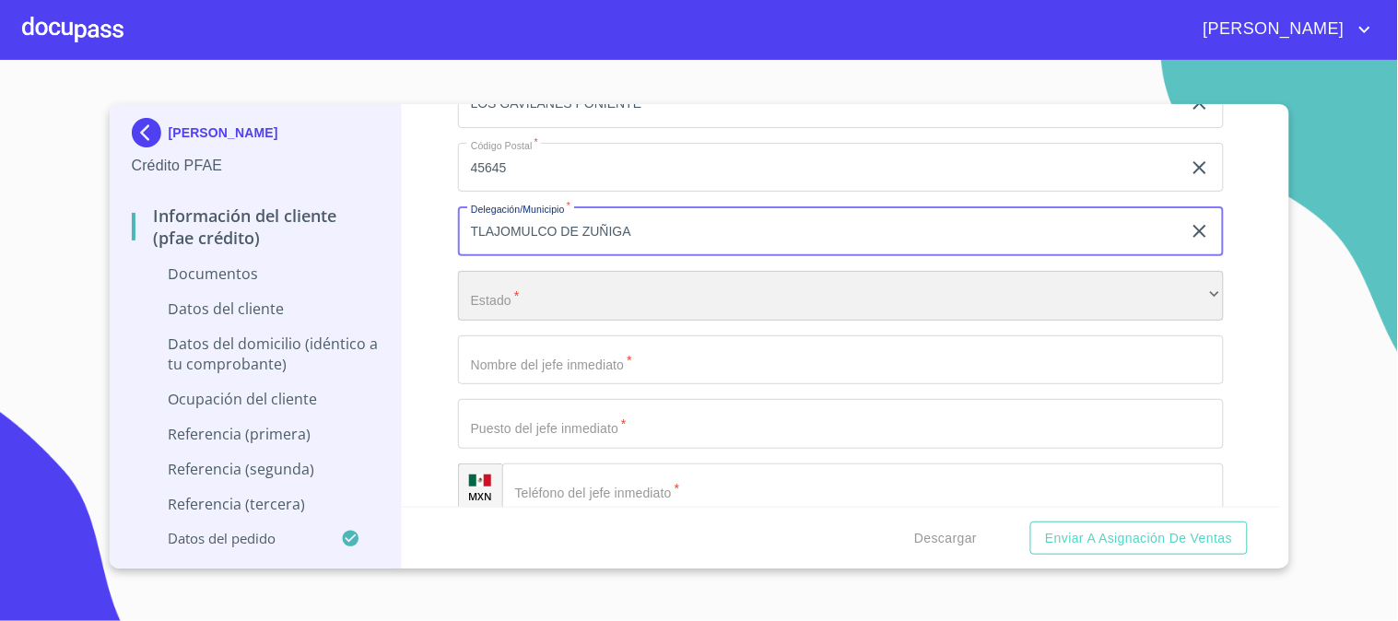
click at [581, 290] on div "​" at bounding box center [841, 296] width 766 height 50
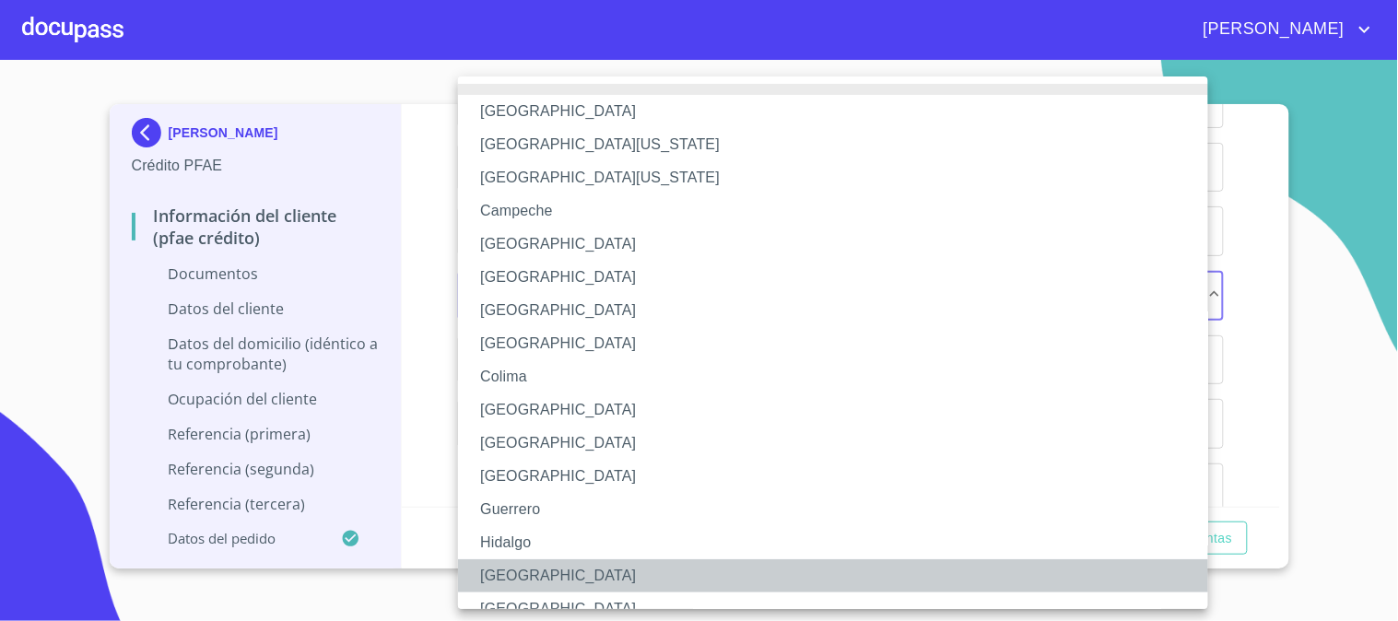
click at [575, 559] on li "[GEOGRAPHIC_DATA]" at bounding box center [841, 575] width 766 height 33
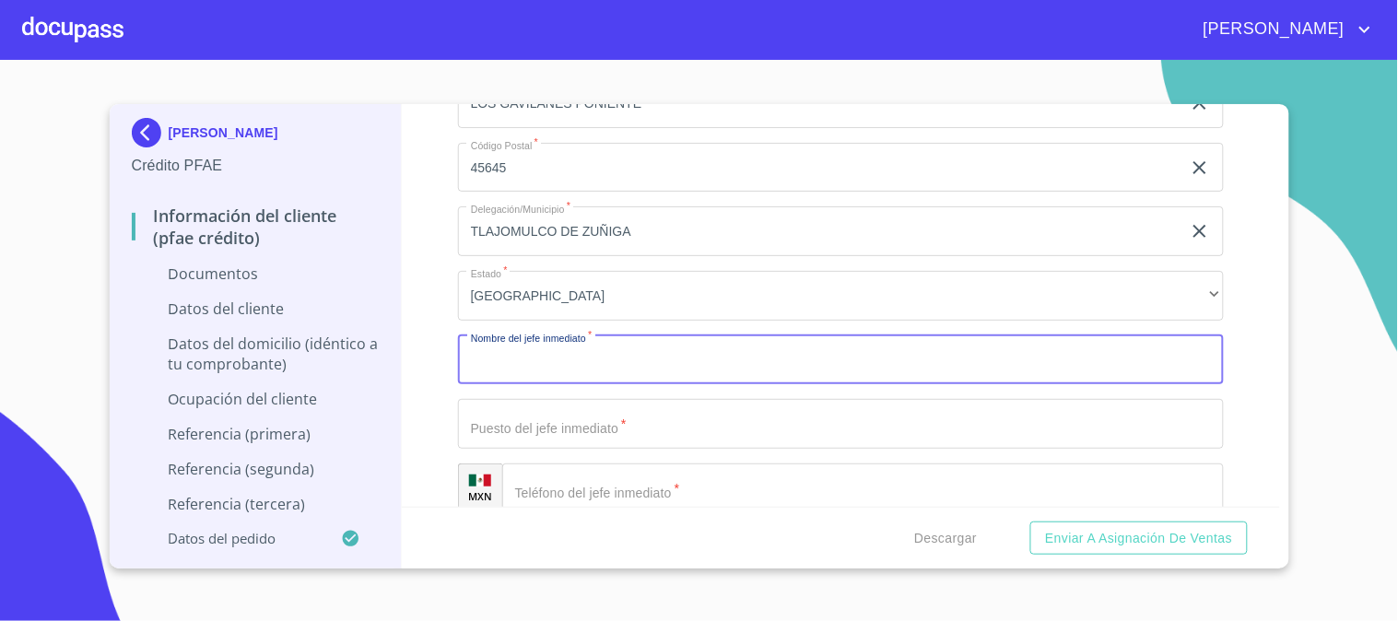
click at [595, 348] on input "Documento de identificación   *" at bounding box center [841, 360] width 766 height 50
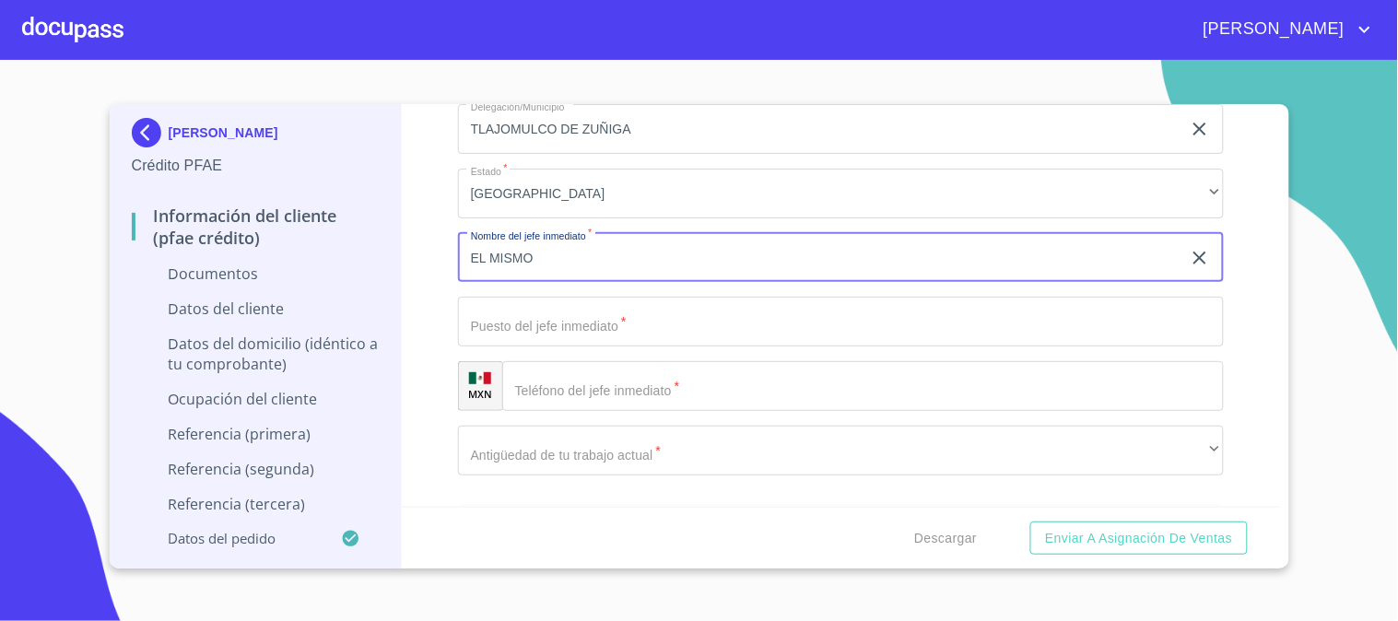
type input "EL MISMO"
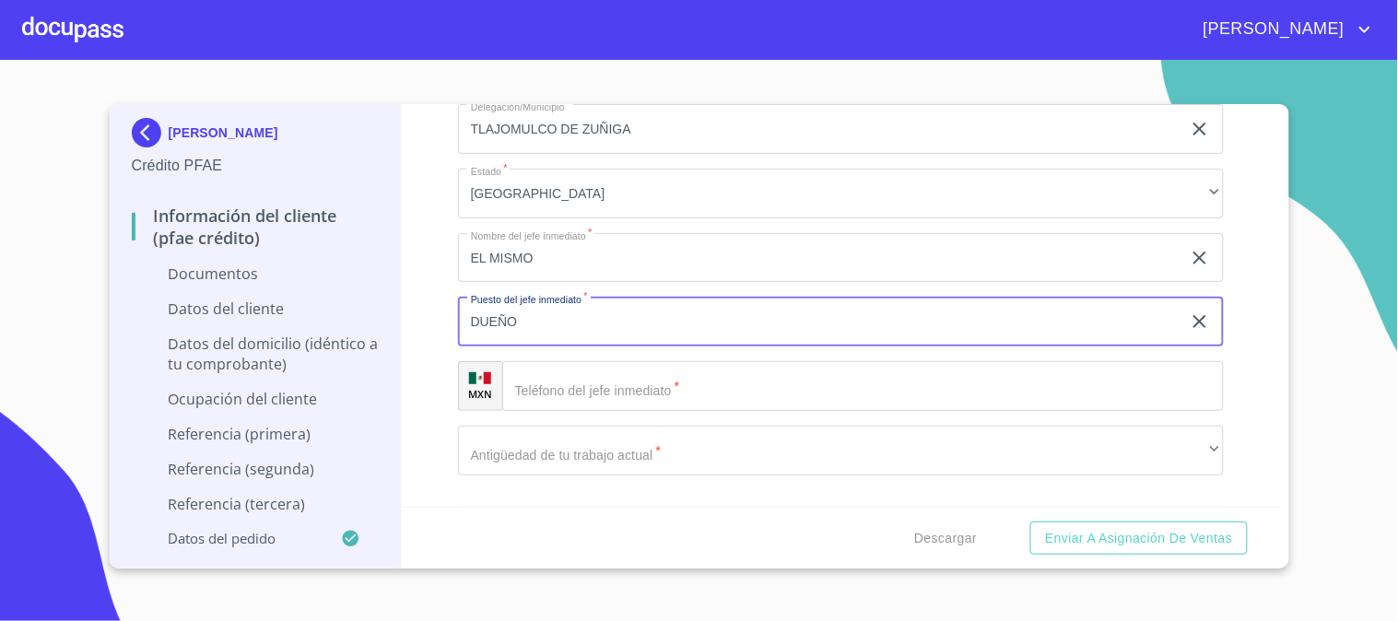
type input "DUEÑO"
click at [639, 376] on input "Documento de identificación   *" at bounding box center [863, 386] width 722 height 50
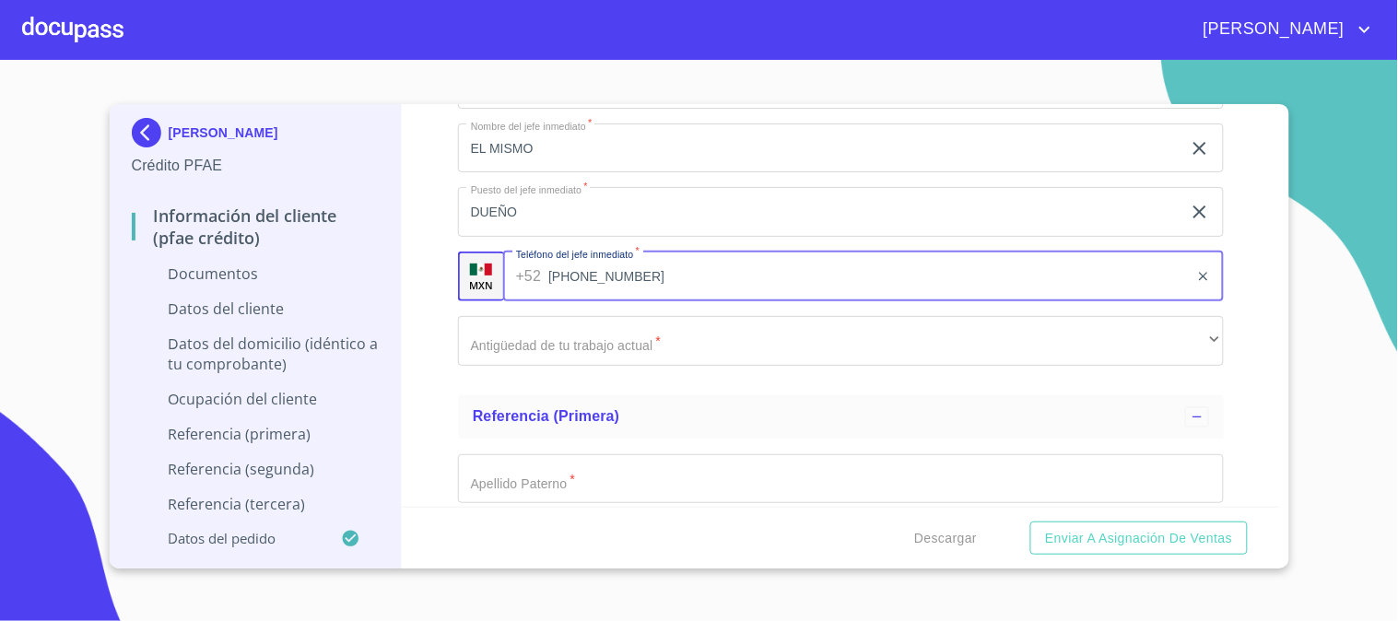
scroll to position [6245, 0]
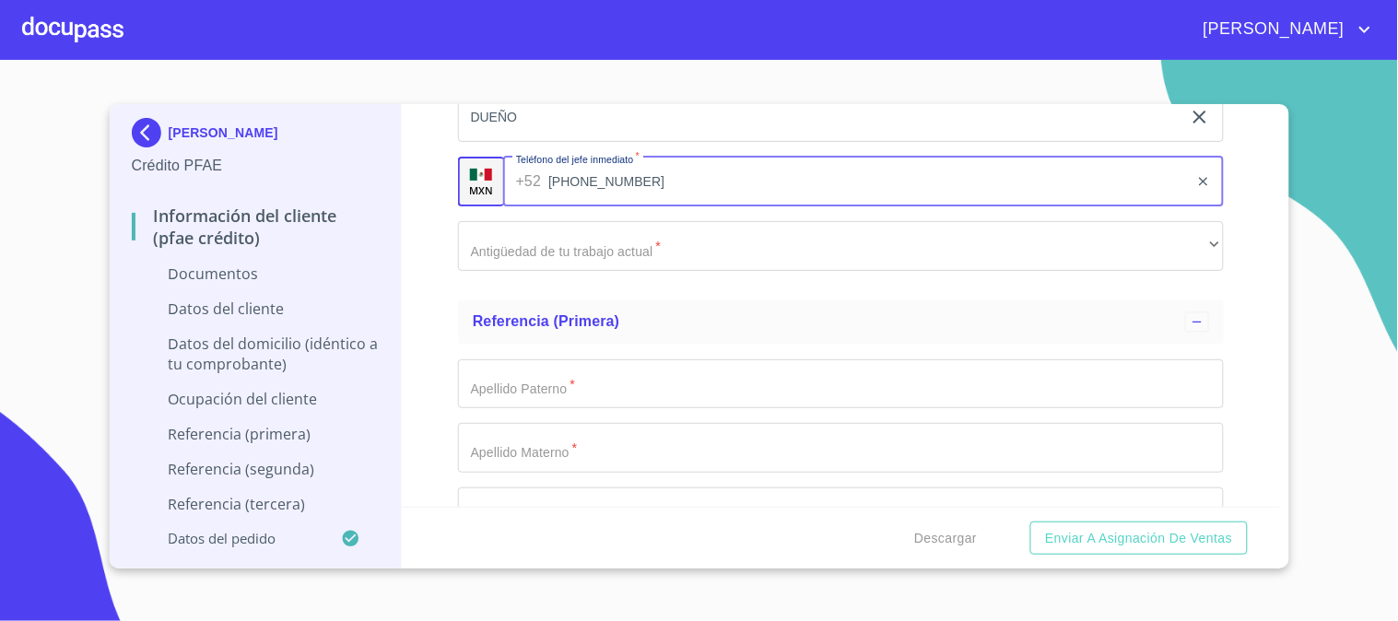
type input "[PHONE_NUMBER]"
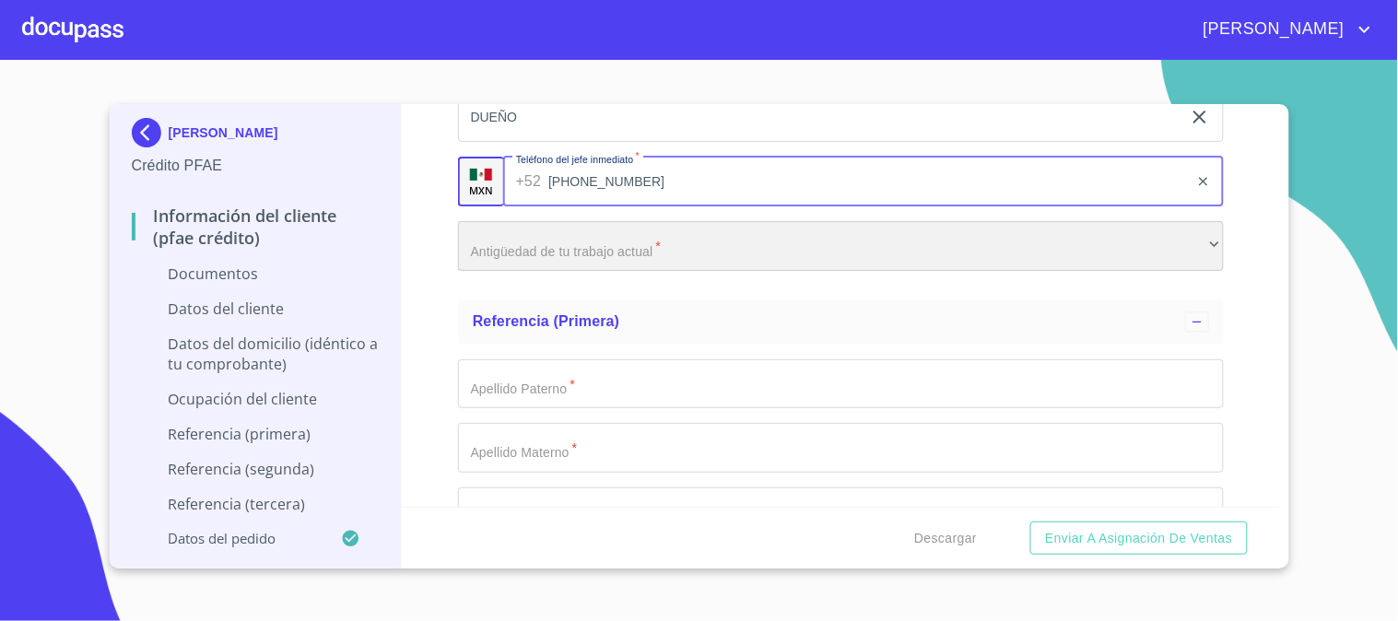
click at [640, 242] on div "​" at bounding box center [841, 246] width 766 height 50
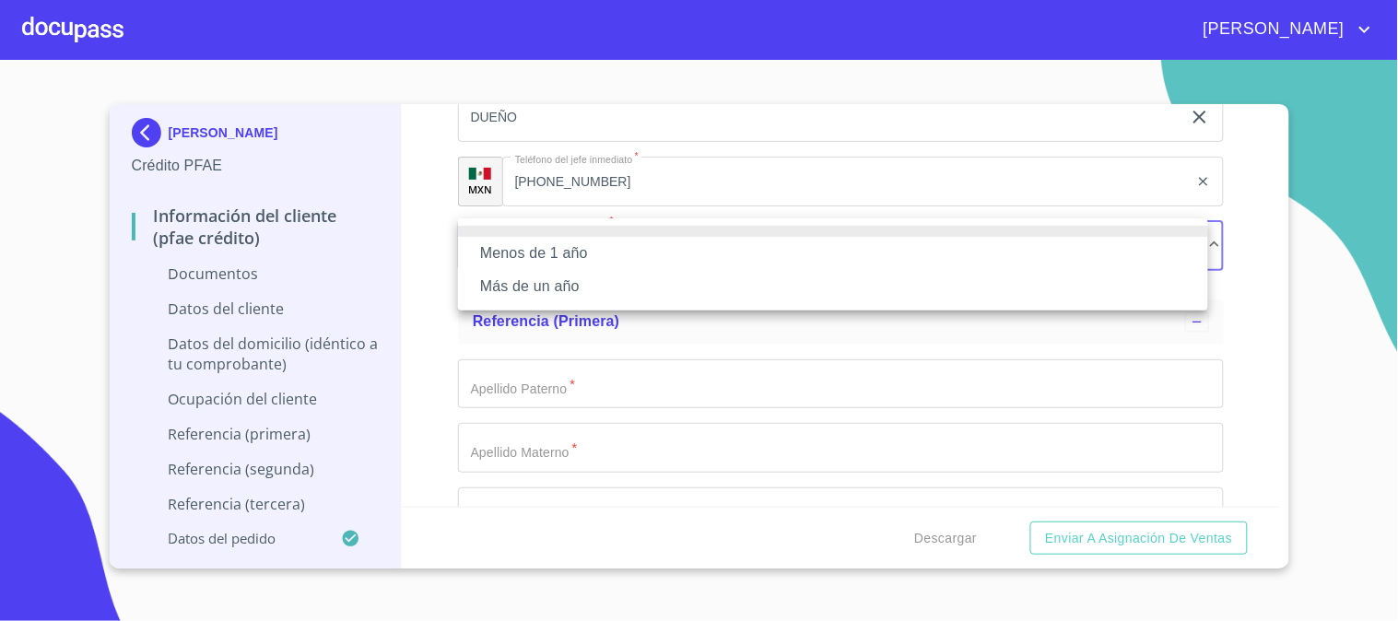
click at [620, 293] on li "Más de un año" at bounding box center [833, 286] width 750 height 33
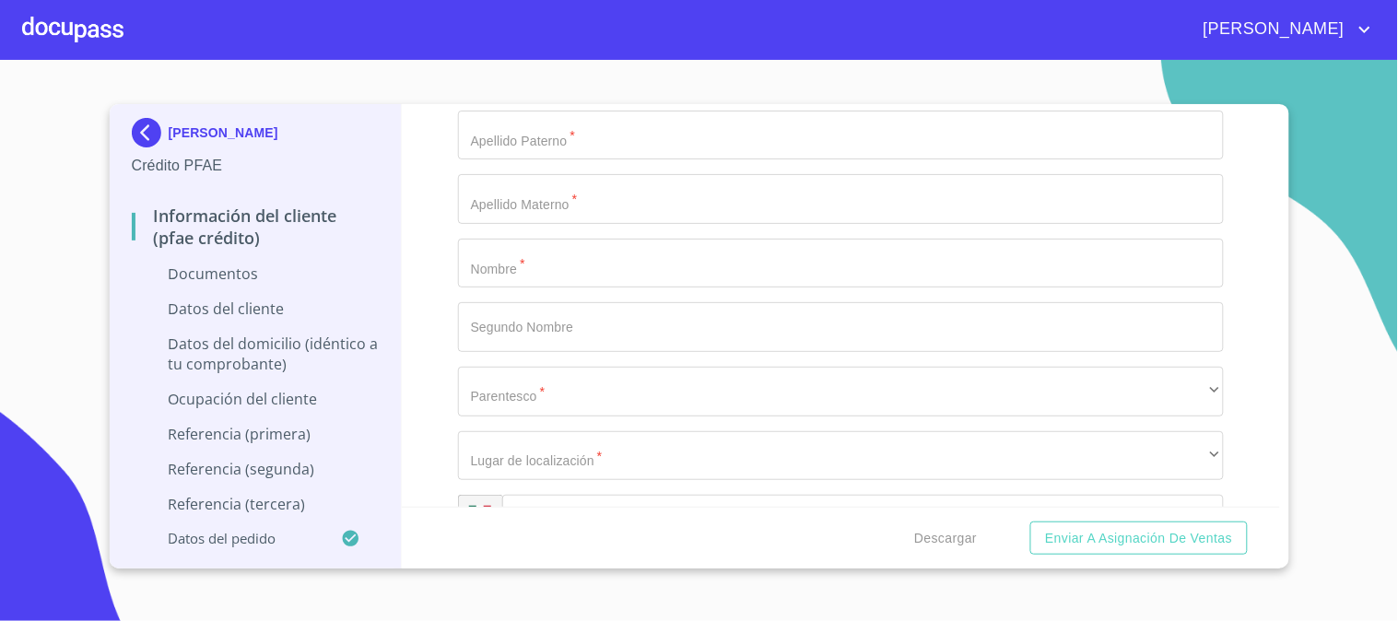
scroll to position [6451, 0]
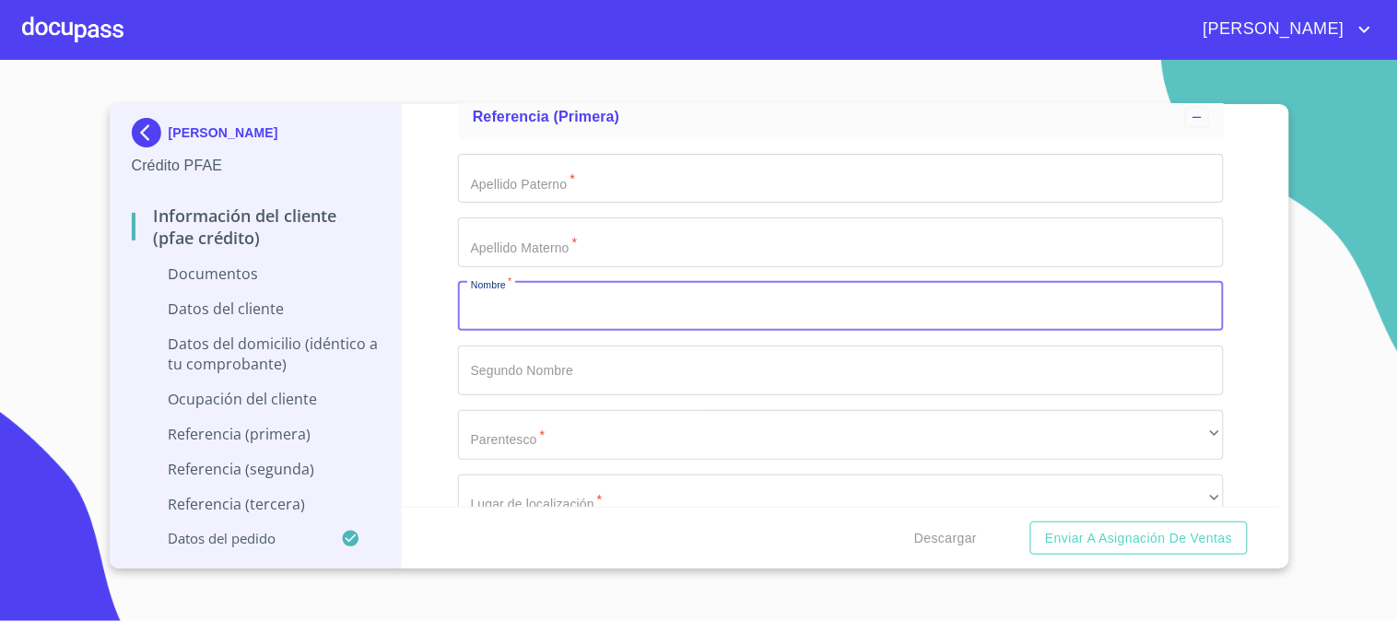
click at [659, 314] on input "Documento de identificación   *" at bounding box center [841, 307] width 766 height 50
type input "[PERSON_NAME]"
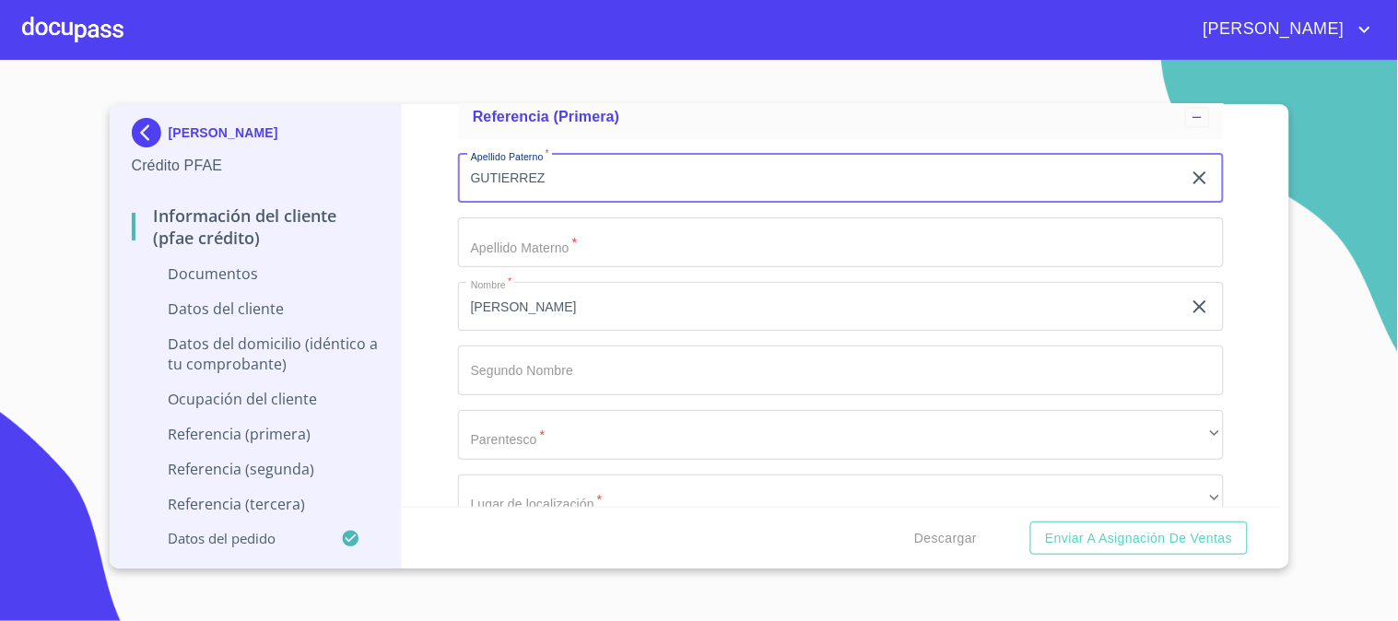
type input "GUTIERREZ"
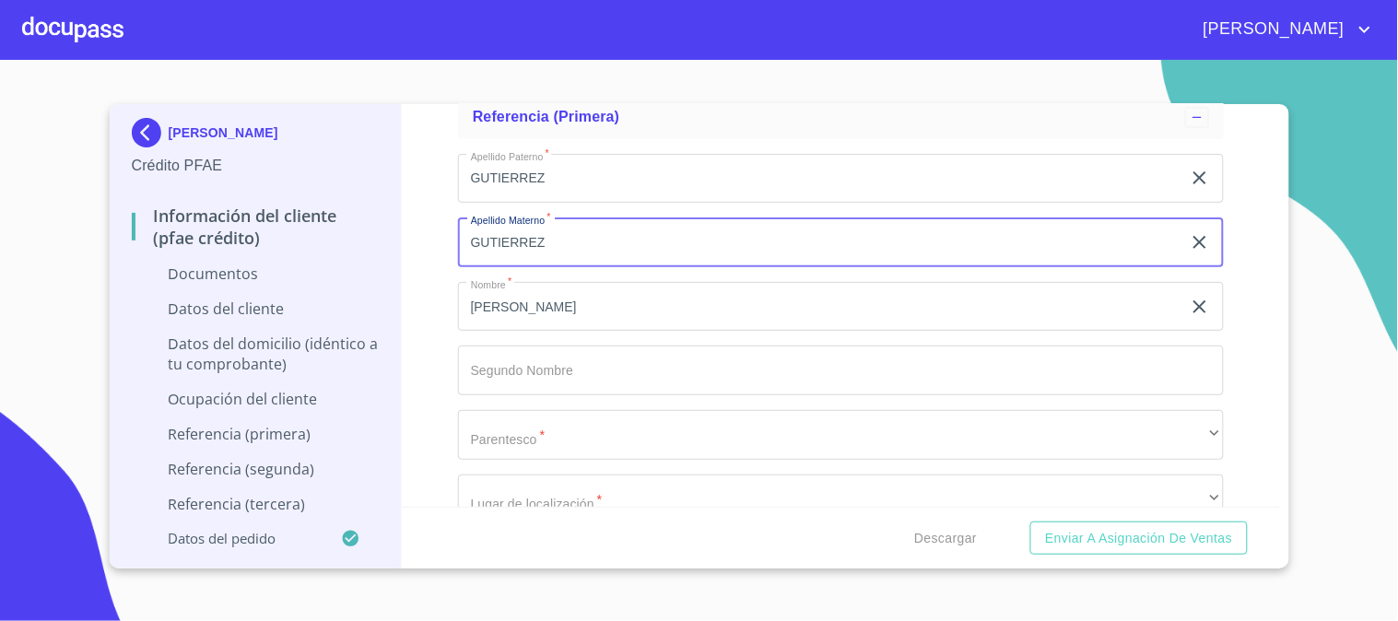
scroll to position [6553, 0]
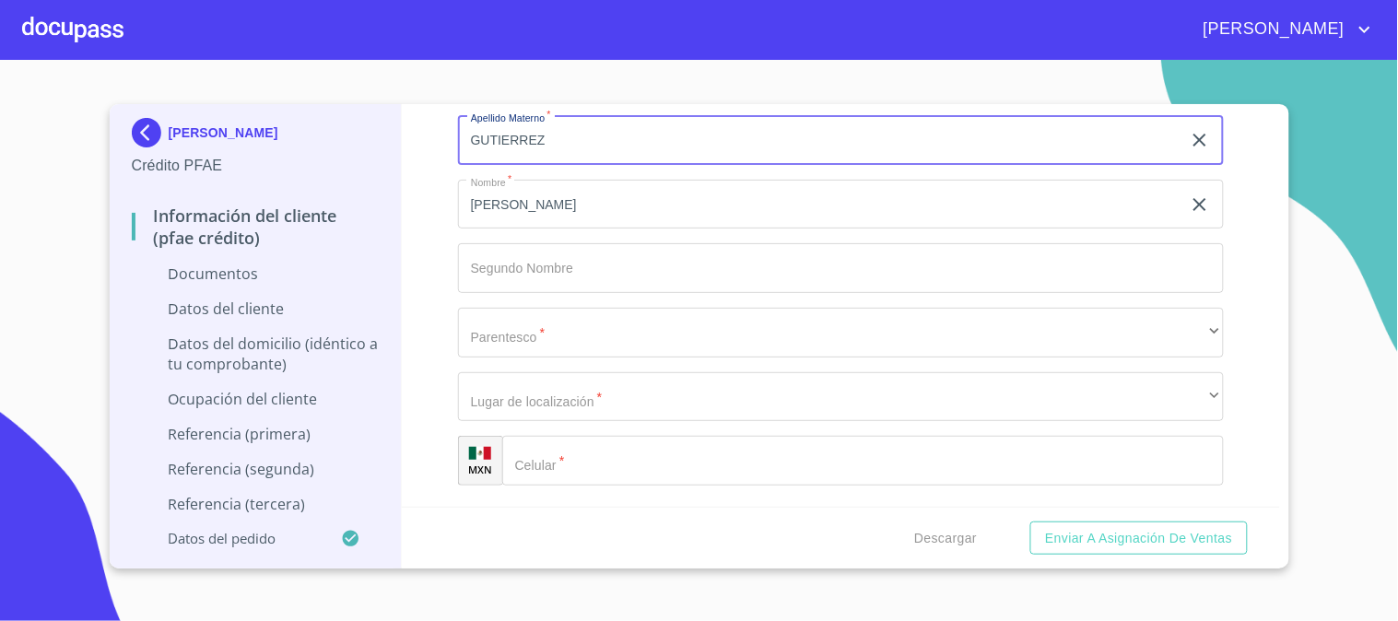
type input "GUTIERREZ"
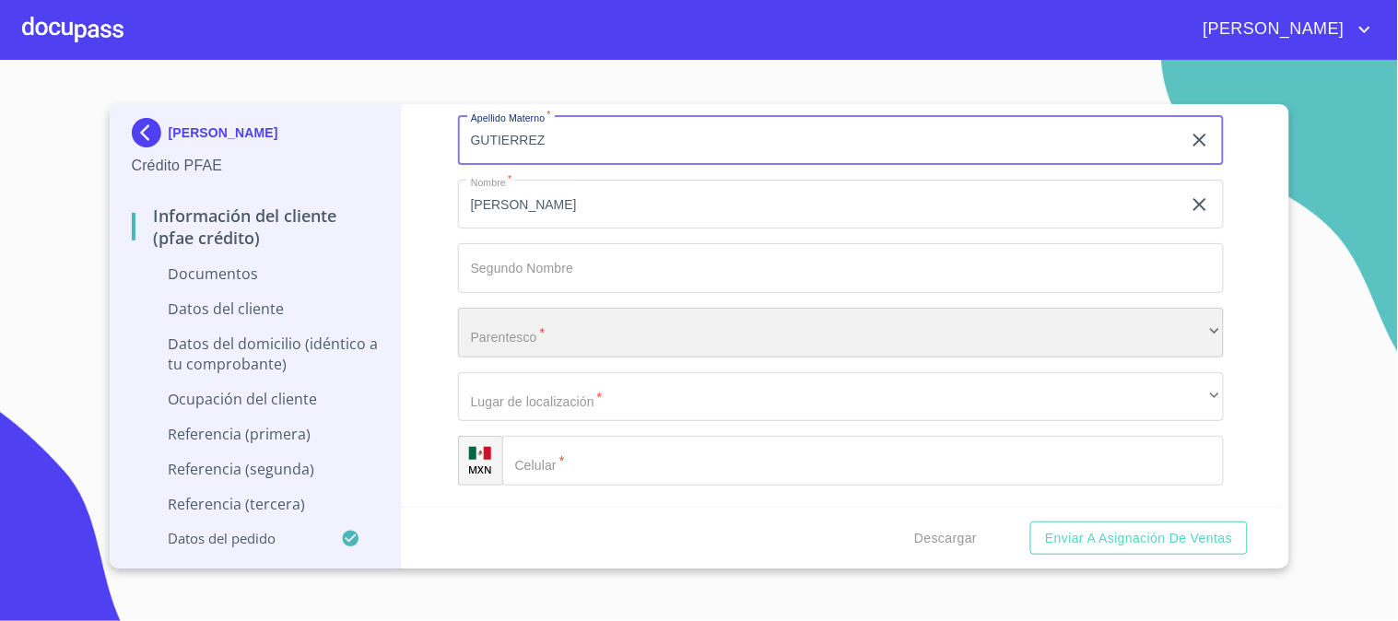
click at [540, 327] on div "​" at bounding box center [841, 333] width 766 height 50
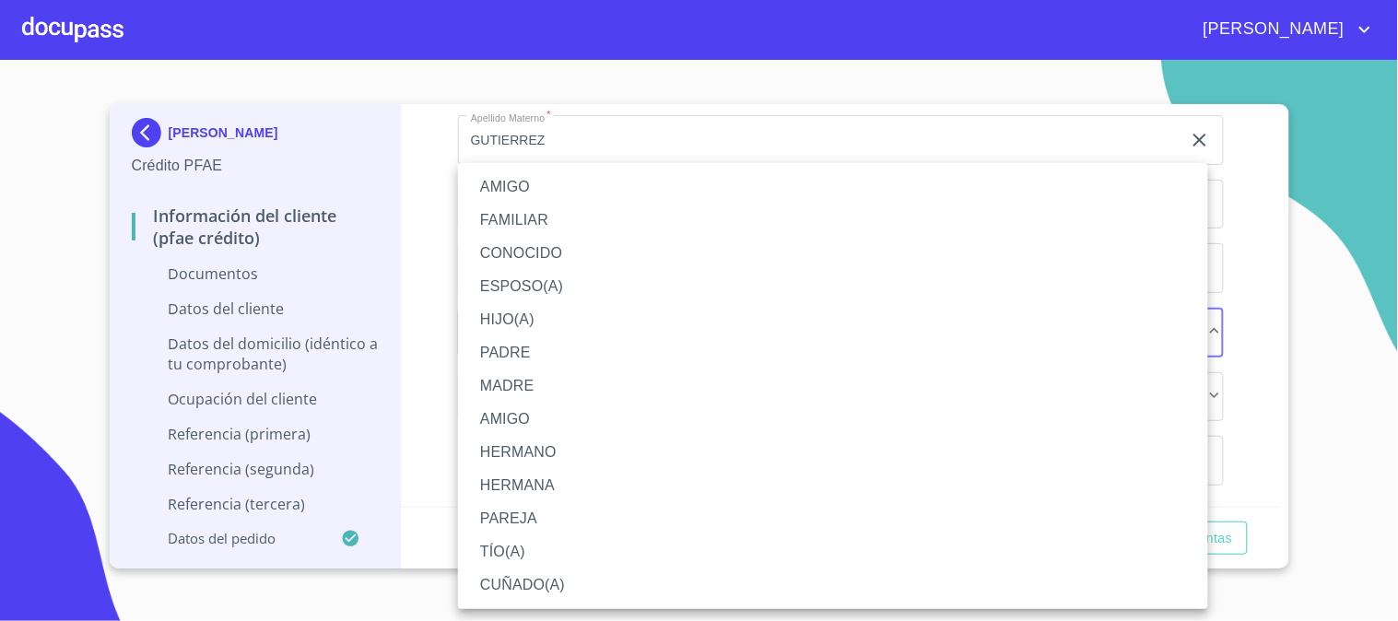
click at [550, 392] on li "MADRE" at bounding box center [833, 386] width 750 height 33
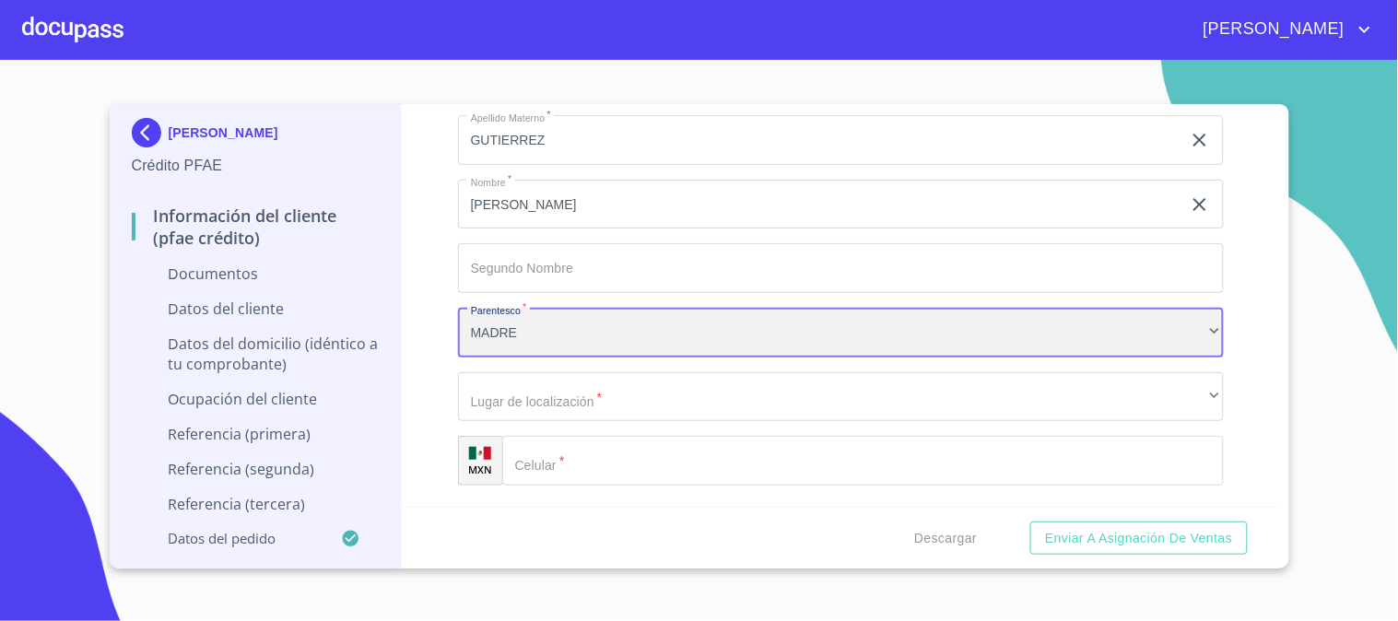
scroll to position [6655, 0]
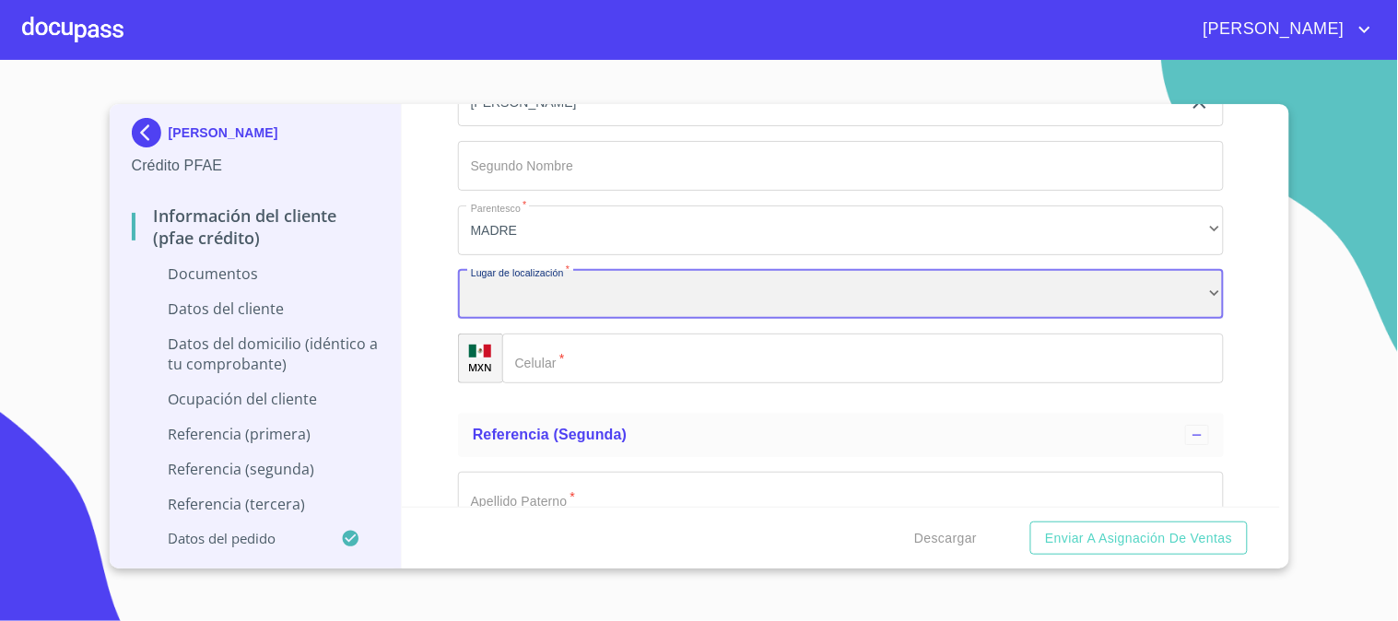
click at [596, 281] on div "​" at bounding box center [841, 295] width 766 height 50
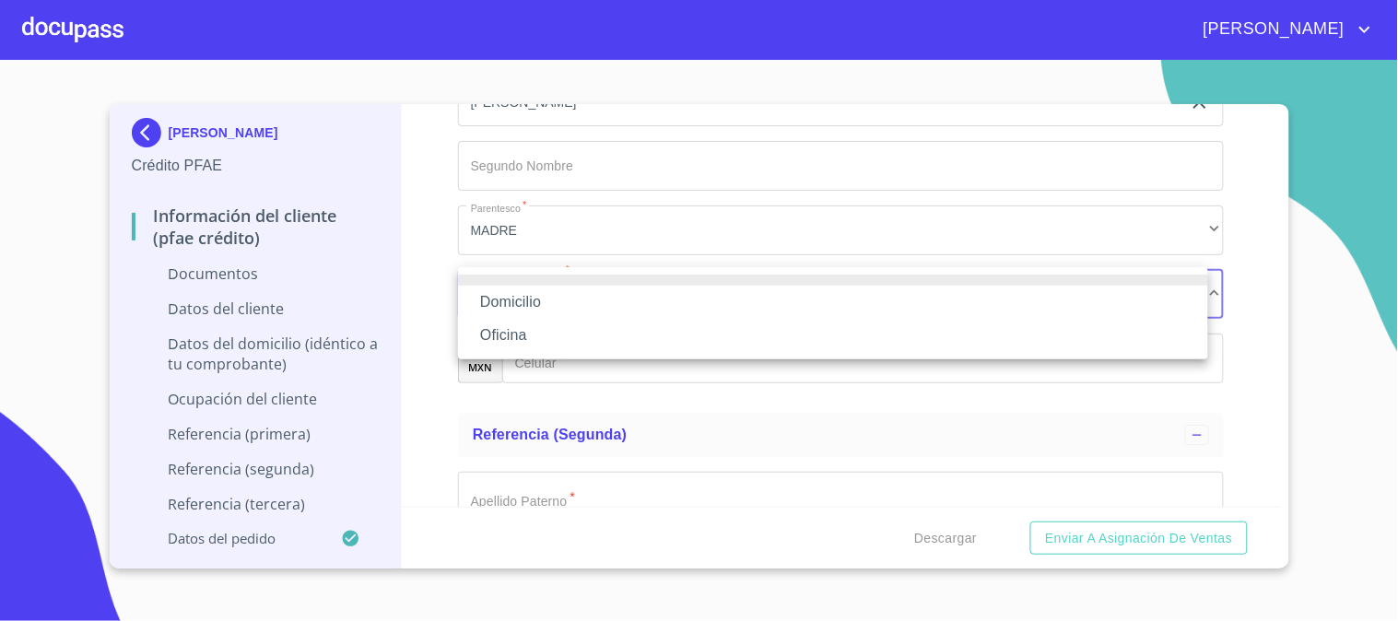
click at [601, 313] on li "Domicilio" at bounding box center [833, 302] width 750 height 33
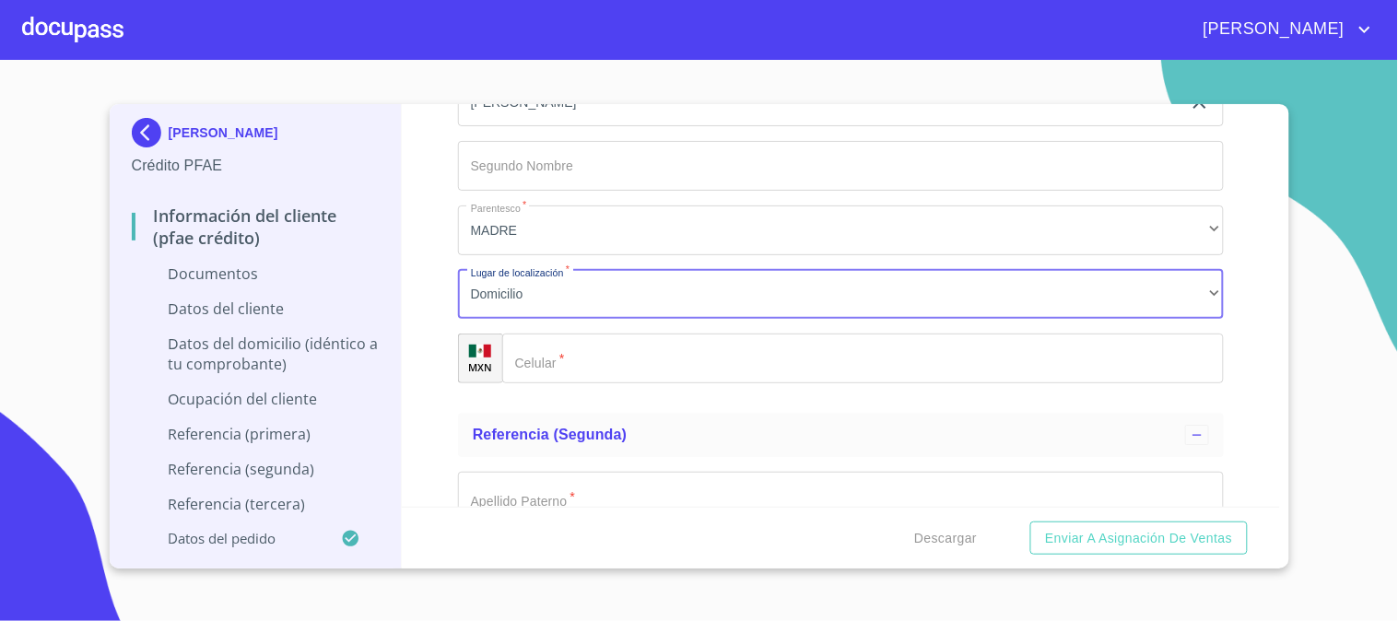
click at [609, 360] on div "Domicilio Oficina" at bounding box center [699, 310] width 1398 height 621
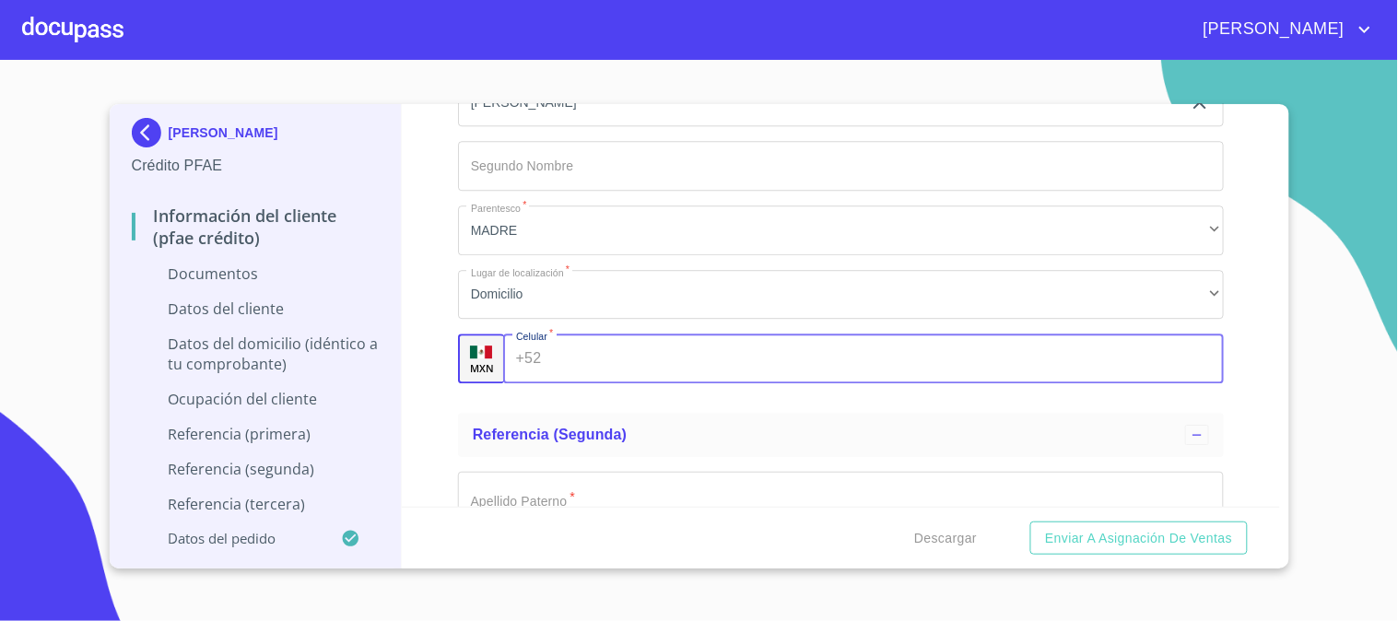
click at [609, 360] on input "Documento de identificación   *" at bounding box center [885, 359] width 675 height 50
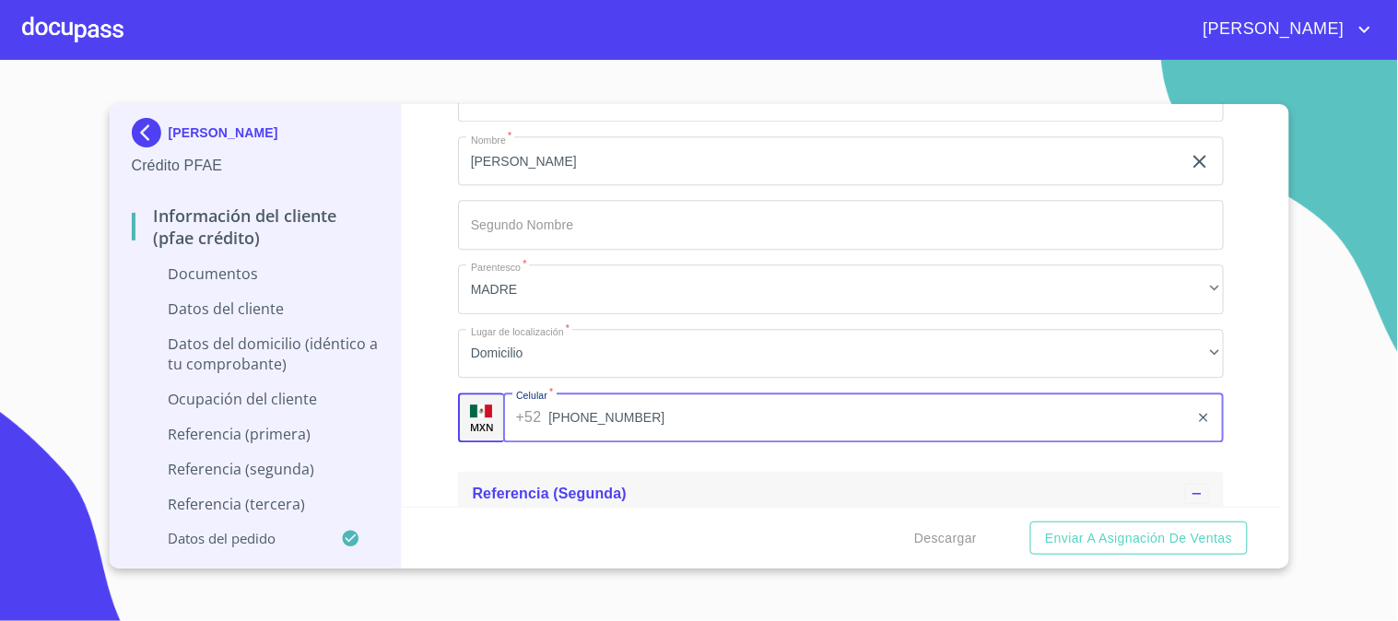
scroll to position [6553, 0]
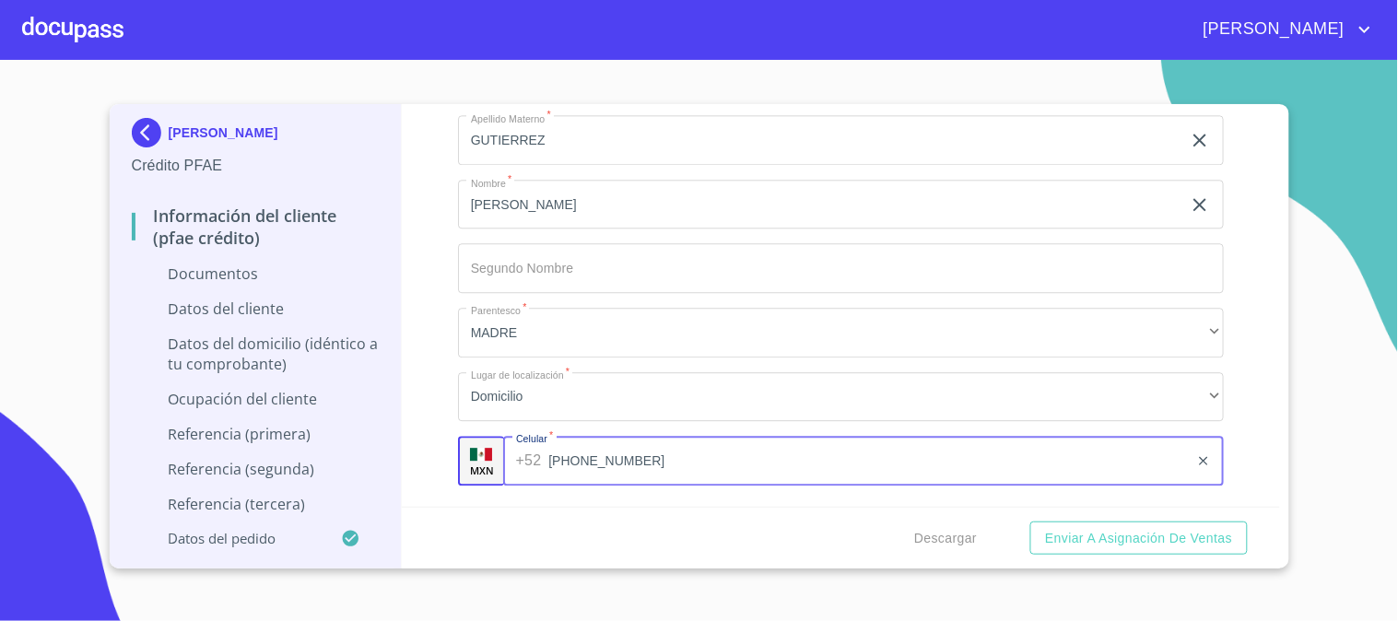
type input "[PHONE_NUMBER]"
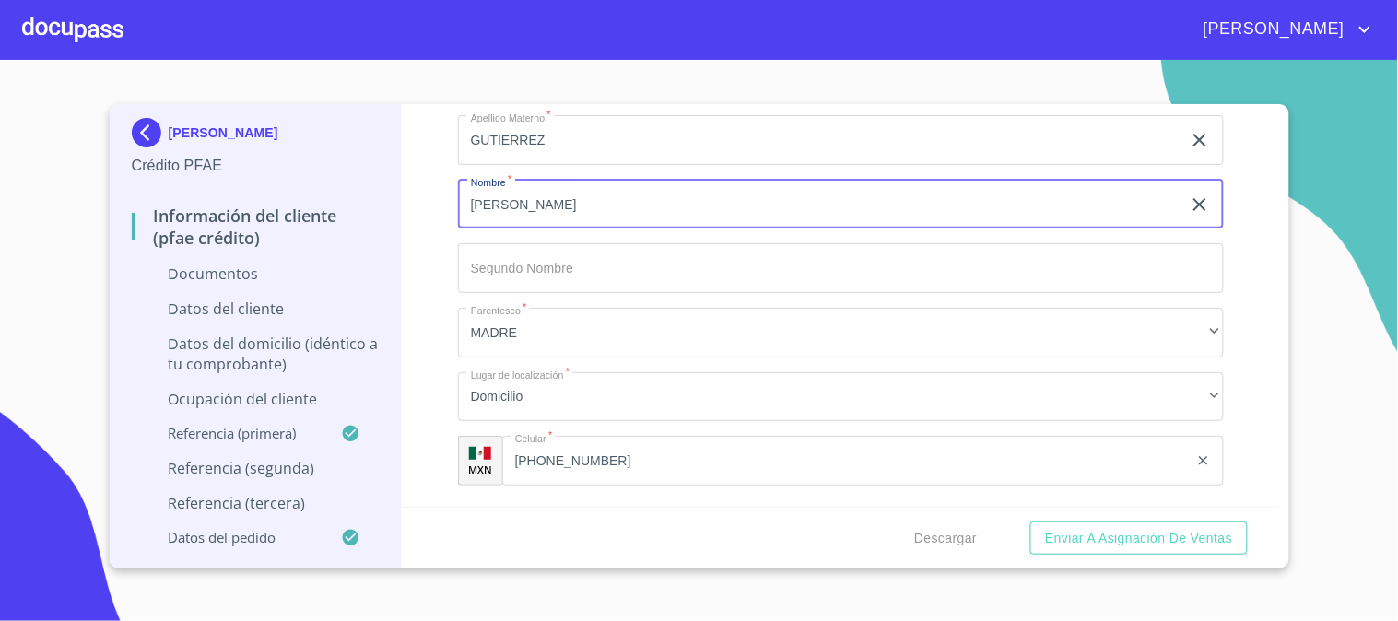
click at [559, 203] on input "[PERSON_NAME]" at bounding box center [819, 205] width 723 height 50
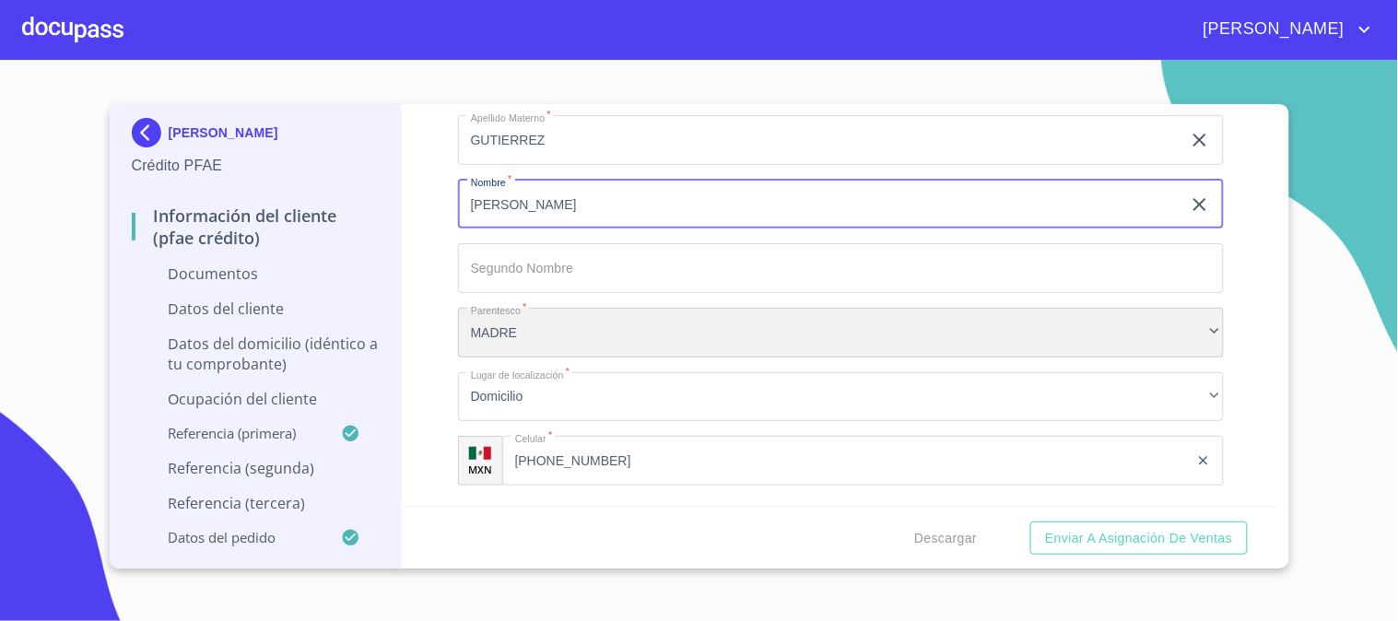
click at [588, 323] on div "MADRE" at bounding box center [841, 333] width 766 height 50
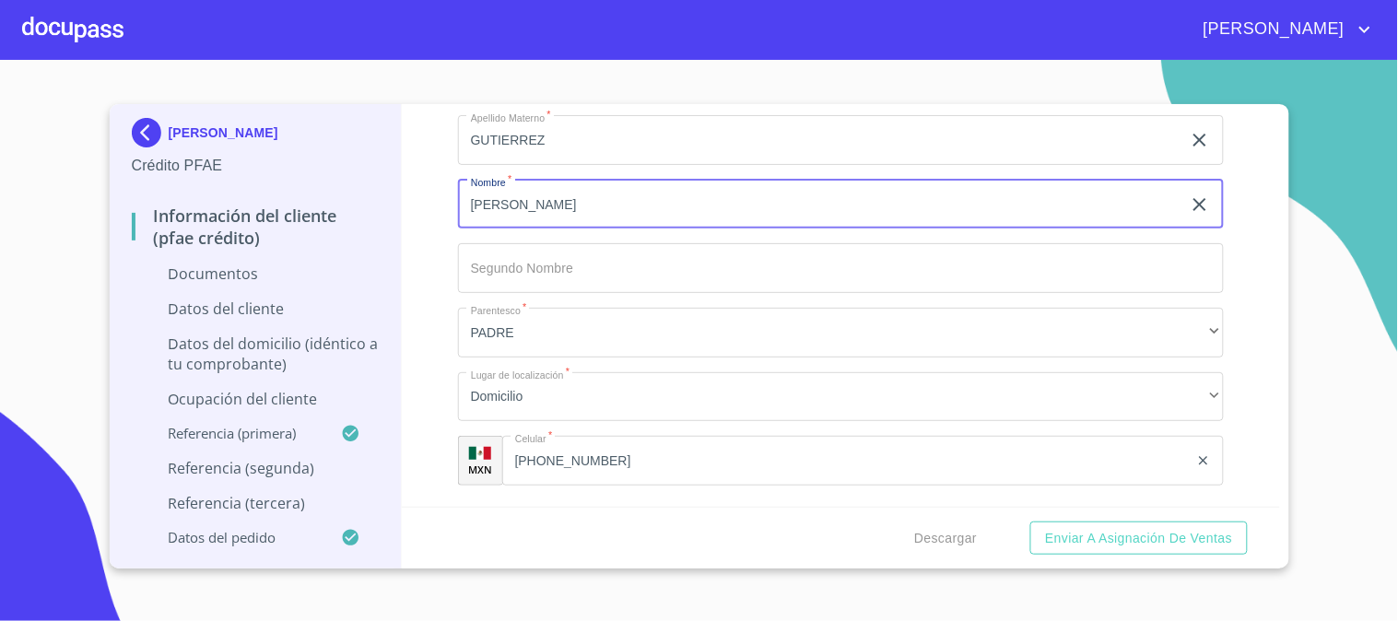
click at [556, 197] on input "[PERSON_NAME]" at bounding box center [819, 205] width 723 height 50
type input "A"
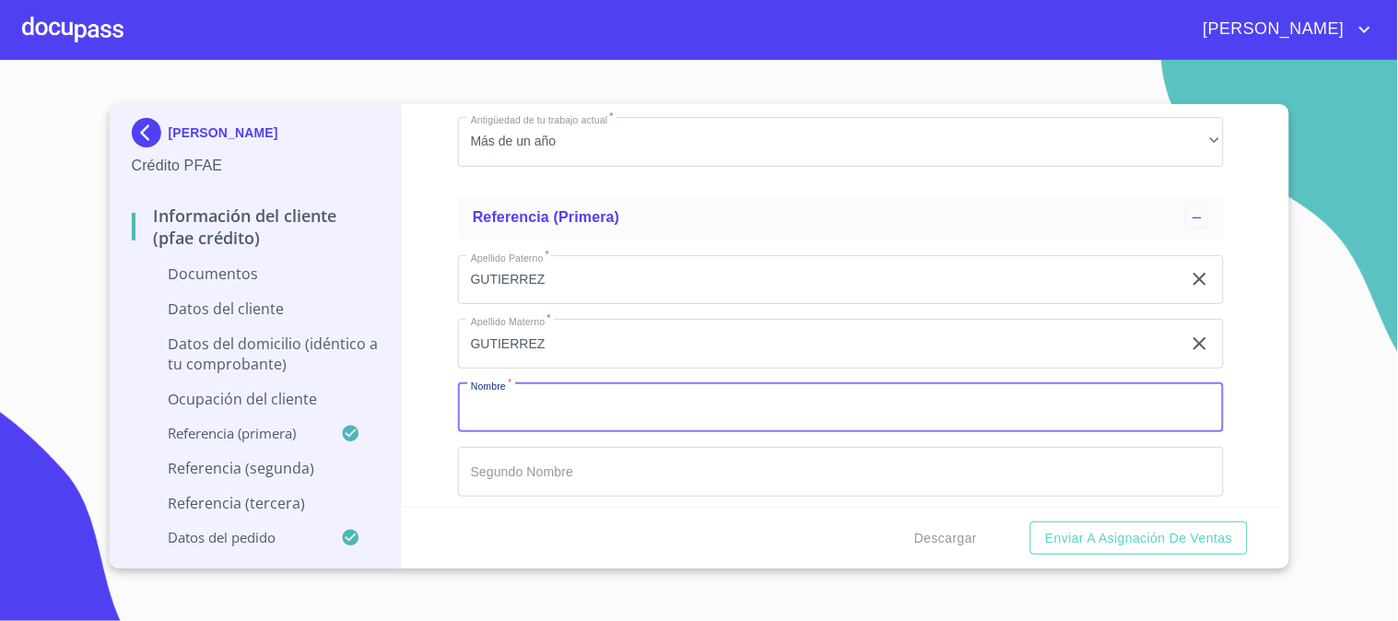
scroll to position [6347, 0]
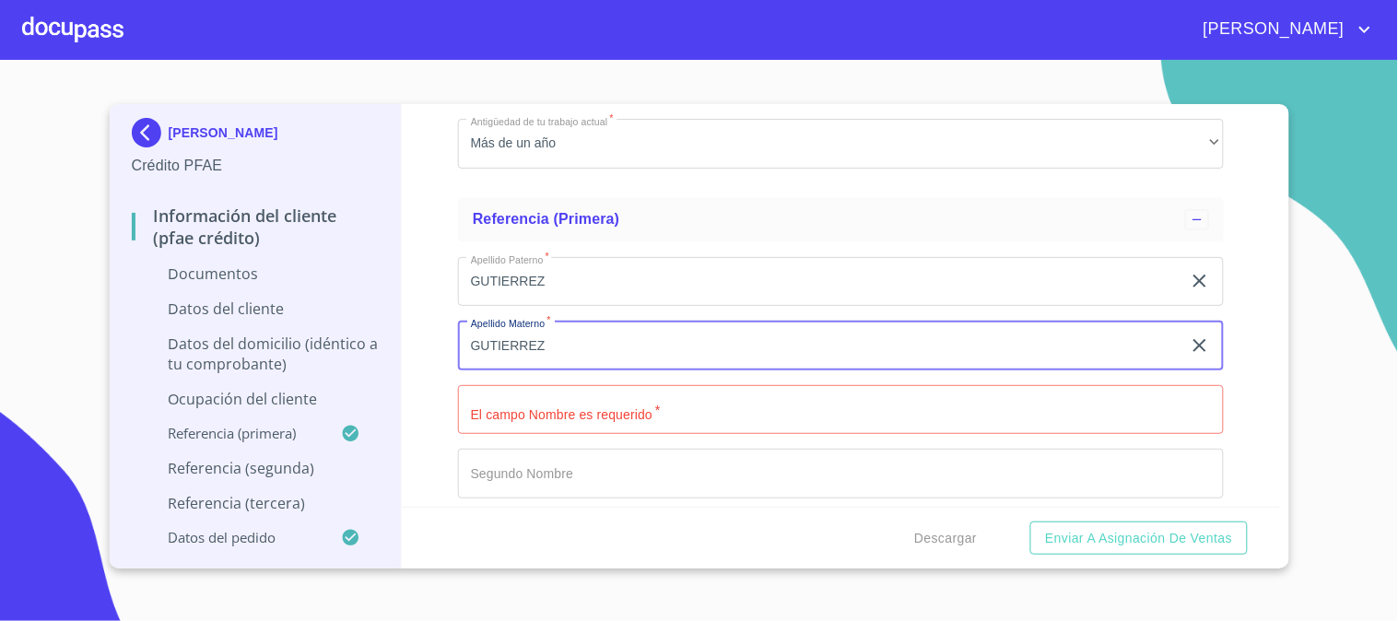
click at [569, 353] on input "GUTIERREZ" at bounding box center [819, 346] width 723 height 50
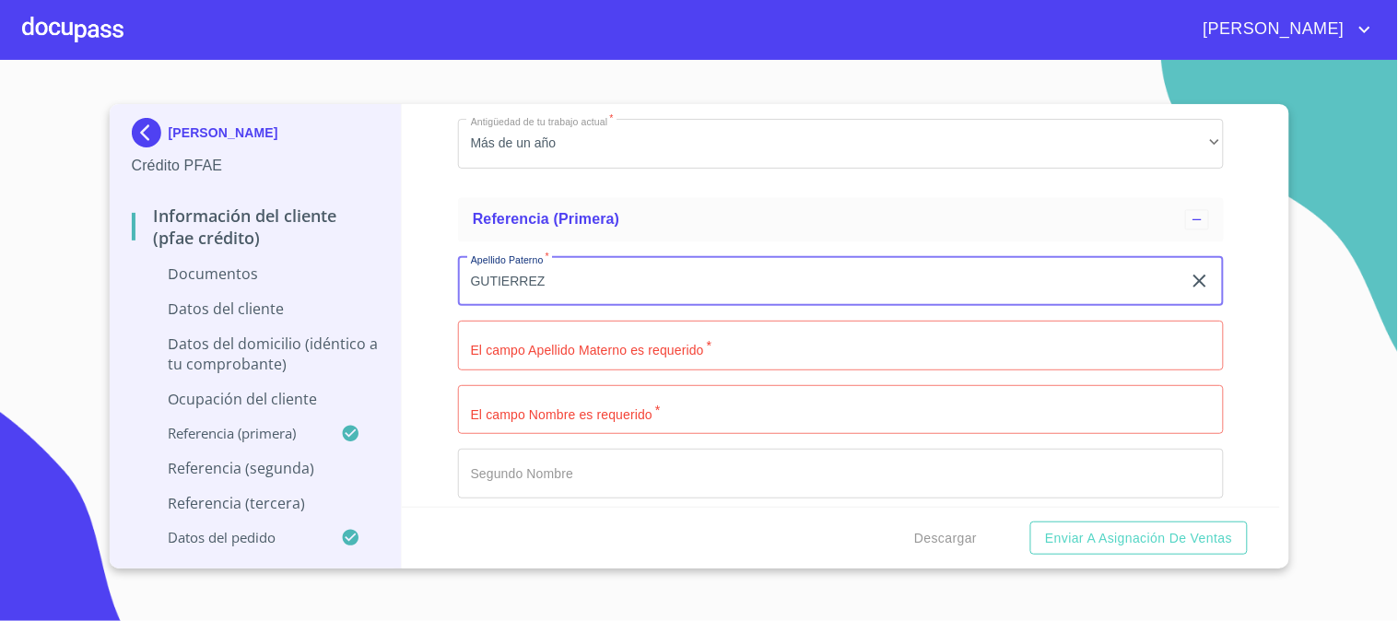
click at [555, 269] on input "GUTIERREZ" at bounding box center [819, 282] width 723 height 50
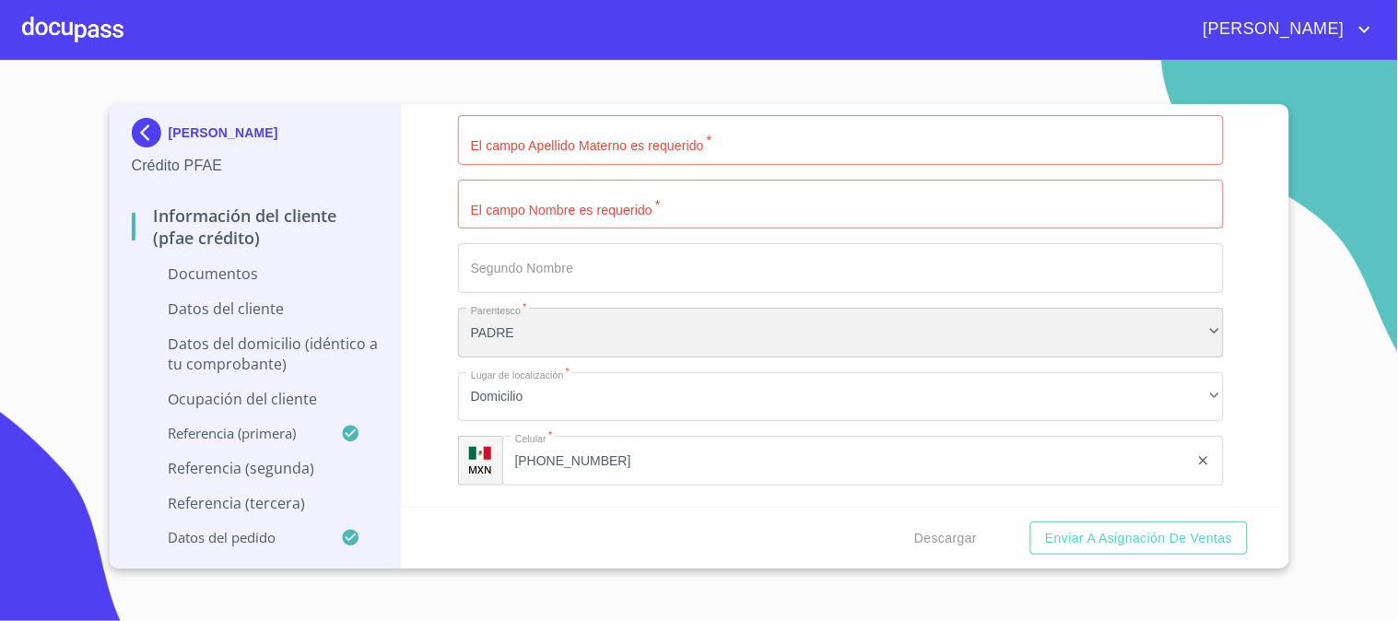
click at [559, 329] on div "PADRE" at bounding box center [841, 333] width 766 height 50
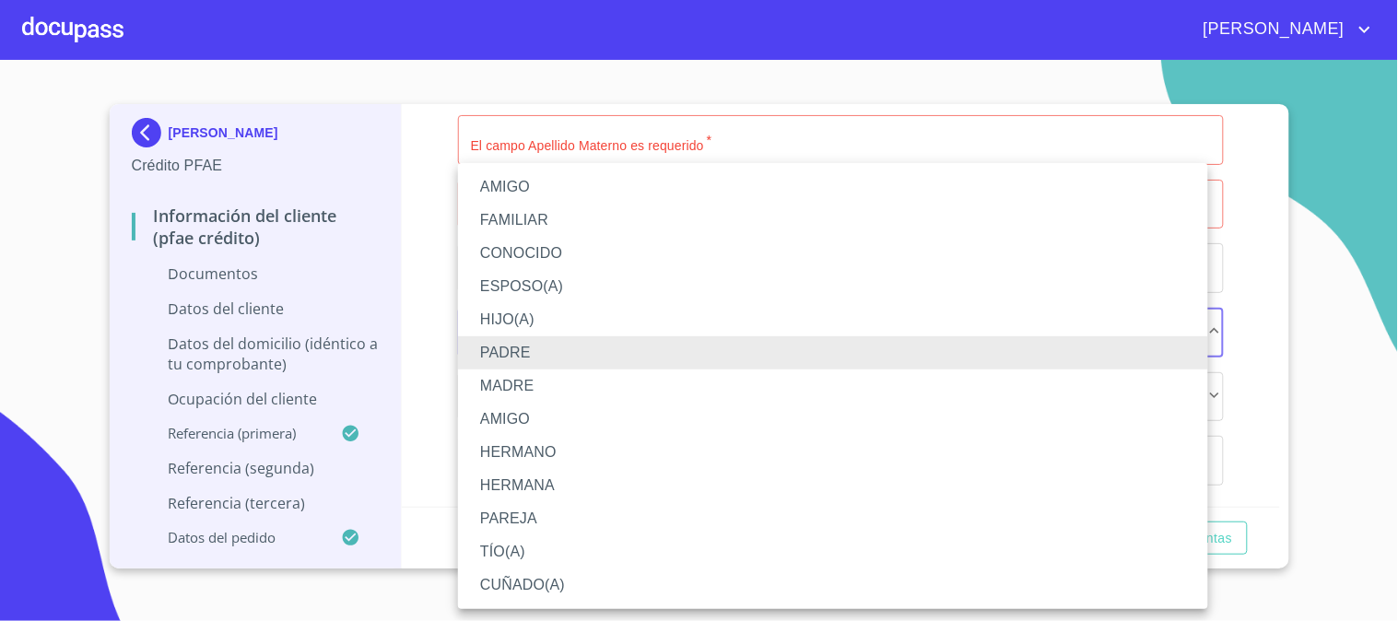
click at [427, 271] on div at bounding box center [699, 310] width 1398 height 621
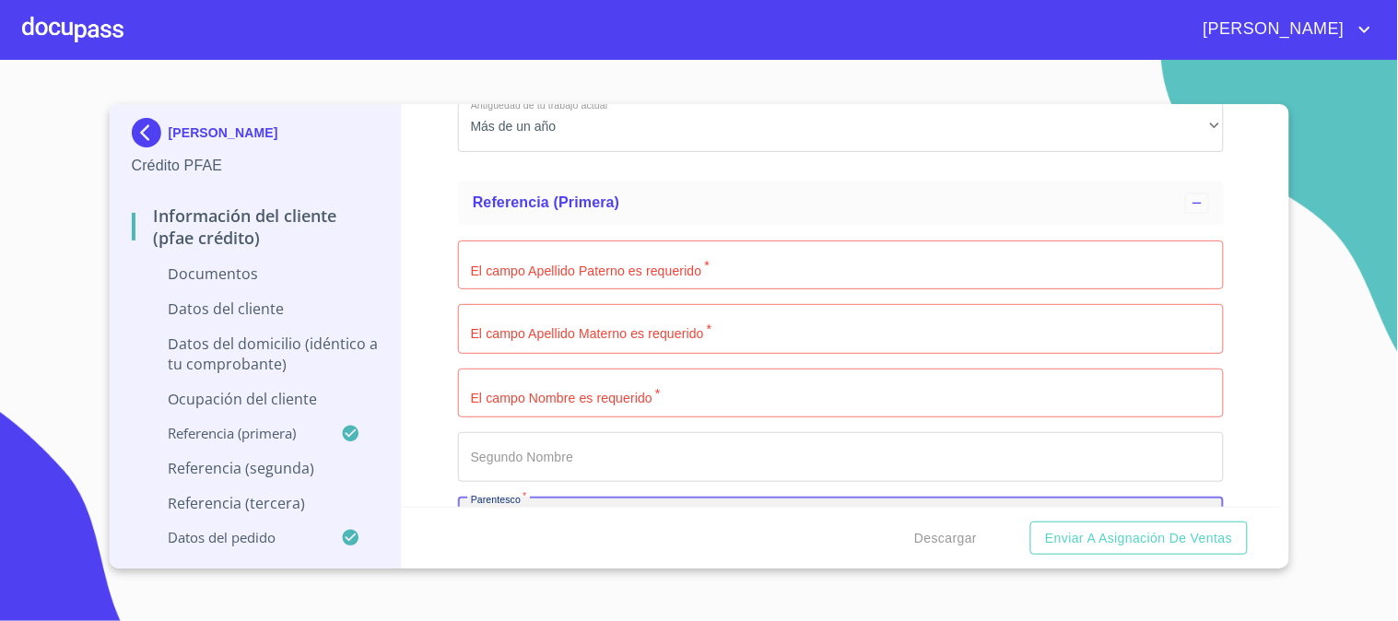
scroll to position [6347, 0]
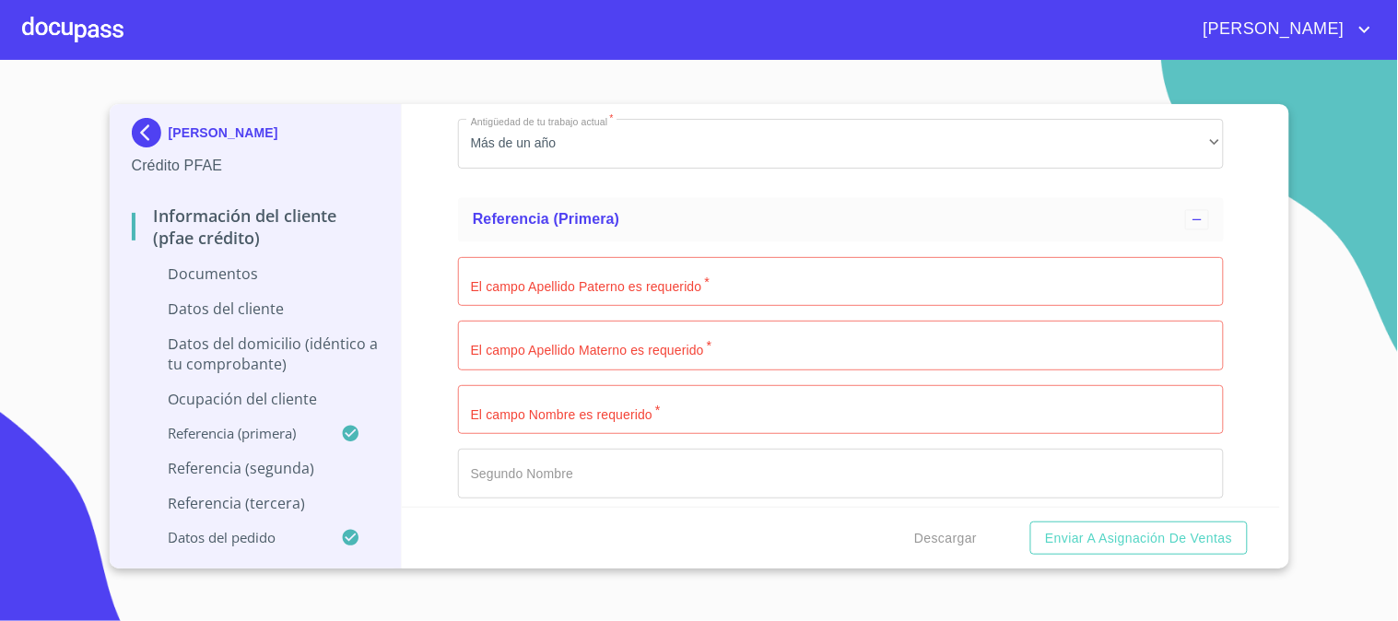
click at [593, 307] on input "Documento de identificación   *" at bounding box center [841, 282] width 766 height 50
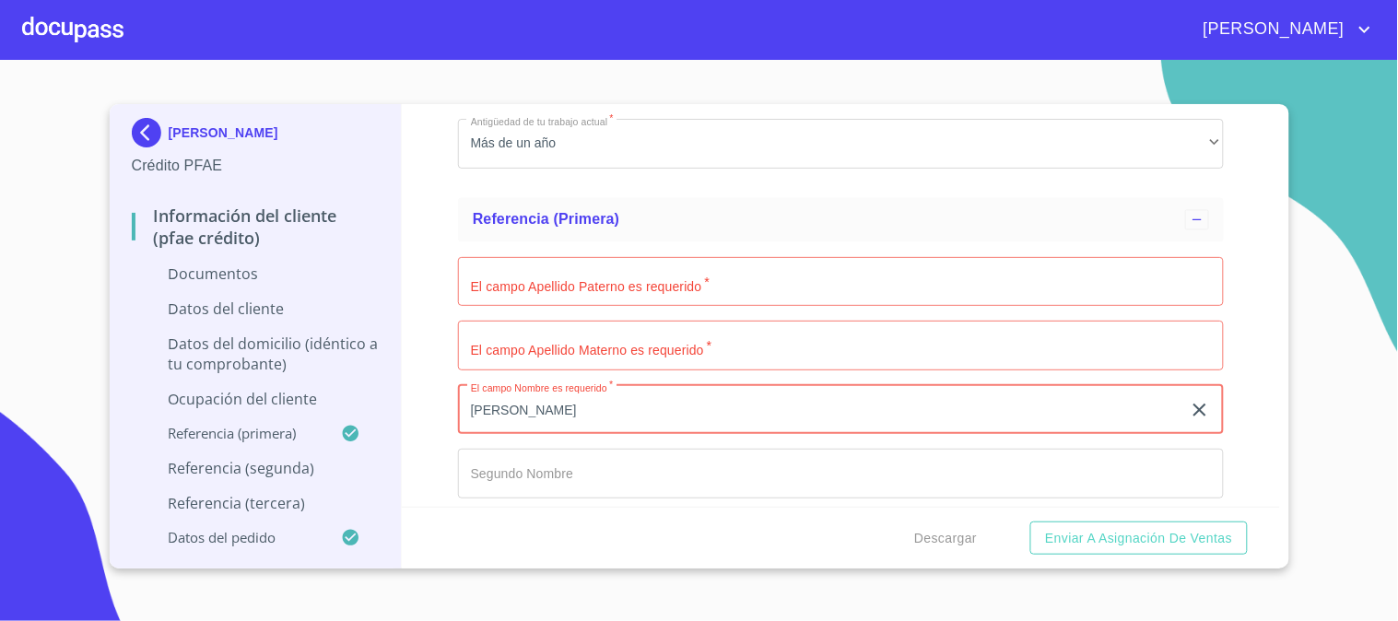
type input "[PERSON_NAME]"
click at [557, 283] on input "Documento de identificación   *" at bounding box center [841, 282] width 766 height 50
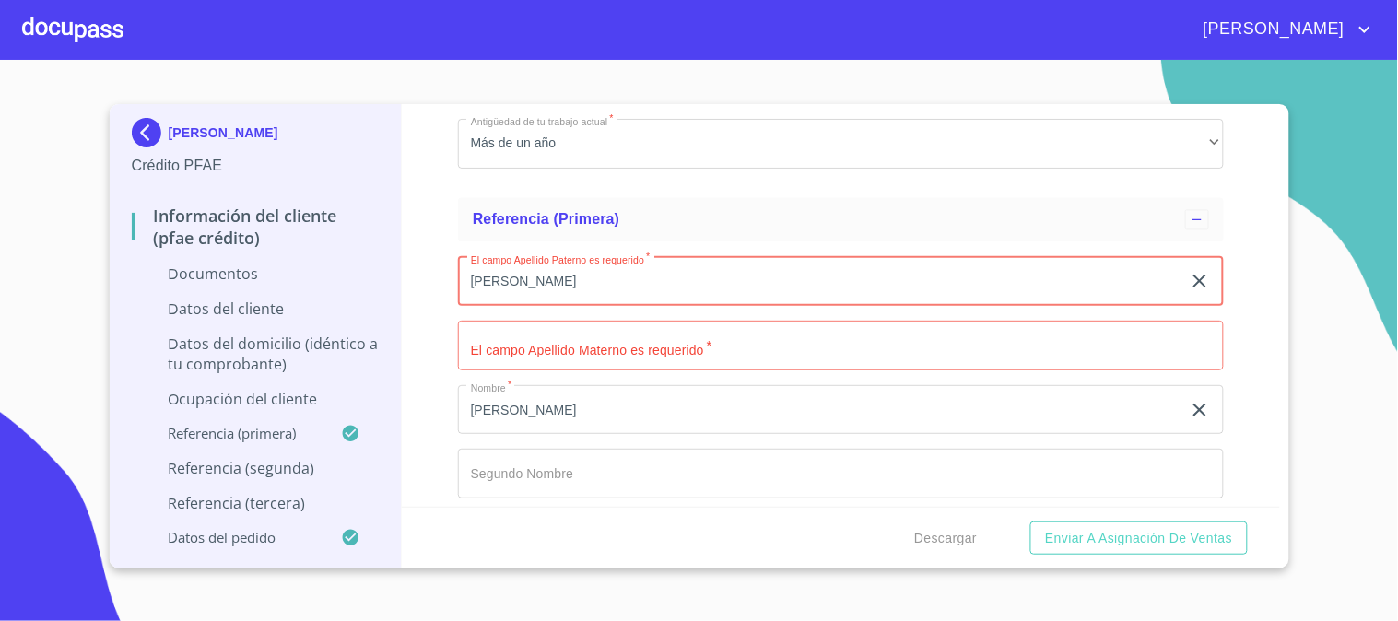
type input "[PERSON_NAME]"
click at [579, 307] on input "Documento de identificación   *" at bounding box center [819, 282] width 723 height 50
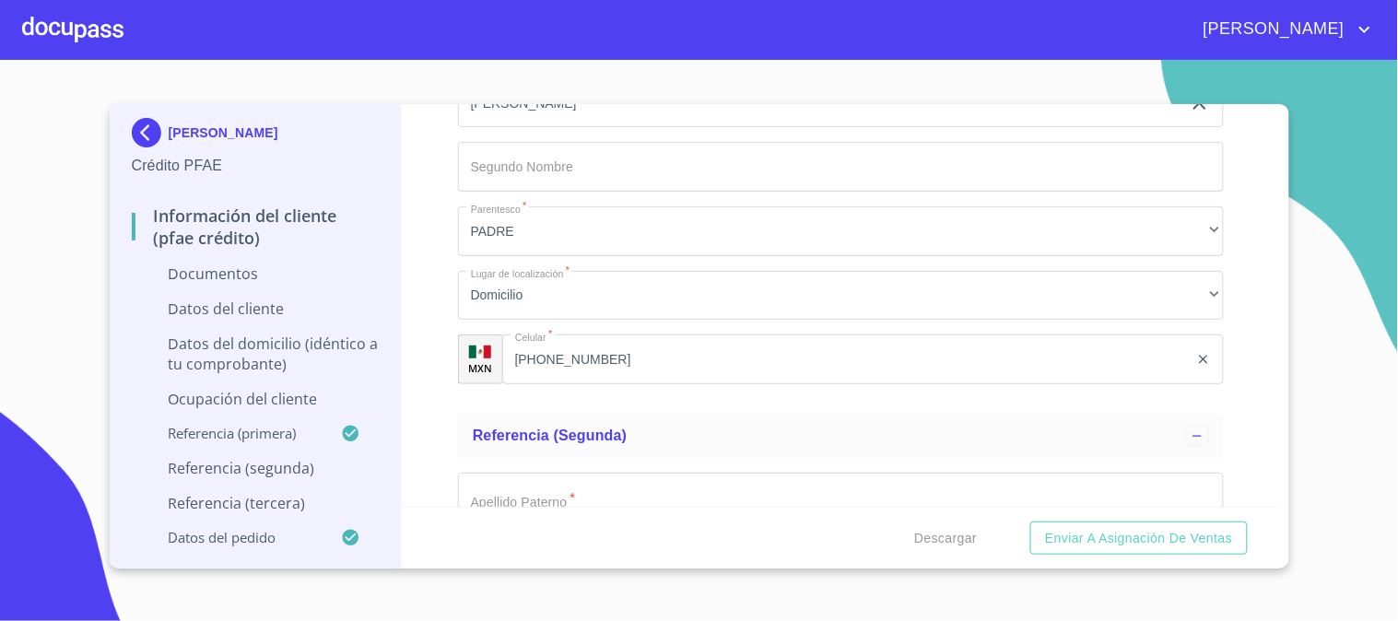
scroll to position [6655, 0]
type input "[PERSON_NAME]"
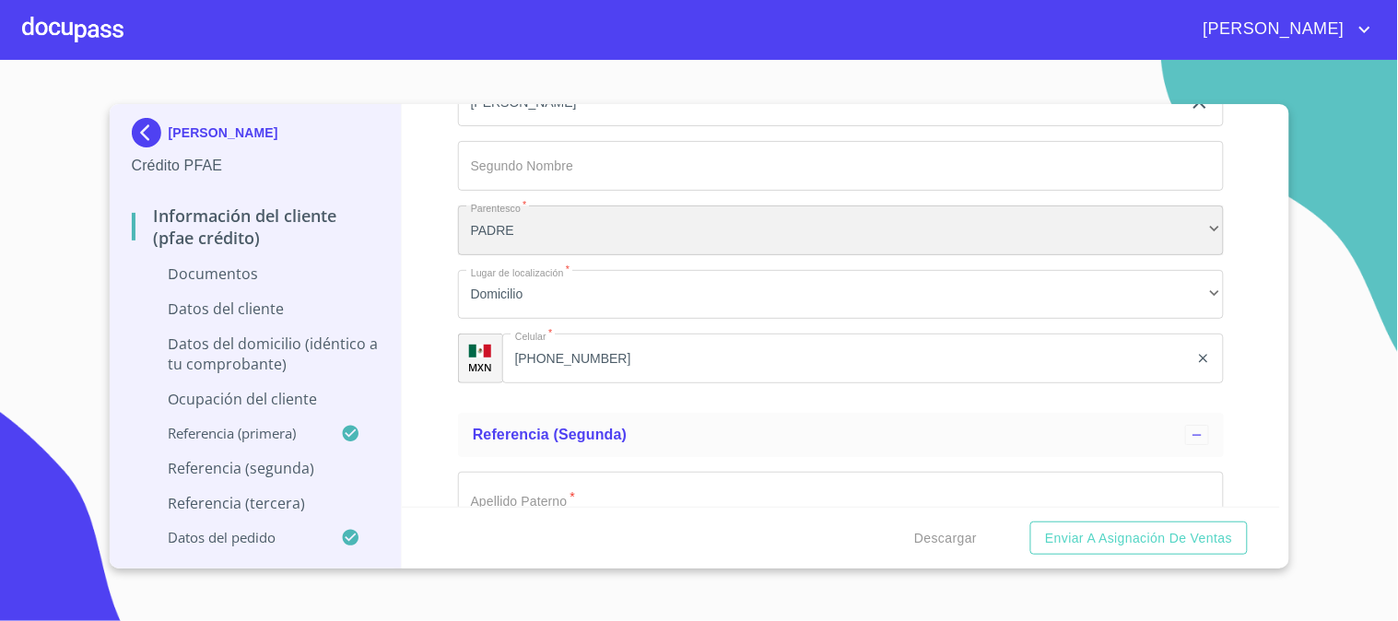
click at [563, 236] on div "PADRE" at bounding box center [841, 230] width 766 height 50
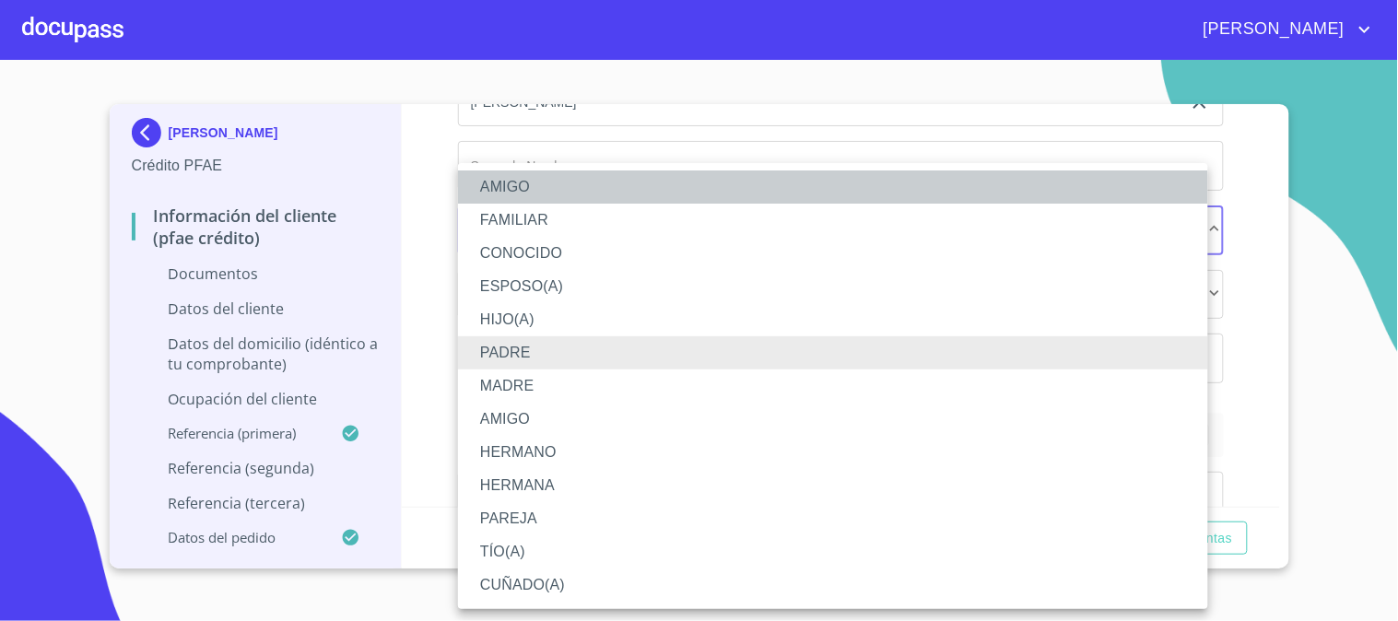
click at [554, 187] on li "AMIGO" at bounding box center [833, 186] width 750 height 33
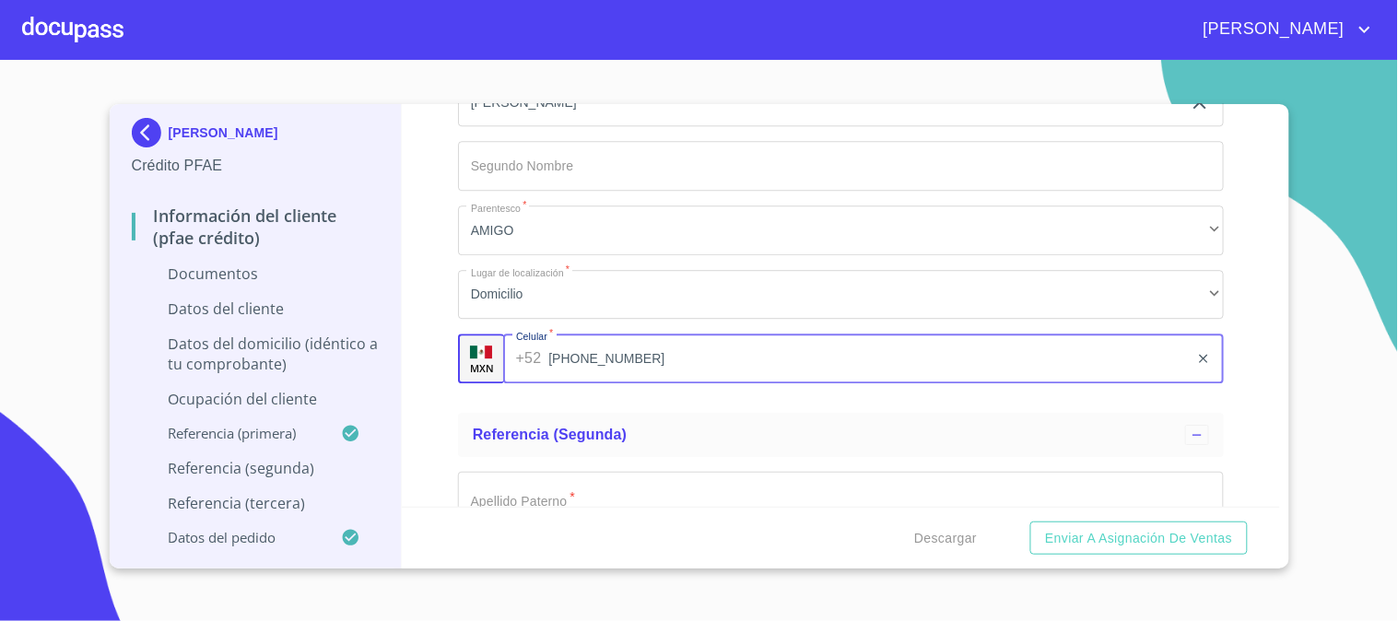
click at [634, 346] on input "[PHONE_NUMBER]" at bounding box center [868, 359] width 640 height 50
type input "3"
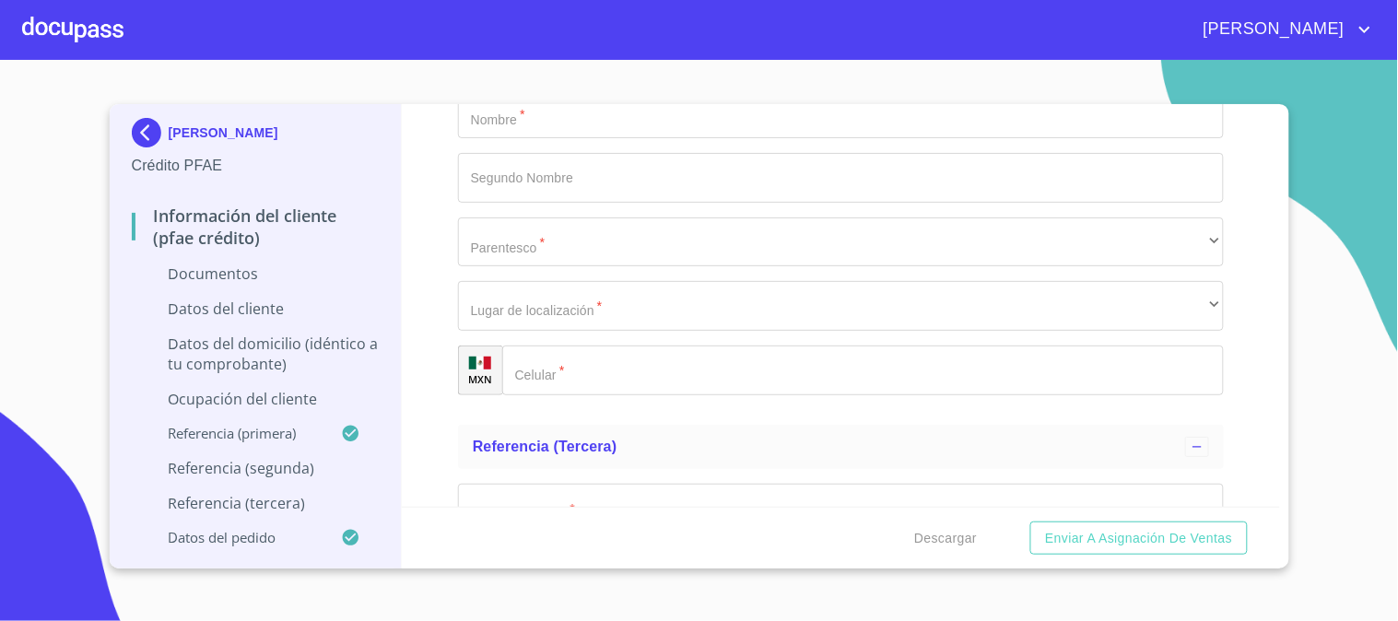
scroll to position [7064, 0]
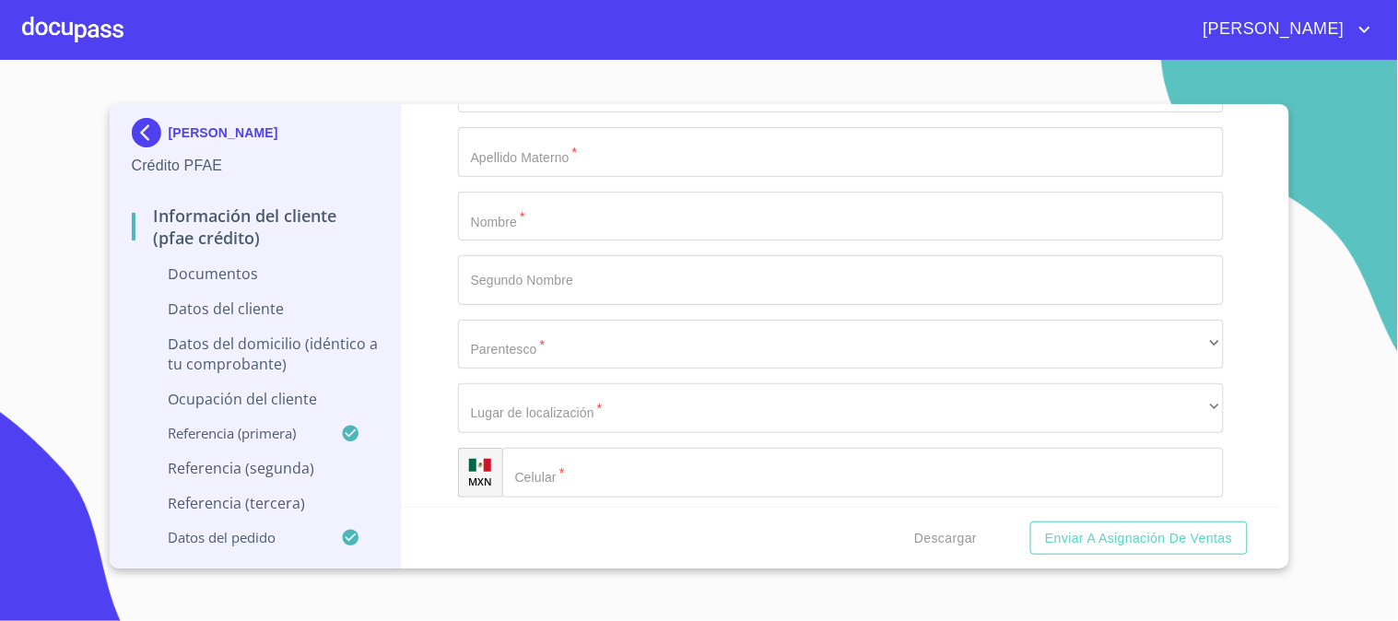
type input "[PHONE_NUMBER]"
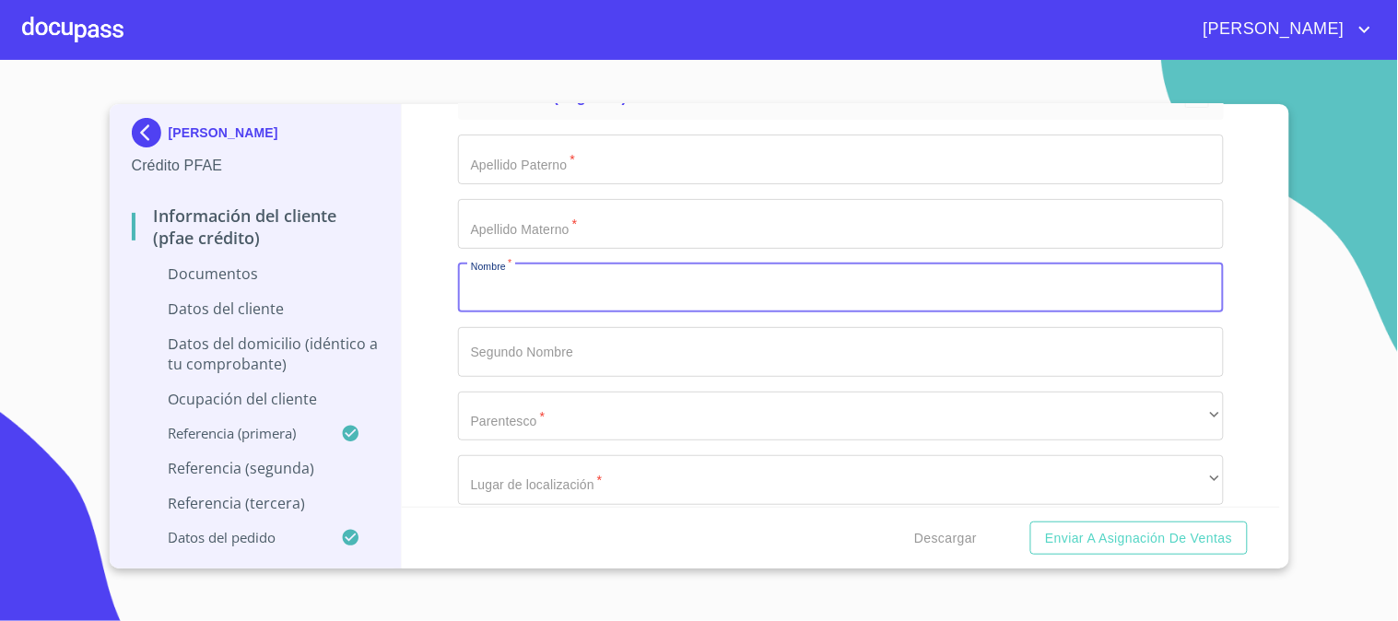
scroll to position [6962, 0]
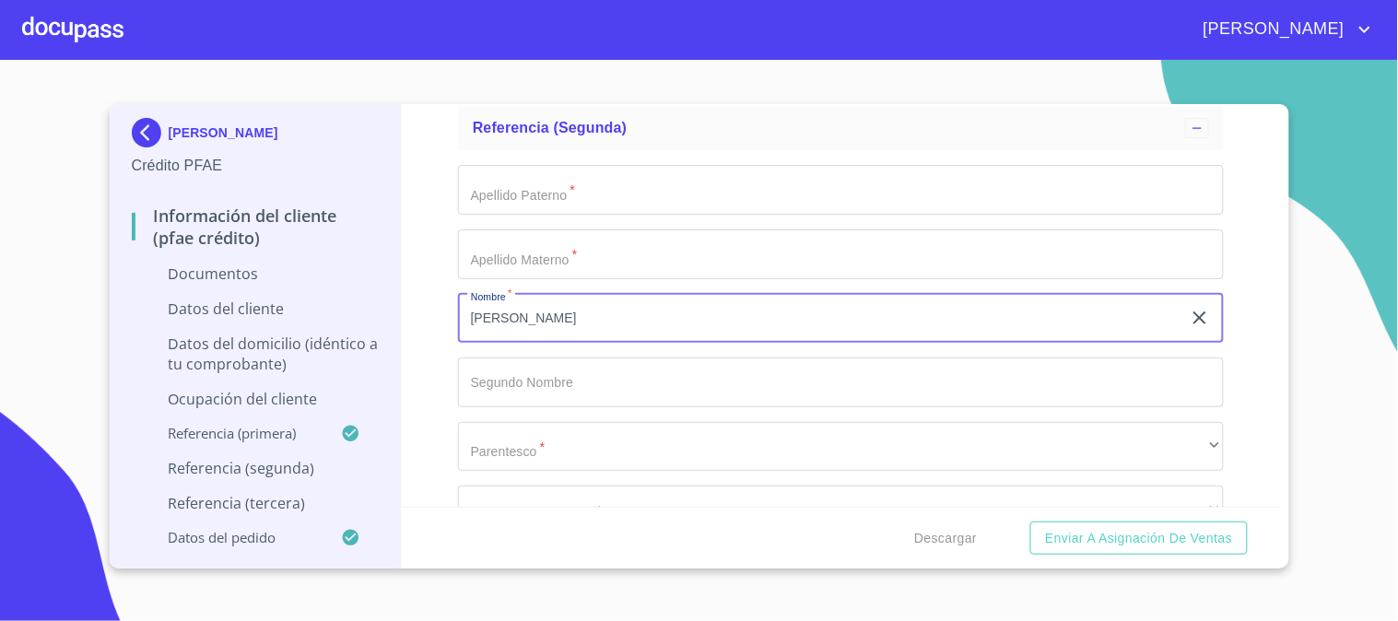
type input "[PERSON_NAME]"
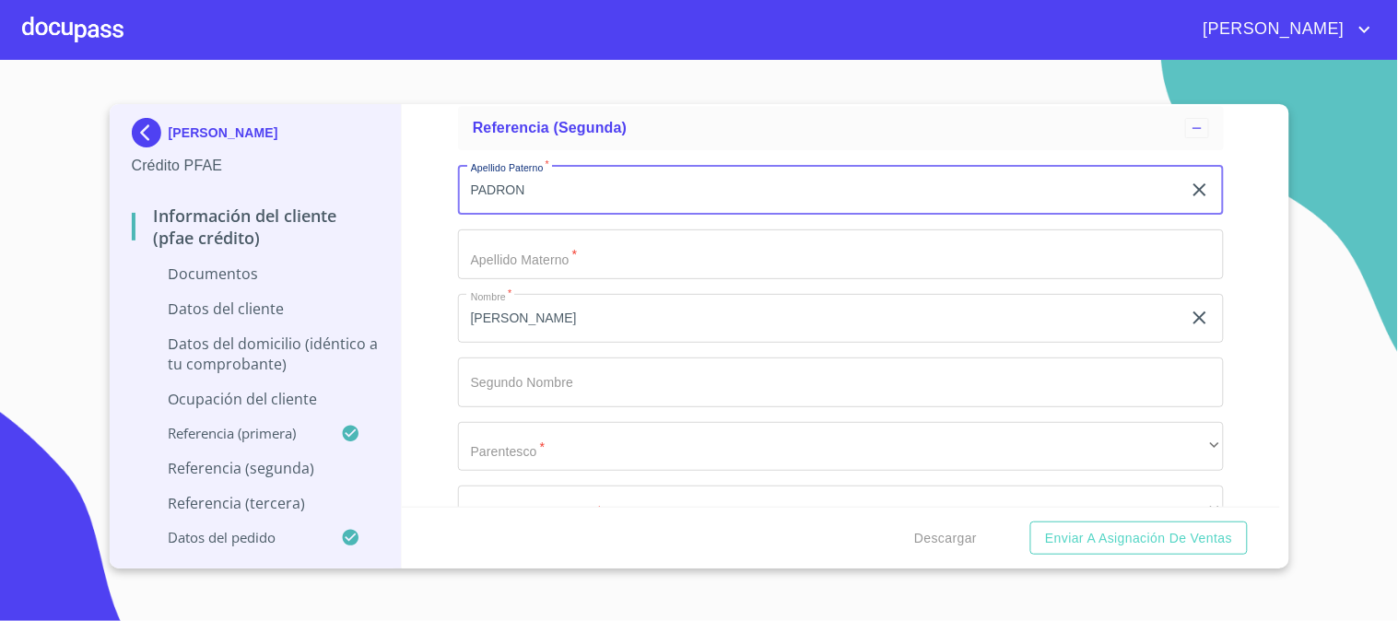
type input "PADRON"
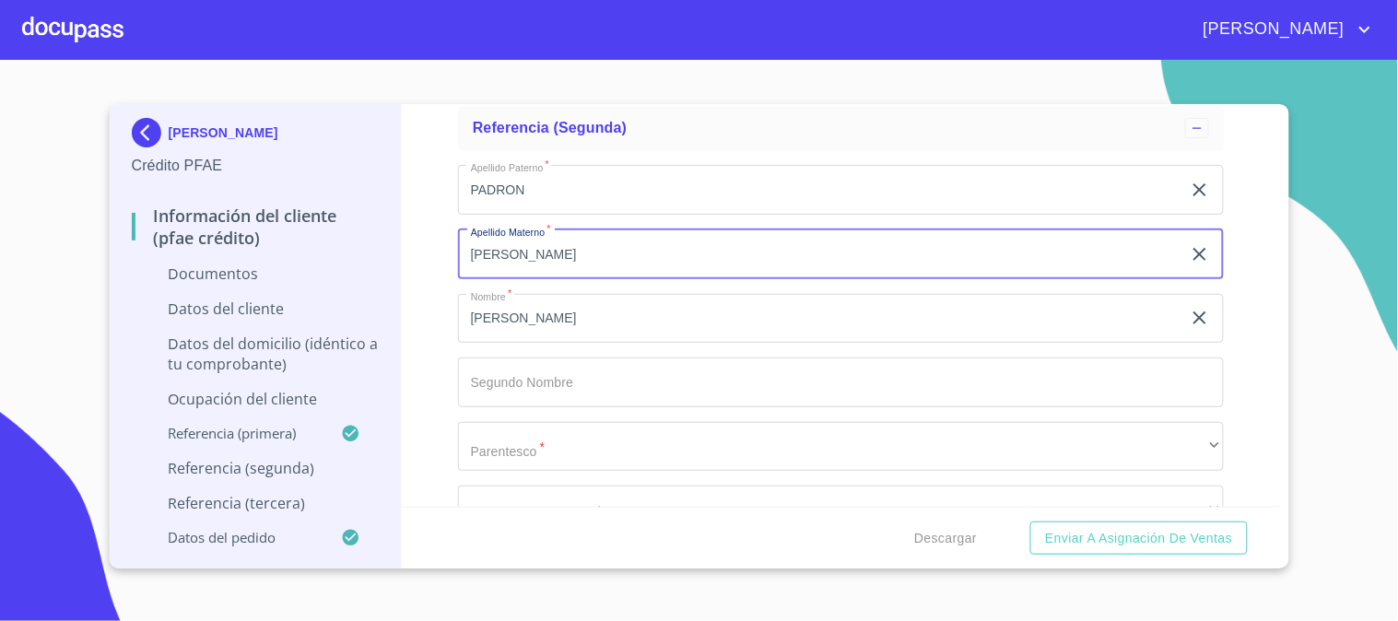
scroll to position [7064, 0]
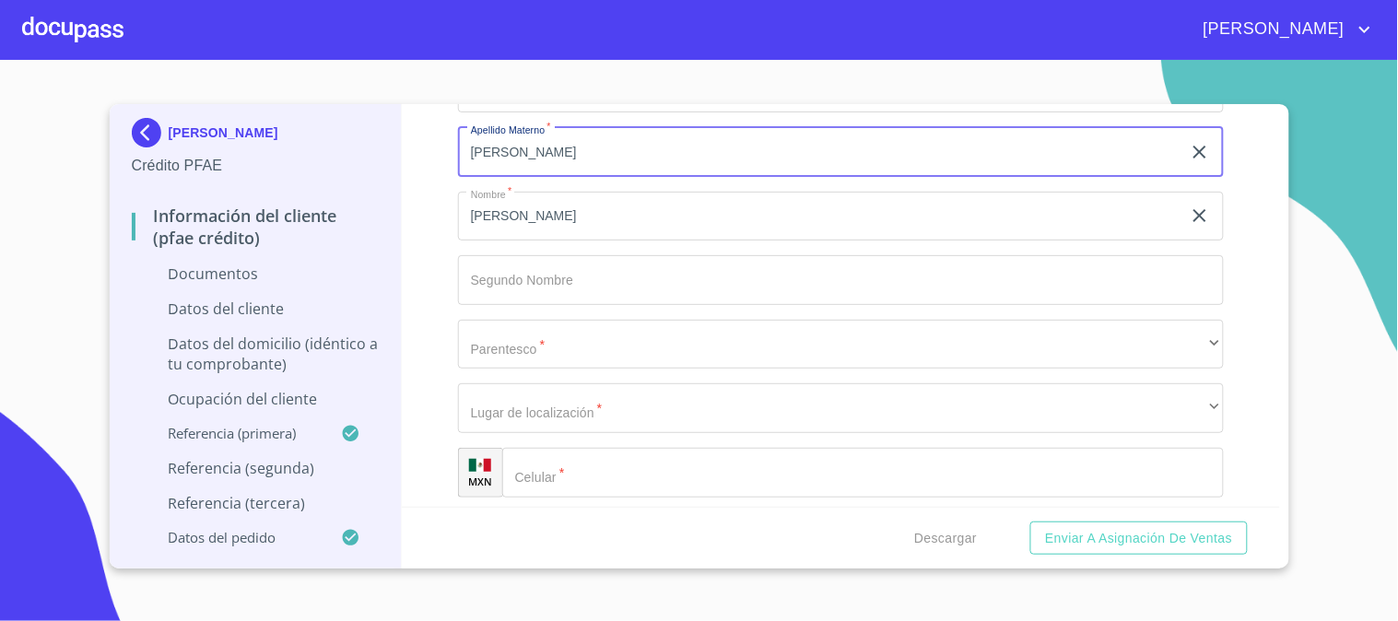
type input "[PERSON_NAME]"
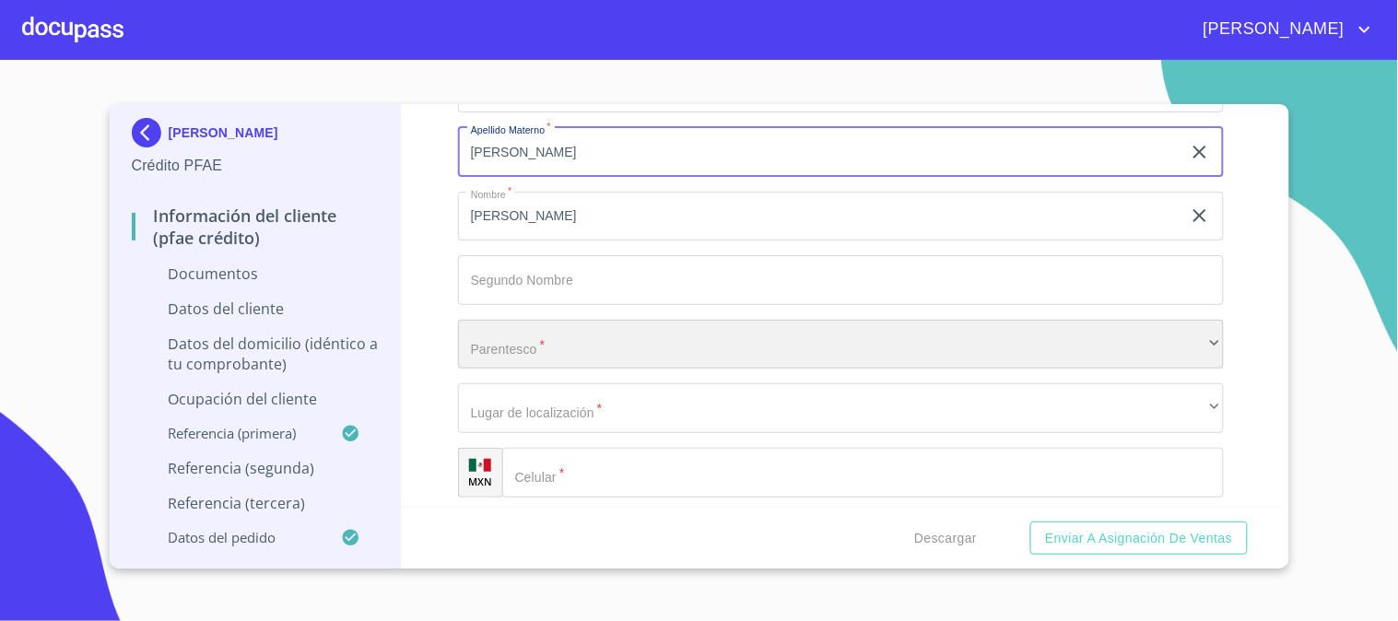
click at [587, 344] on div "​" at bounding box center [841, 345] width 766 height 50
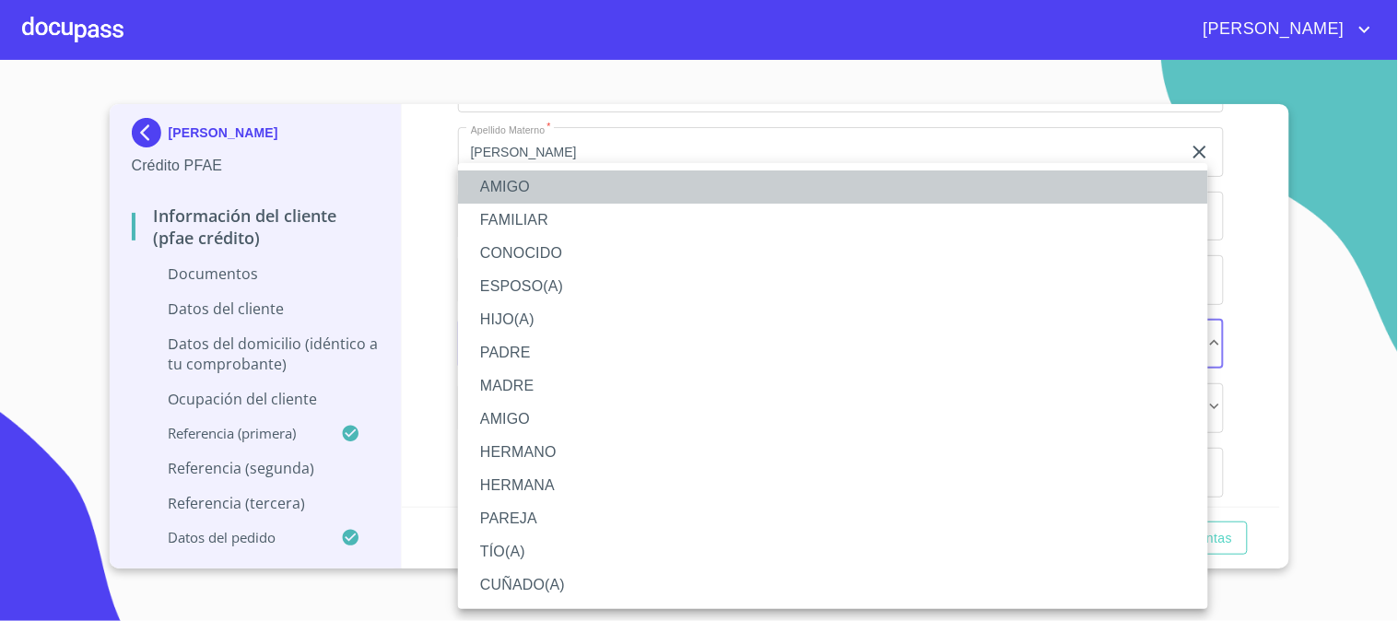
click at [565, 181] on li "AMIGO" at bounding box center [833, 186] width 750 height 33
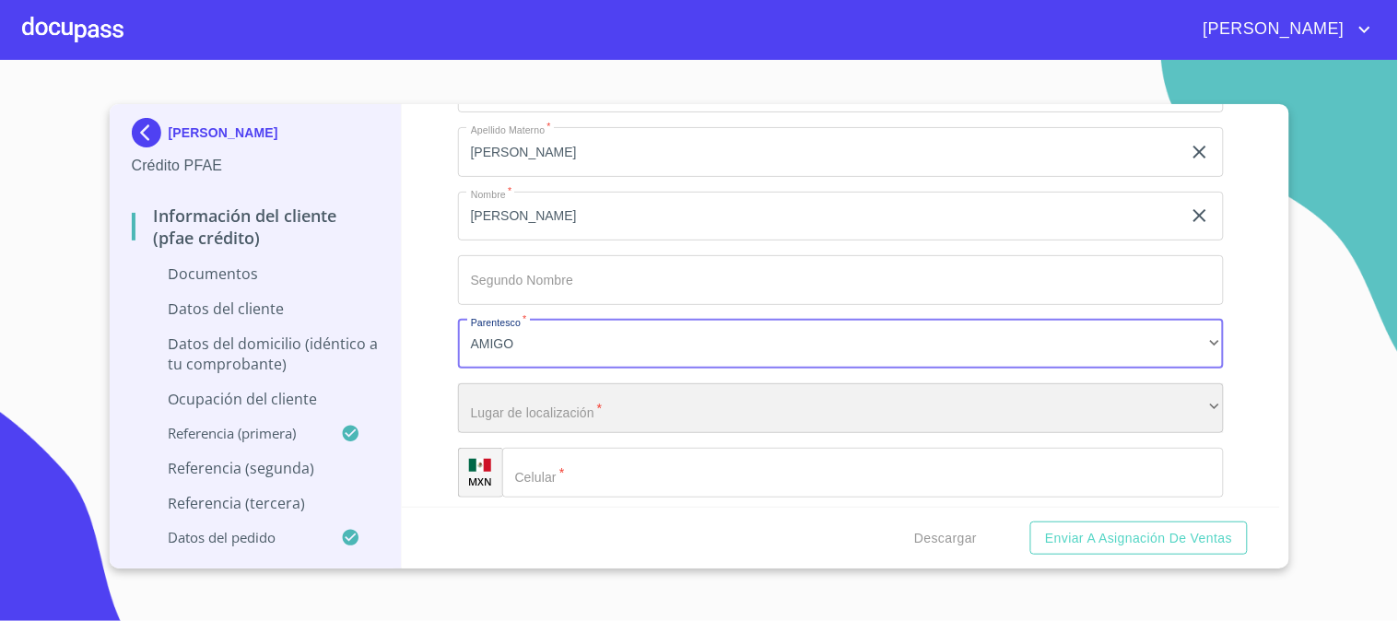
click at [629, 402] on div "​" at bounding box center [841, 408] width 766 height 50
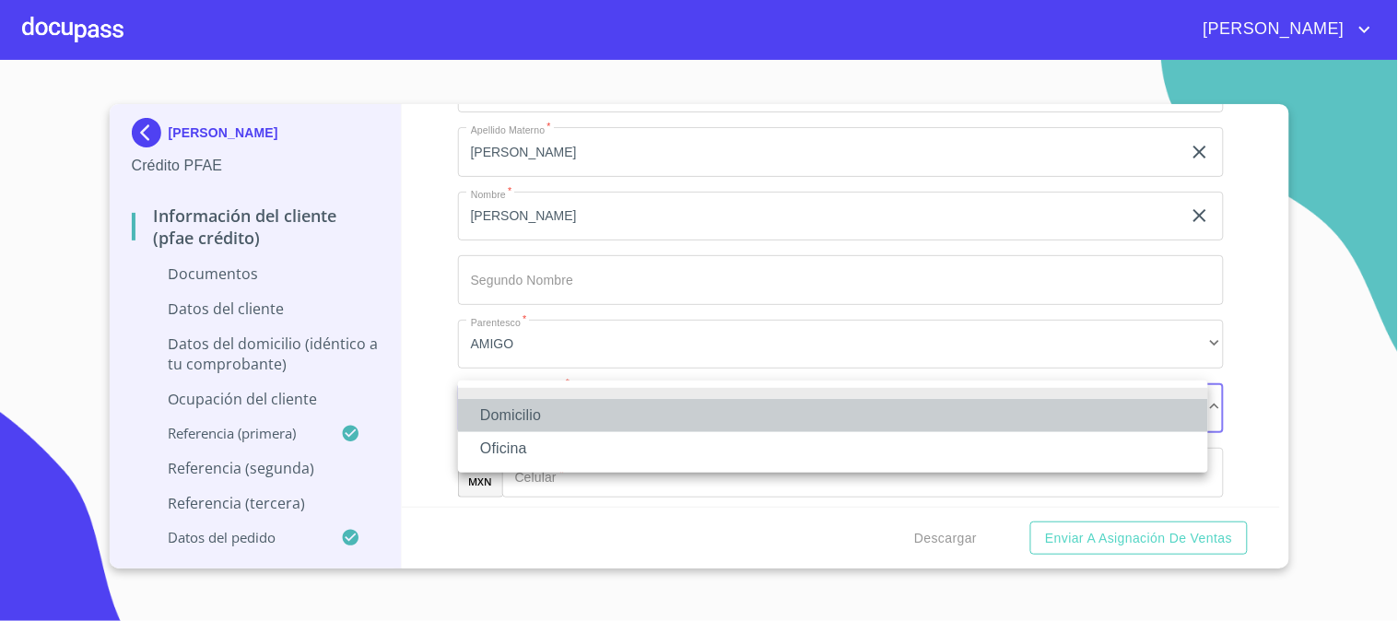
click at [627, 425] on li "Domicilio" at bounding box center [833, 415] width 750 height 33
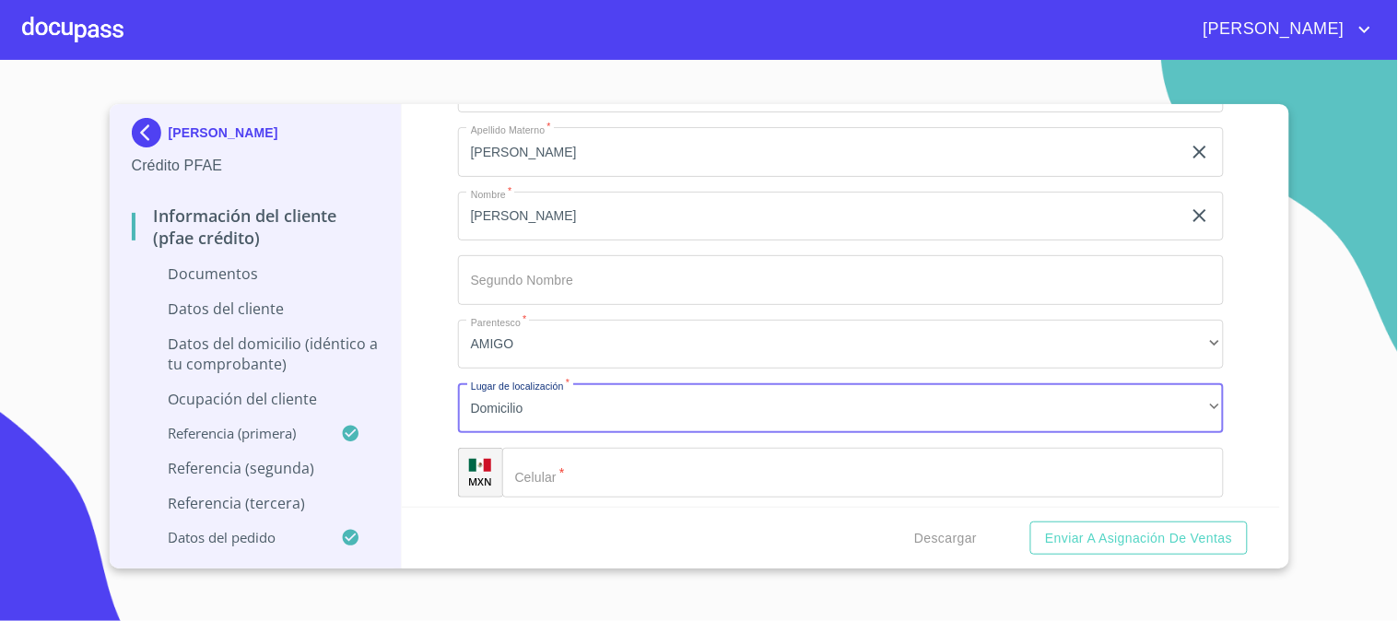
click at [628, 463] on div "Domicilio Oficina" at bounding box center [699, 310] width 1398 height 621
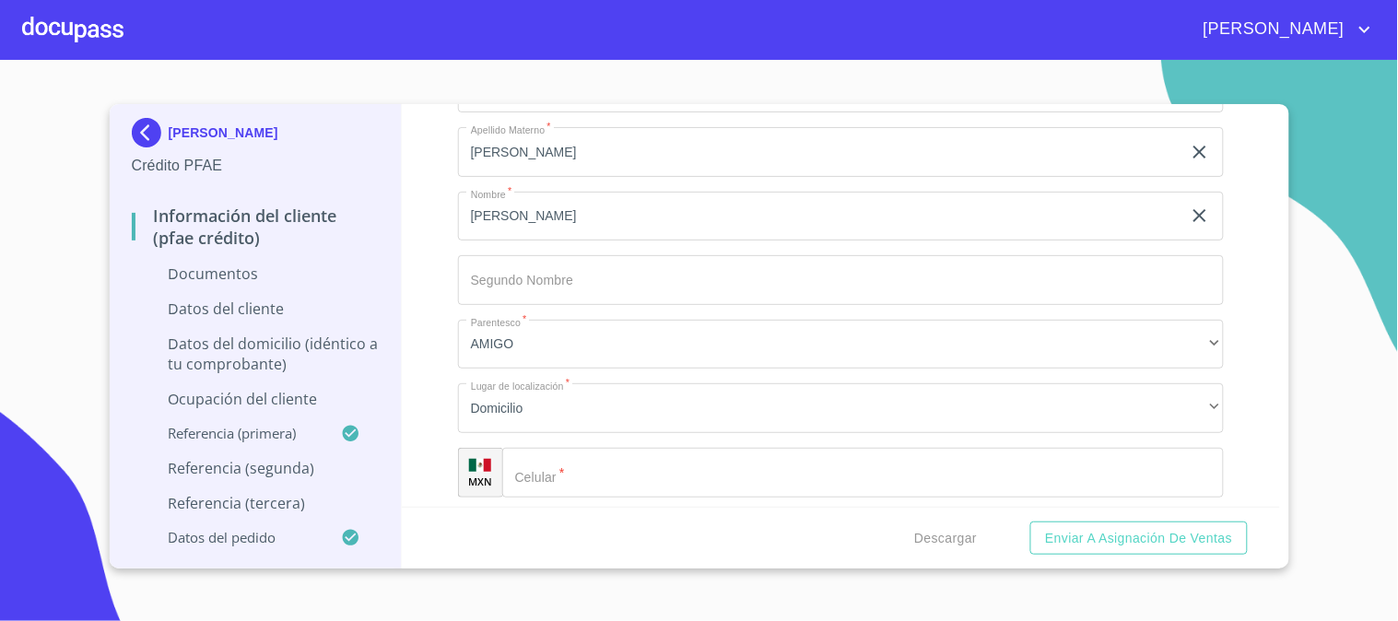
click at [628, 463] on input "Documento de identificación   *" at bounding box center [863, 473] width 722 height 50
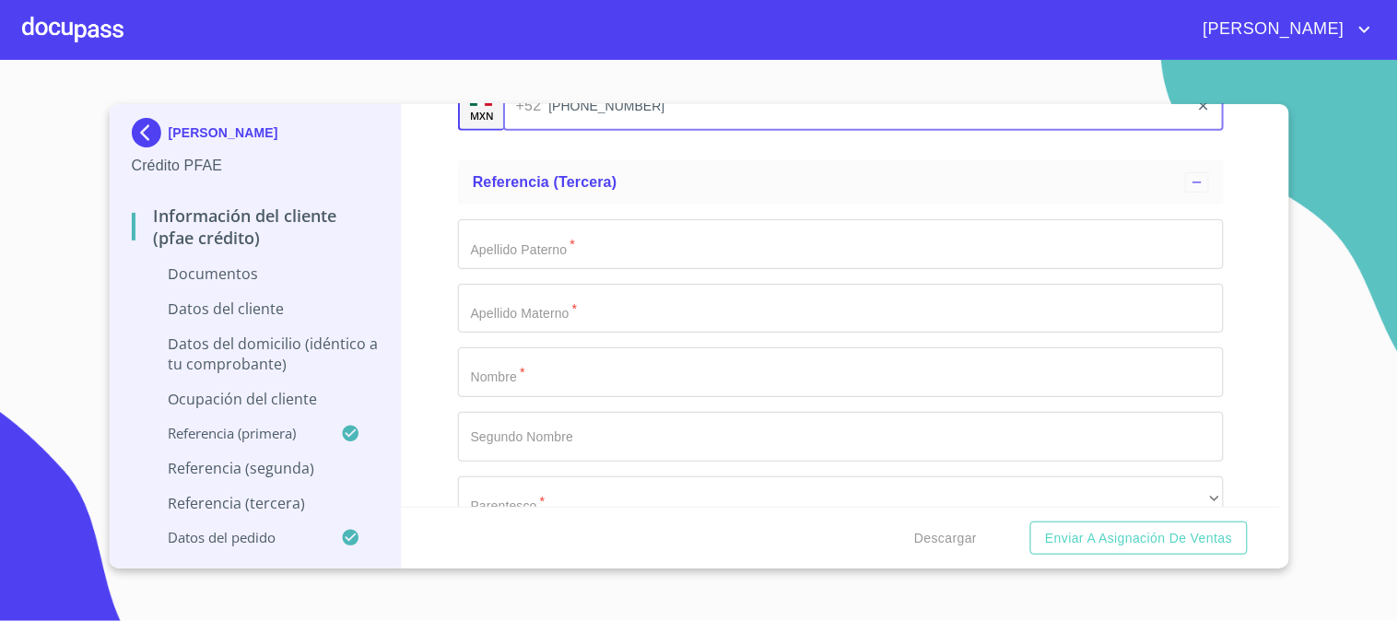
scroll to position [7474, 0]
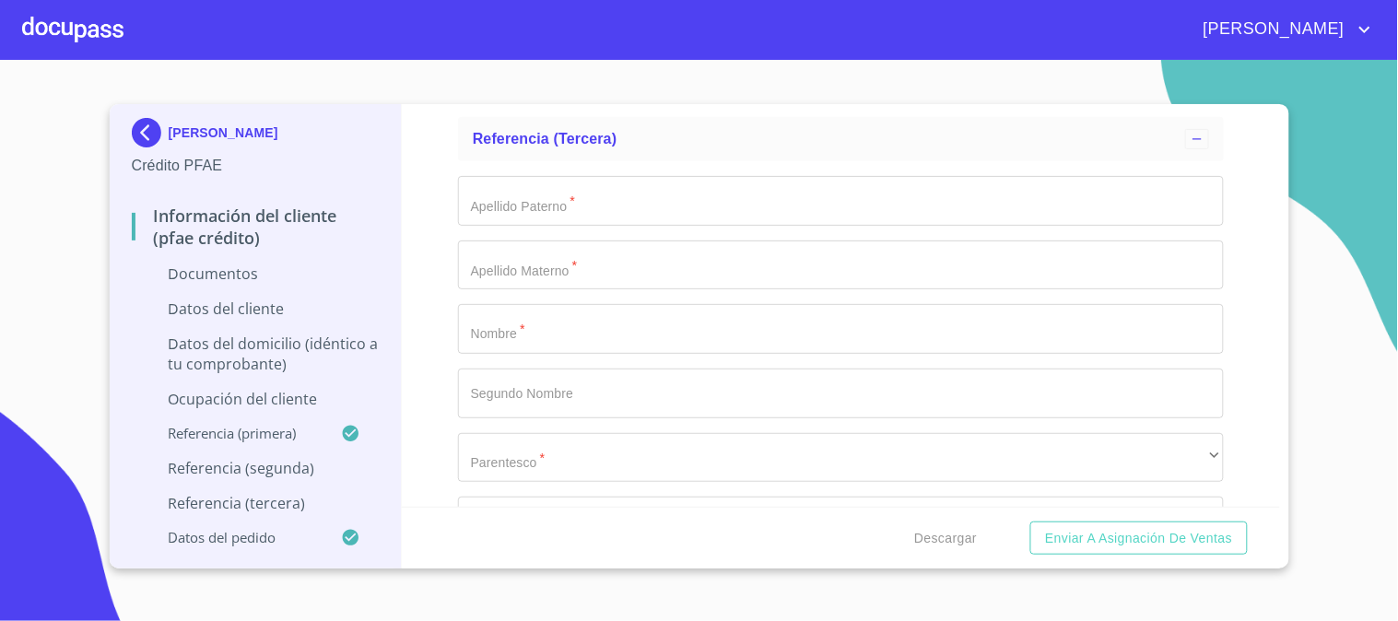
type input "[PHONE_NUMBER]"
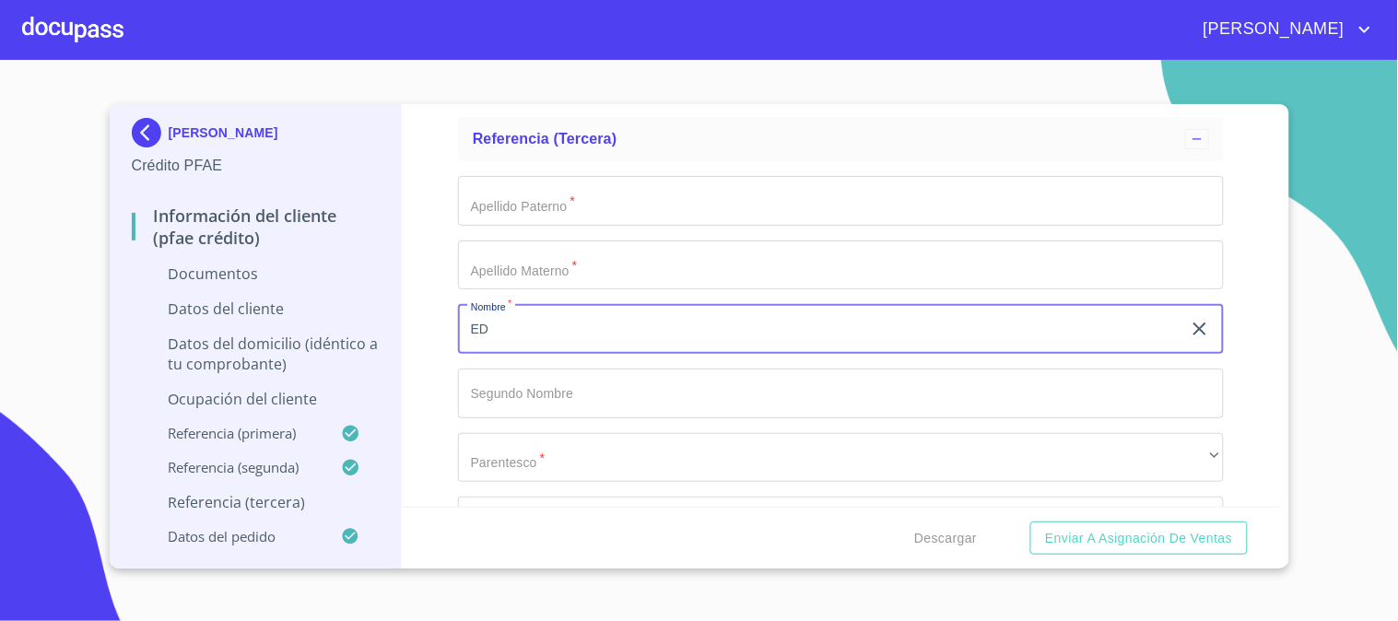
type input "E"
type input "[PERSON_NAME]"
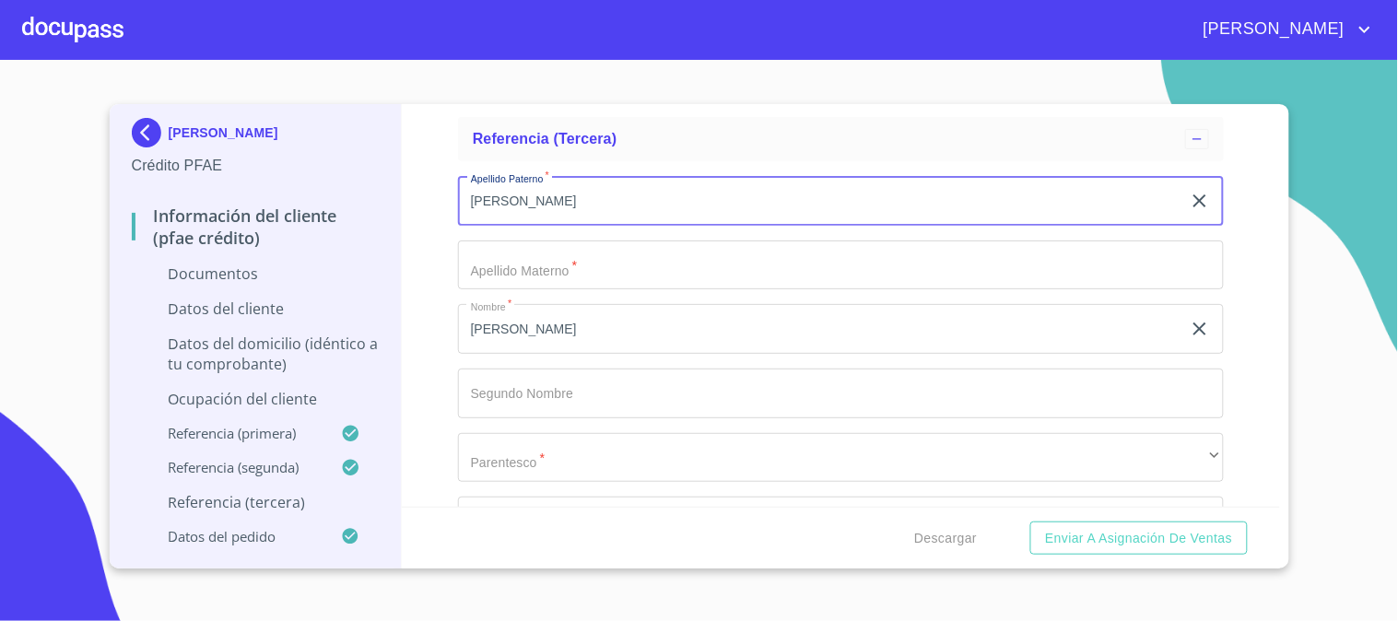
type input "[PERSON_NAME]"
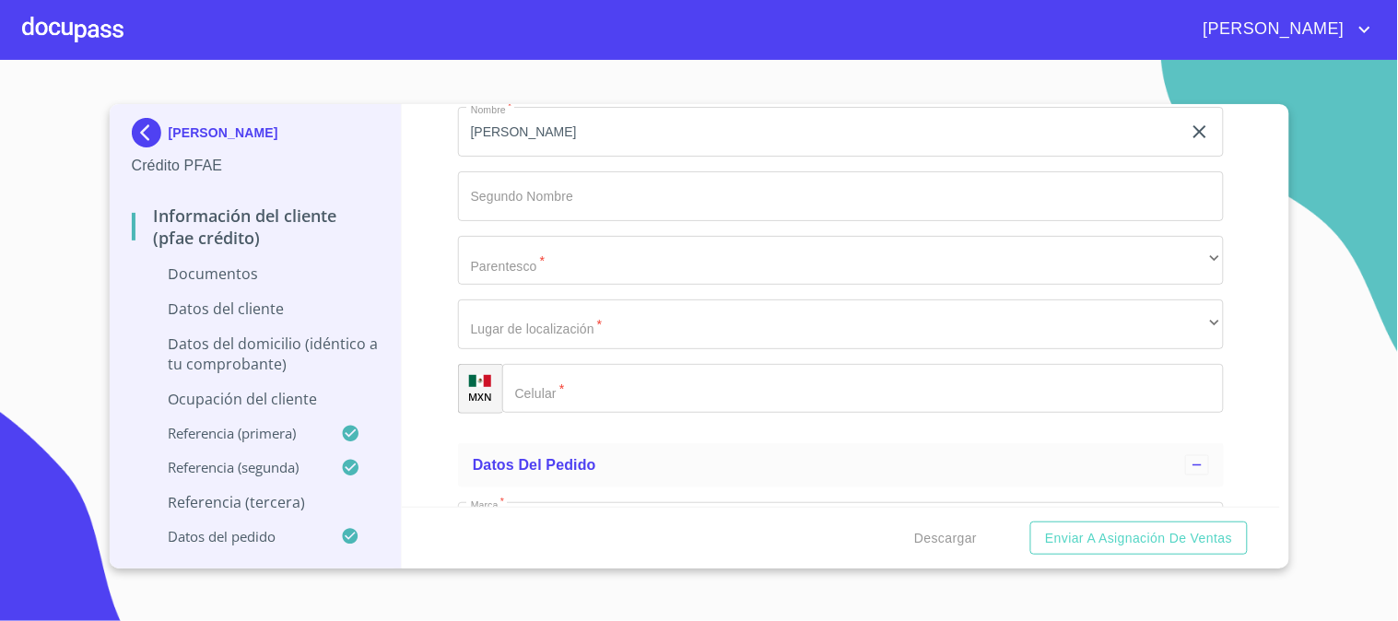
scroll to position [7679, 0]
type input "[PERSON_NAME]"
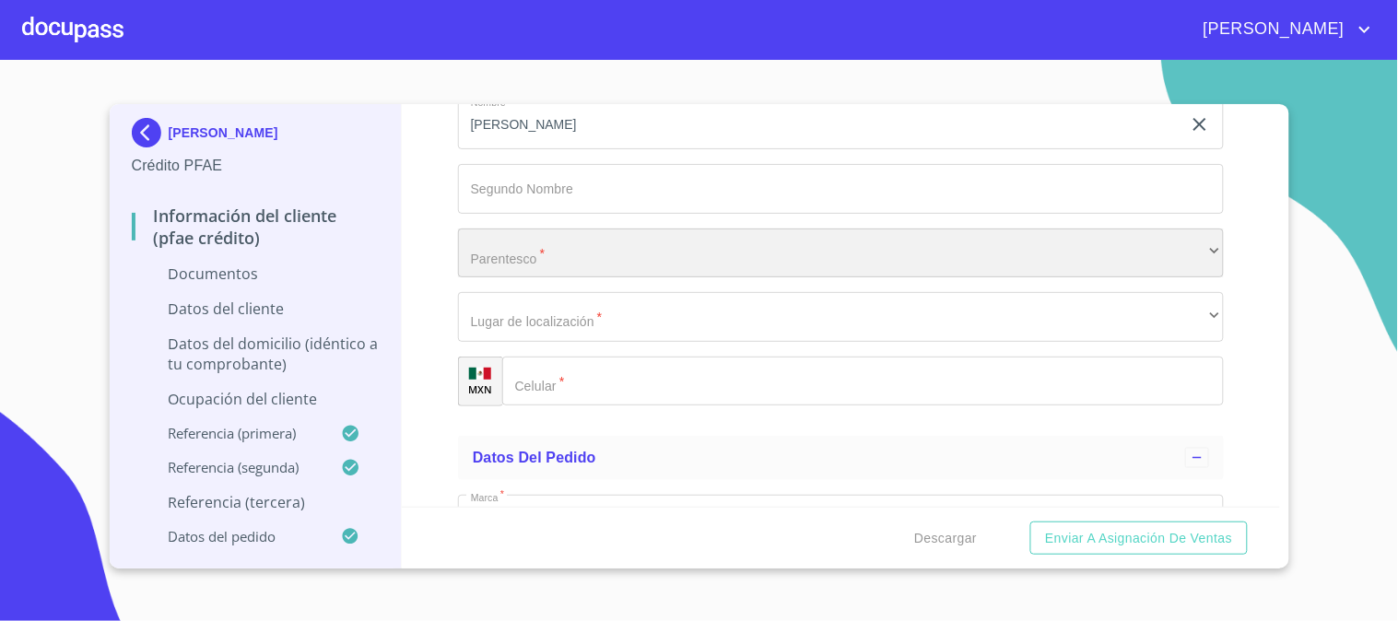
click at [614, 238] on div "​" at bounding box center [841, 254] width 766 height 50
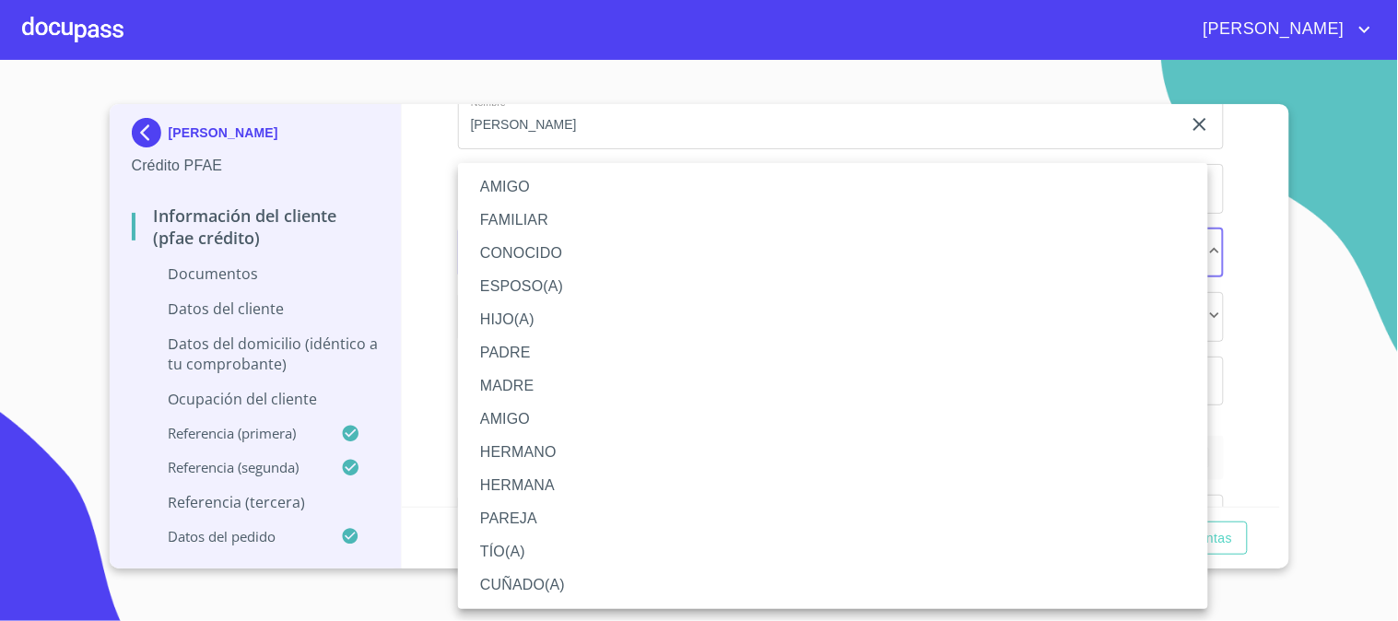
click at [533, 523] on li "PAREJA" at bounding box center [833, 518] width 750 height 33
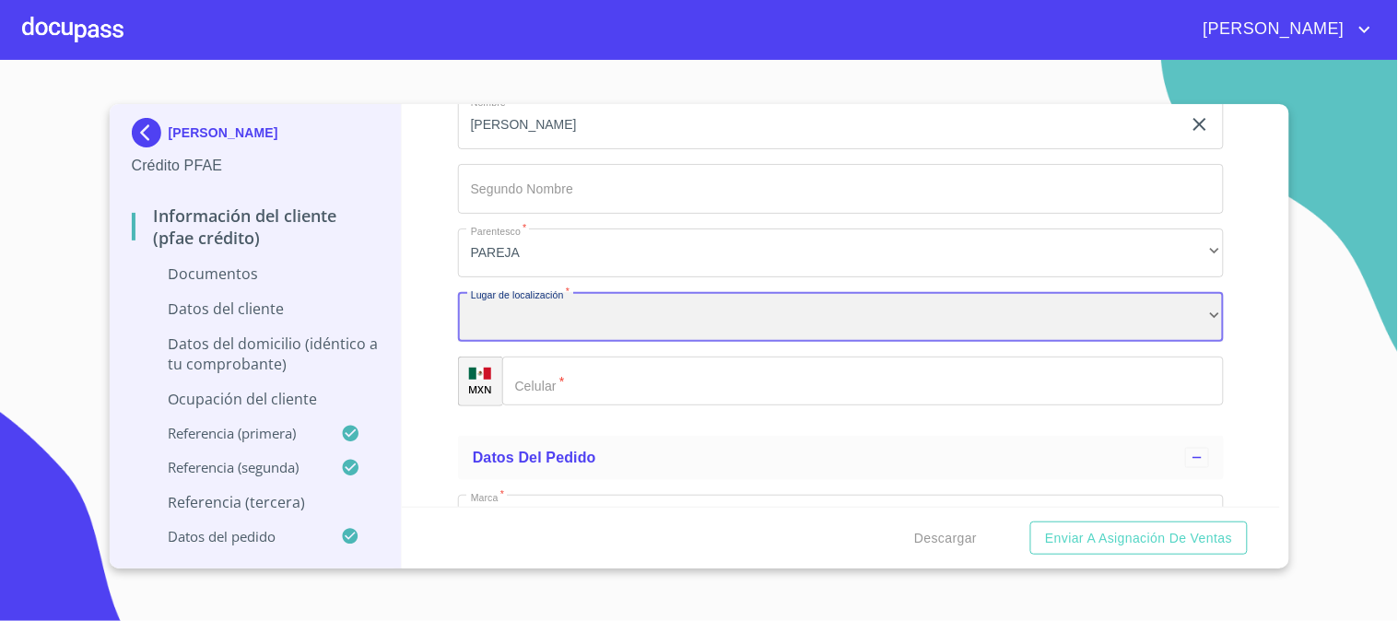
click at [562, 318] on div "​" at bounding box center [841, 317] width 766 height 50
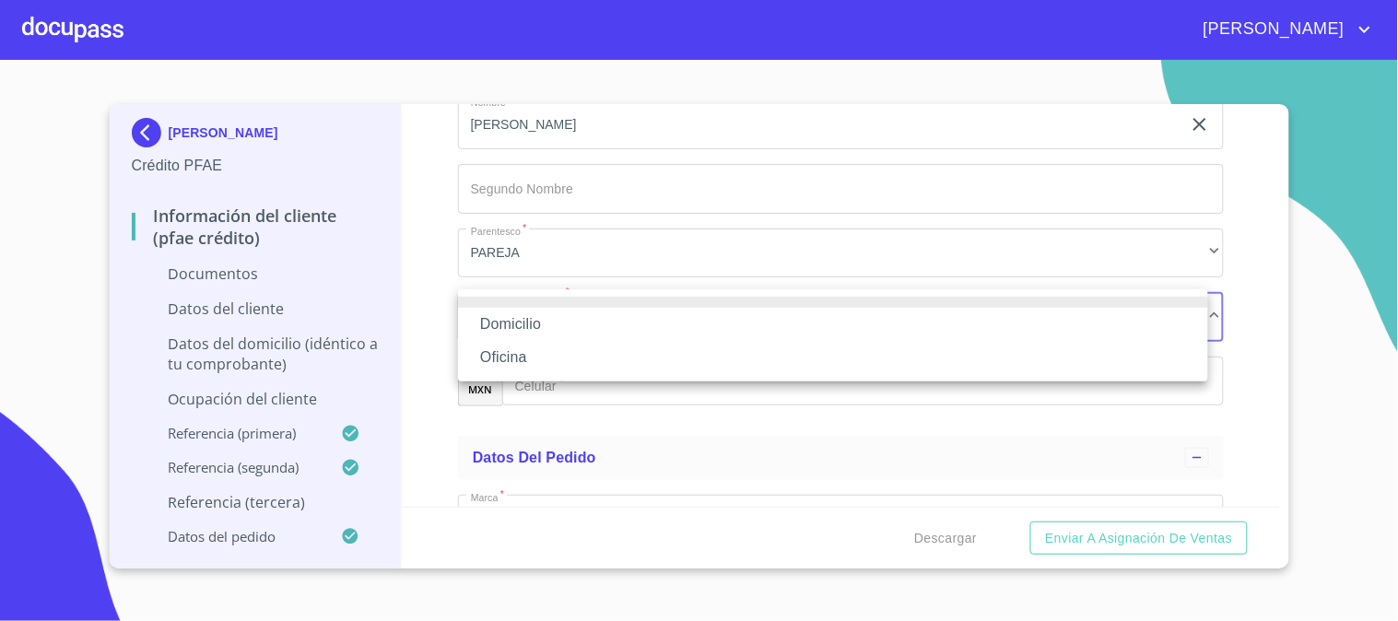
click at [563, 318] on li "Domicilio" at bounding box center [833, 324] width 750 height 33
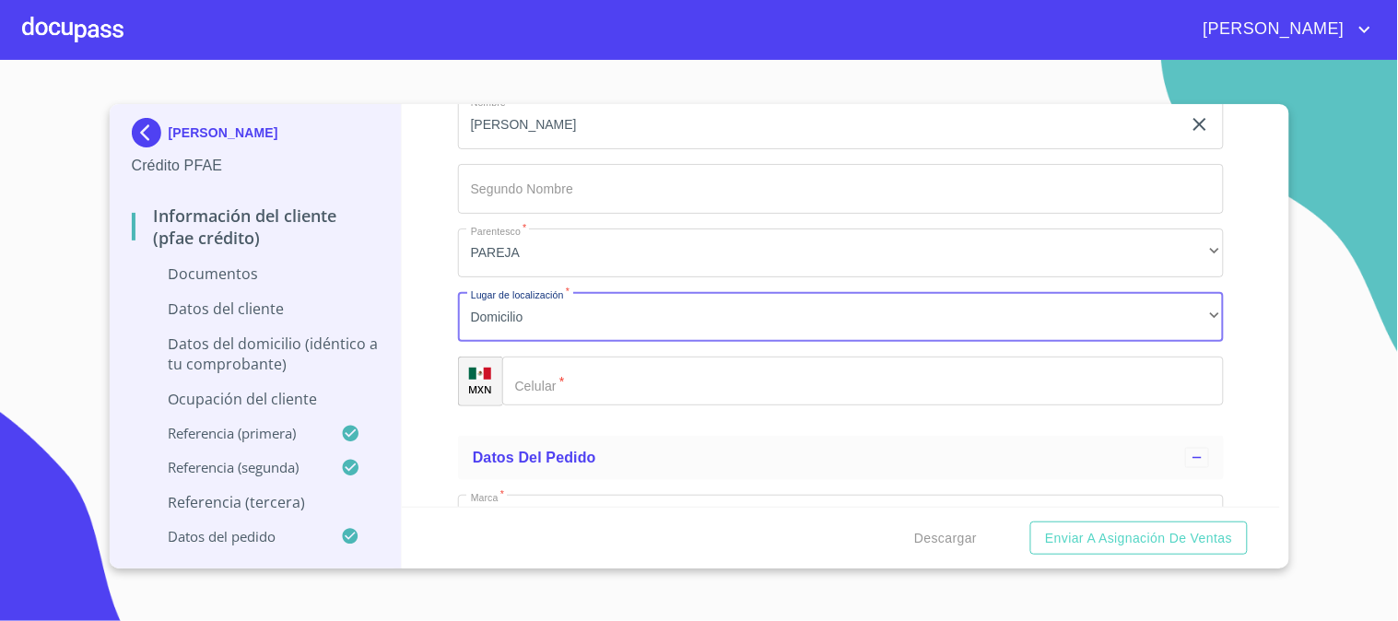
click at [600, 385] on input "Documento de identificación   *" at bounding box center [863, 382] width 722 height 50
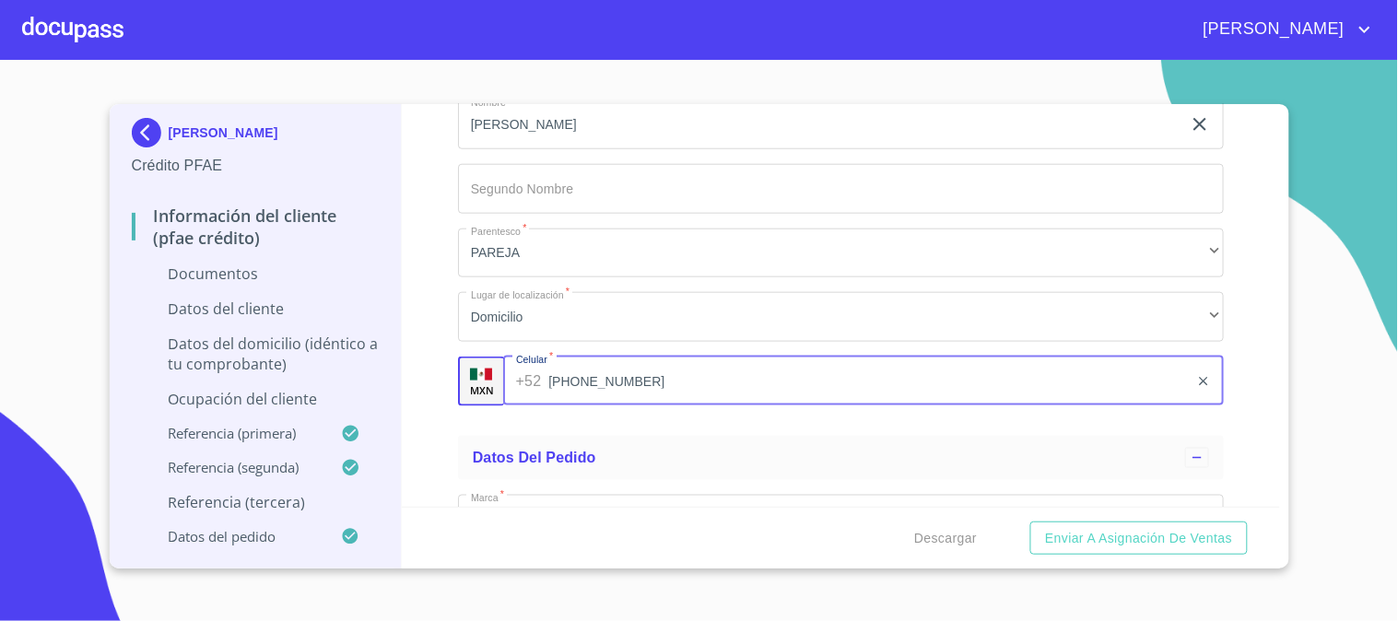
type input "[PHONE_NUMBER]"
click at [404, 288] on div "Información del cliente (PFAE crédito) Documentos Documento de identificación  …" at bounding box center [841, 305] width 878 height 403
